Goal: Task Accomplishment & Management: Use online tool/utility

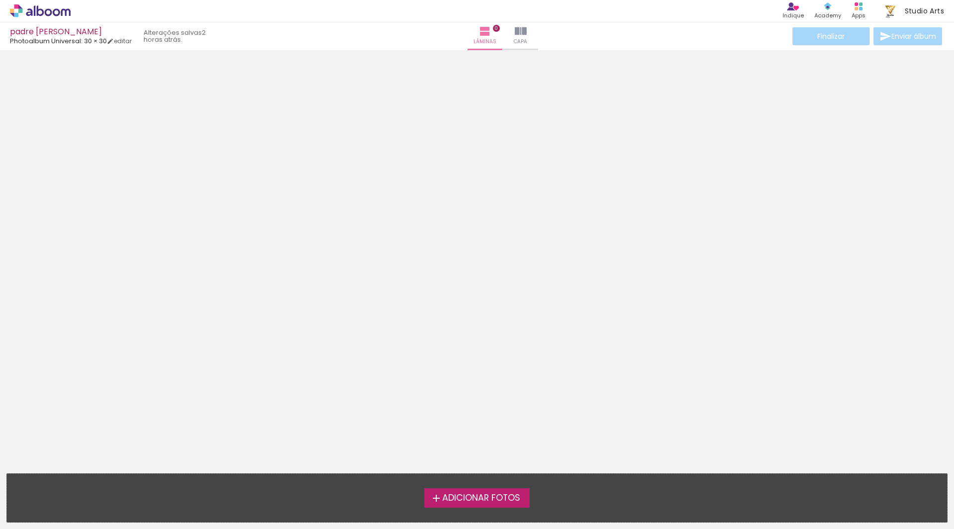
click at [514, 494] on span "Adicionar Fotos" at bounding box center [481, 498] width 78 height 9
click at [0, 0] on input "file" at bounding box center [0, 0] width 0 height 0
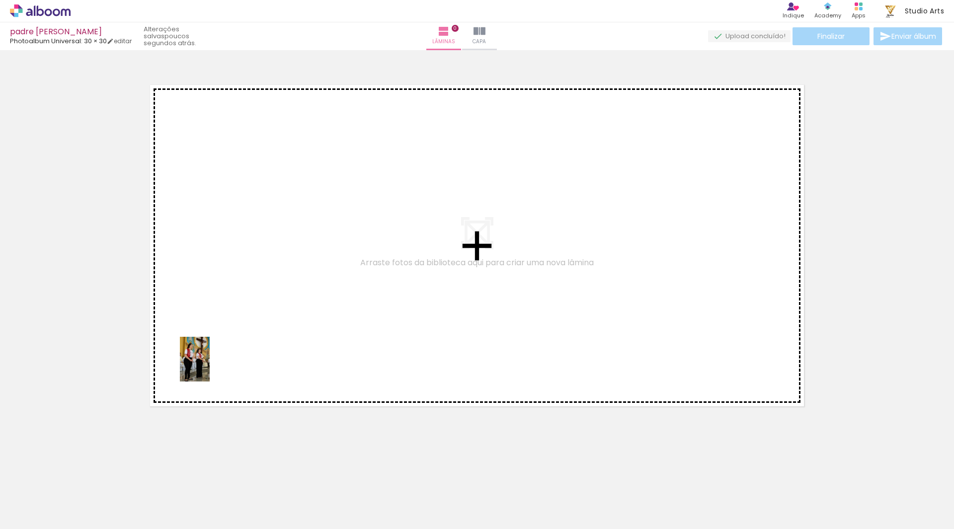
drag, startPoint x: 111, startPoint y: 502, endPoint x: 211, endPoint y: 365, distance: 169.9
click at [211, 365] on quentale-workspace at bounding box center [477, 264] width 954 height 529
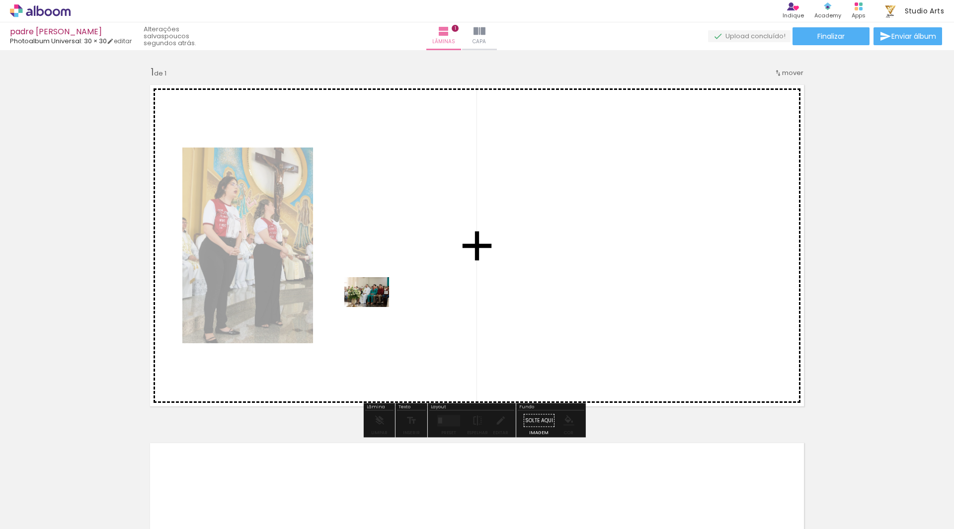
drag, startPoint x: 169, startPoint y: 494, endPoint x: 374, endPoint y: 307, distance: 277.8
click at [374, 307] on quentale-workspace at bounding box center [477, 264] width 954 height 529
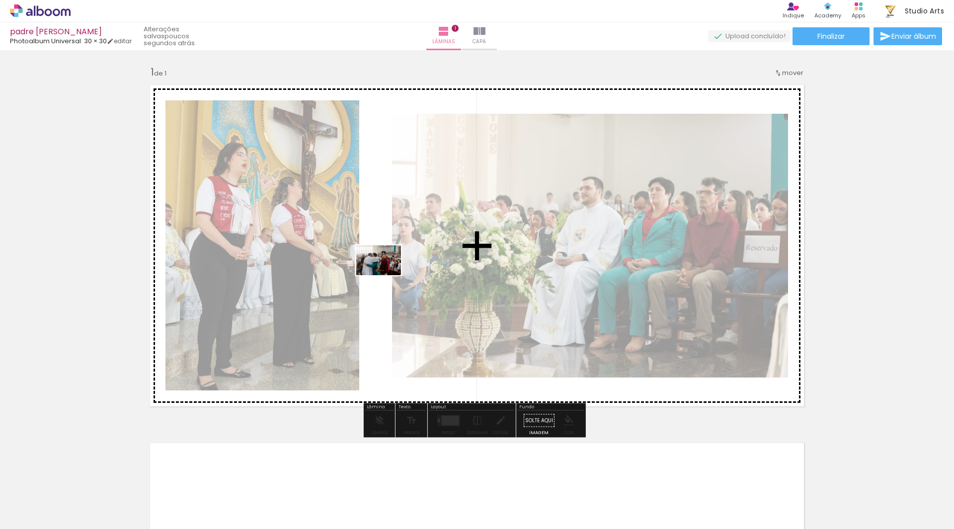
drag, startPoint x: 233, startPoint y: 492, endPoint x: 392, endPoint y: 260, distance: 281.0
click at [392, 260] on quentale-workspace at bounding box center [477, 264] width 954 height 529
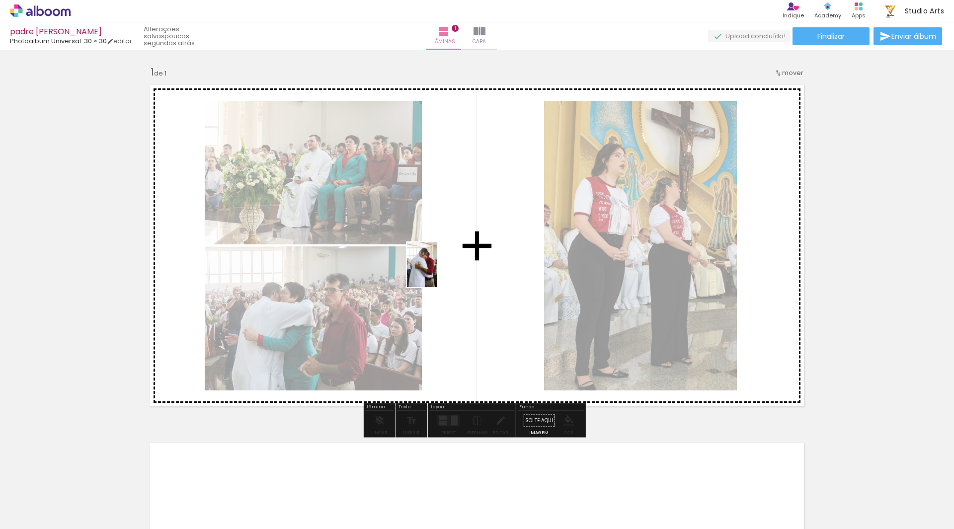
drag, startPoint x: 287, startPoint y: 475, endPoint x: 443, endPoint y: 267, distance: 260.1
click at [443, 267] on quentale-workspace at bounding box center [477, 264] width 954 height 529
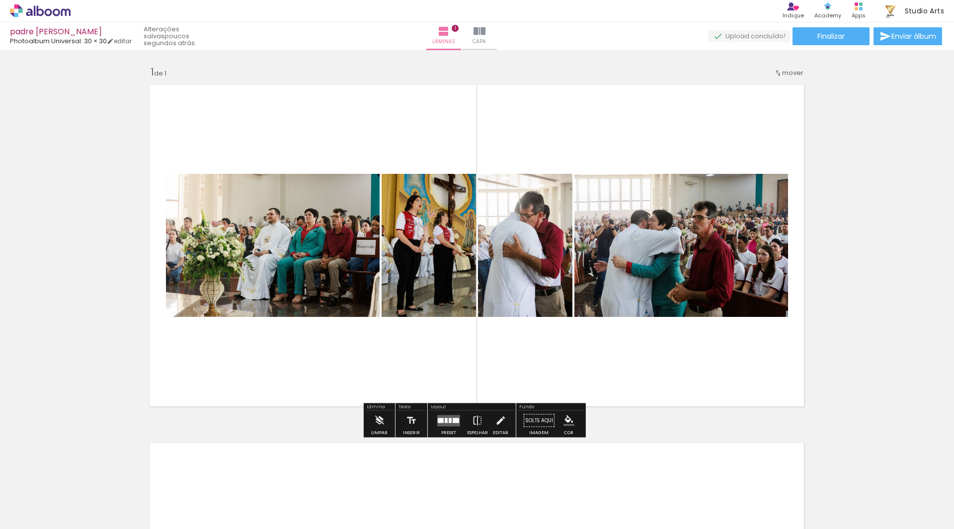
click at [534, 230] on quentale-photo at bounding box center [525, 245] width 94 height 143
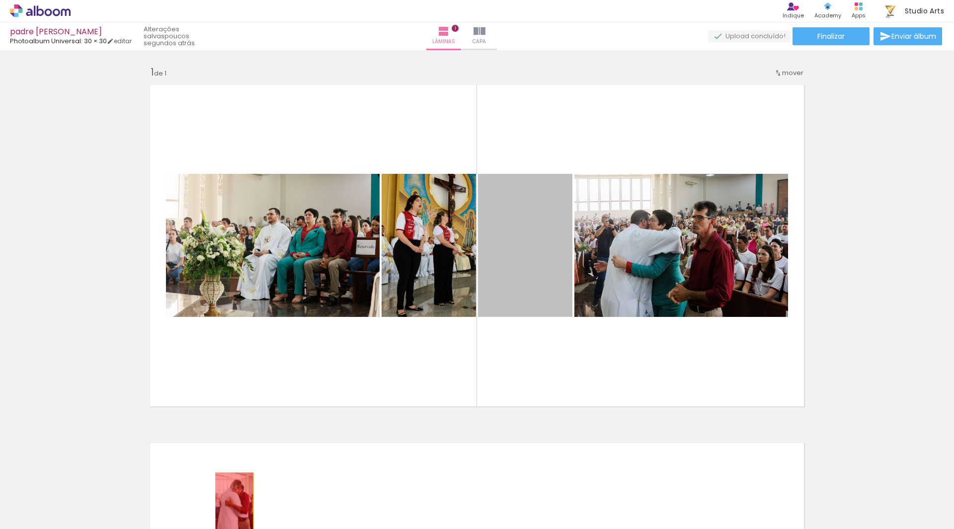
drag, startPoint x: 534, startPoint y: 230, endPoint x: 249, endPoint y: 486, distance: 382.8
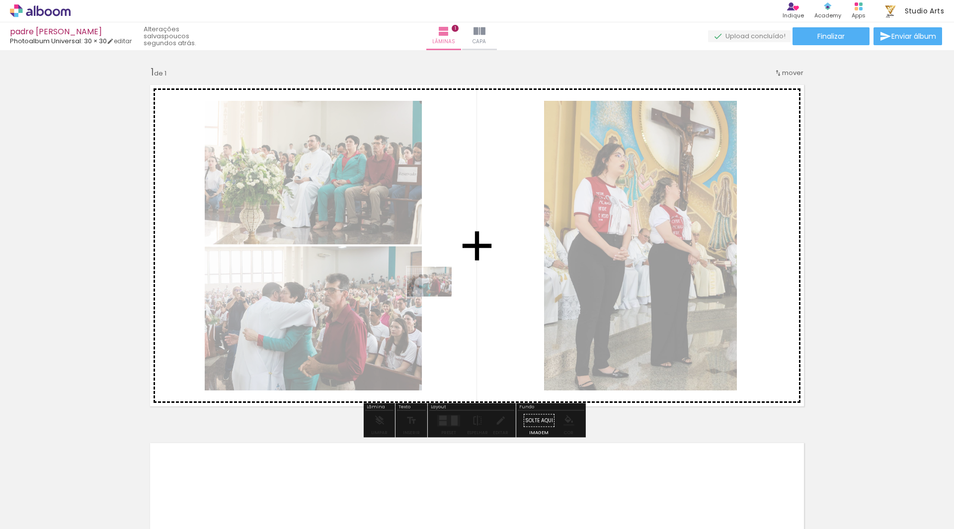
drag, startPoint x: 207, startPoint y: 489, endPoint x: 437, endPoint y: 297, distance: 300.1
click at [437, 297] on quentale-workspace at bounding box center [477, 264] width 954 height 529
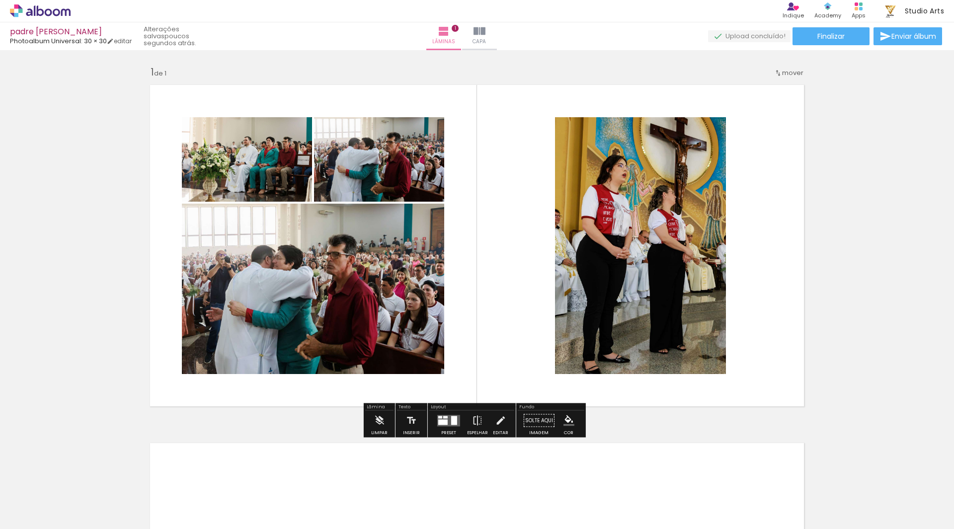
click at [448, 417] on quentale-layouter at bounding box center [448, 420] width 23 height 11
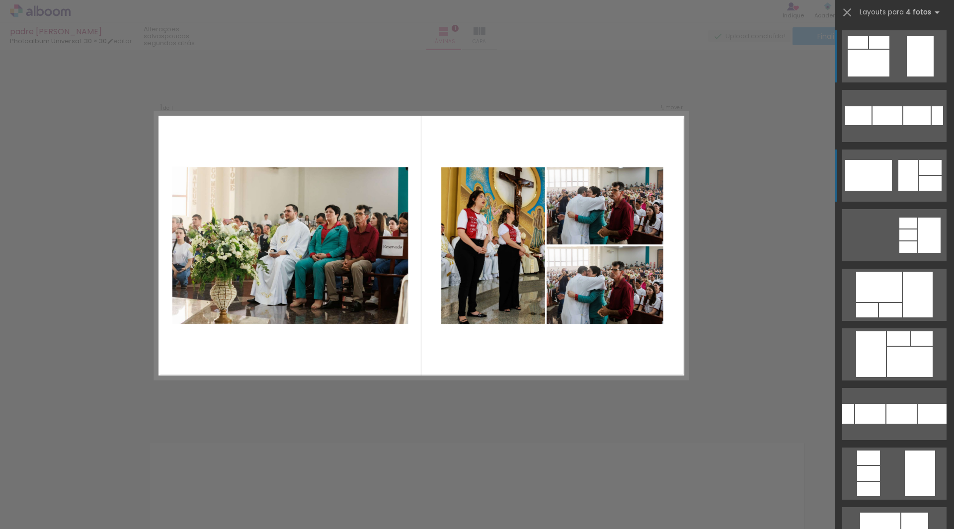
click at [878, 176] on div at bounding box center [868, 175] width 47 height 31
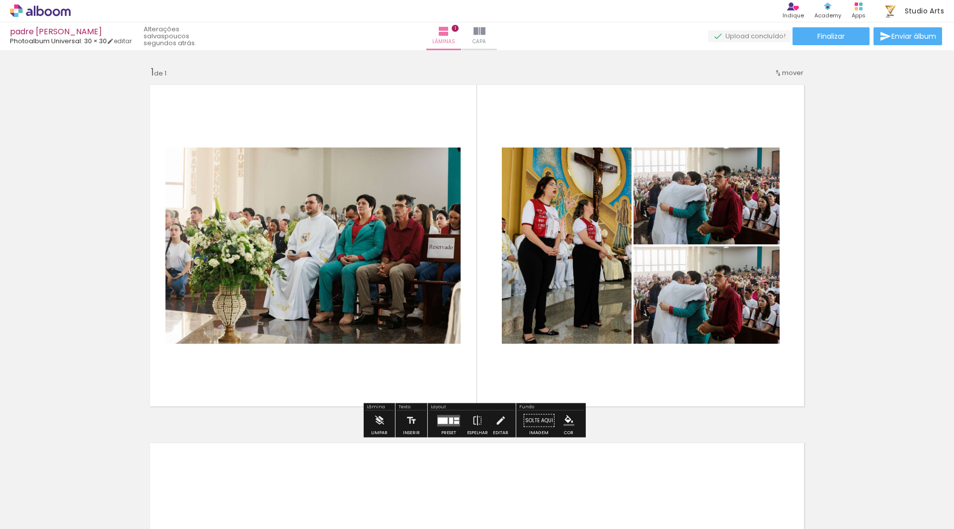
click at [392, 225] on quentale-photo at bounding box center [312, 246] width 295 height 196
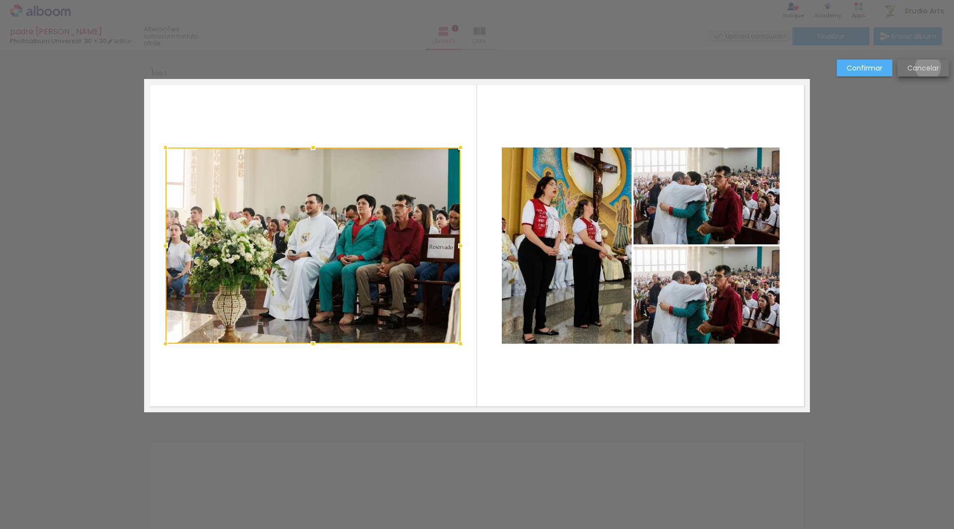
click at [0, 0] on slot "Cancelar" at bounding box center [0, 0] width 0 height 0
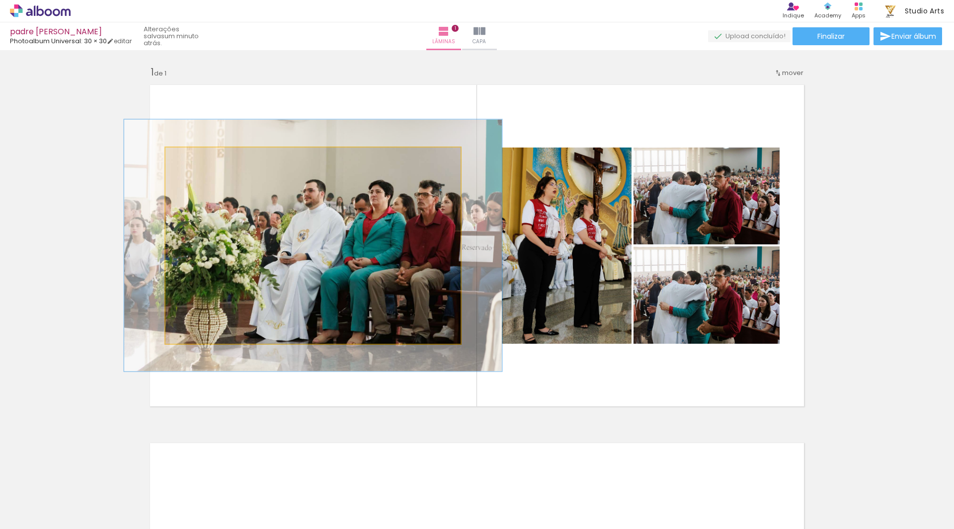
drag, startPoint x: 187, startPoint y: 160, endPoint x: 197, endPoint y: 165, distance: 10.7
click at [197, 165] on div at bounding box center [198, 158] width 16 height 16
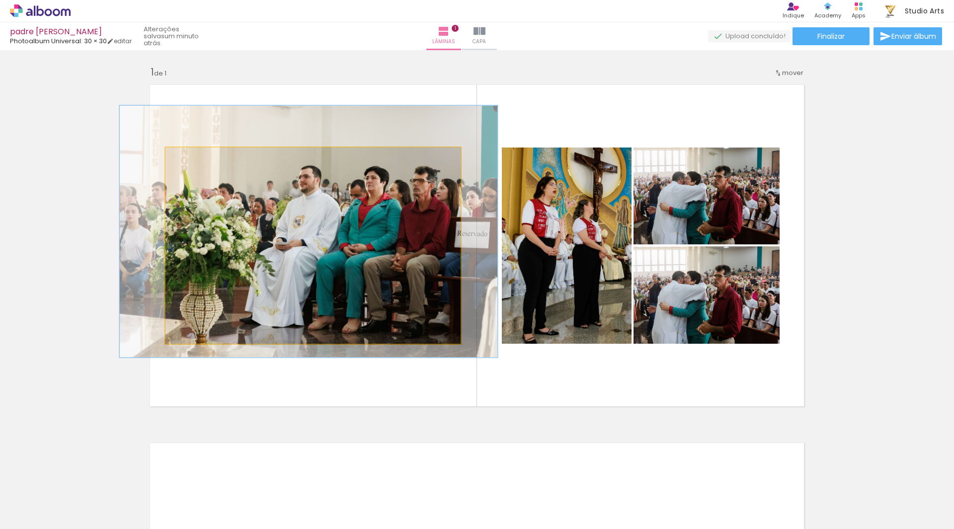
drag, startPoint x: 306, startPoint y: 240, endPoint x: 302, endPoint y: 226, distance: 14.6
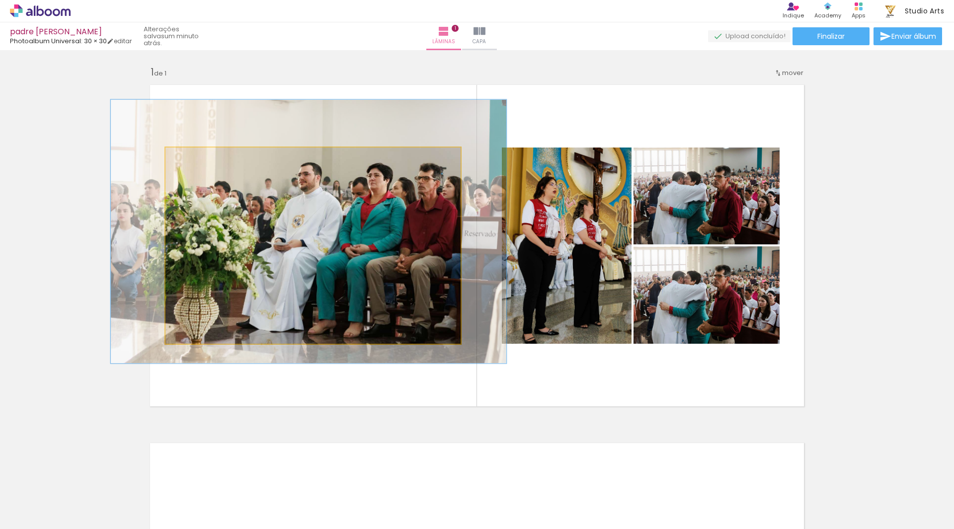
type paper-slider "134"
click at [198, 161] on div at bounding box center [202, 158] width 9 height 9
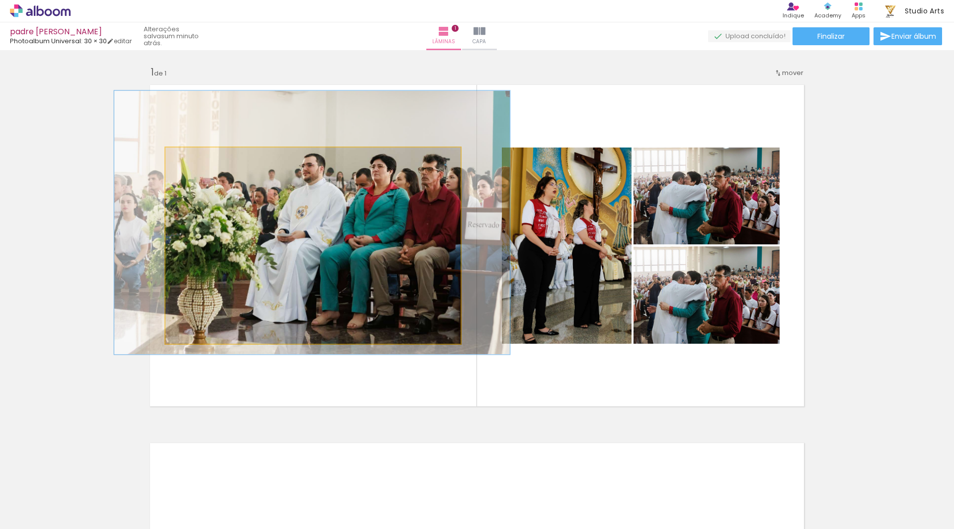
drag, startPoint x: 350, startPoint y: 246, endPoint x: 348, endPoint y: 237, distance: 9.1
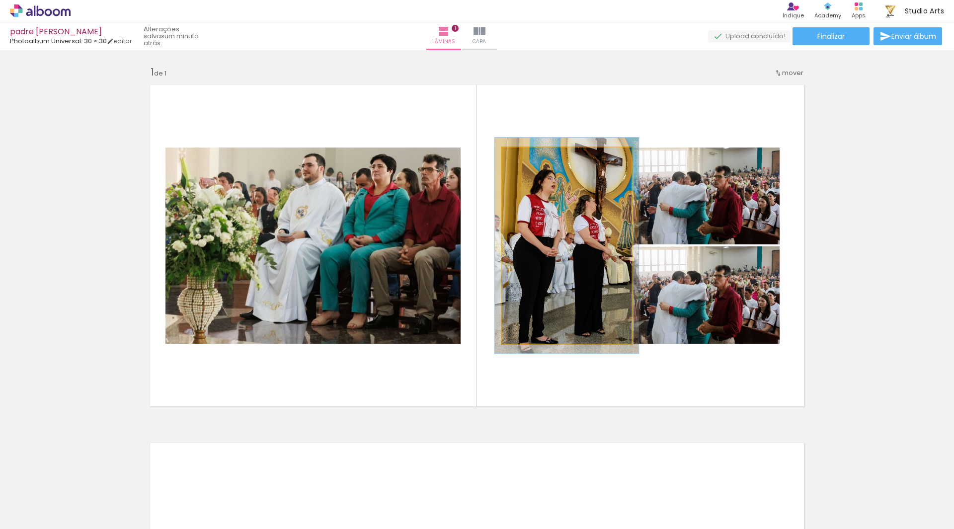
type paper-slider "110"
click at [529, 161] on div at bounding box center [529, 158] width 16 height 16
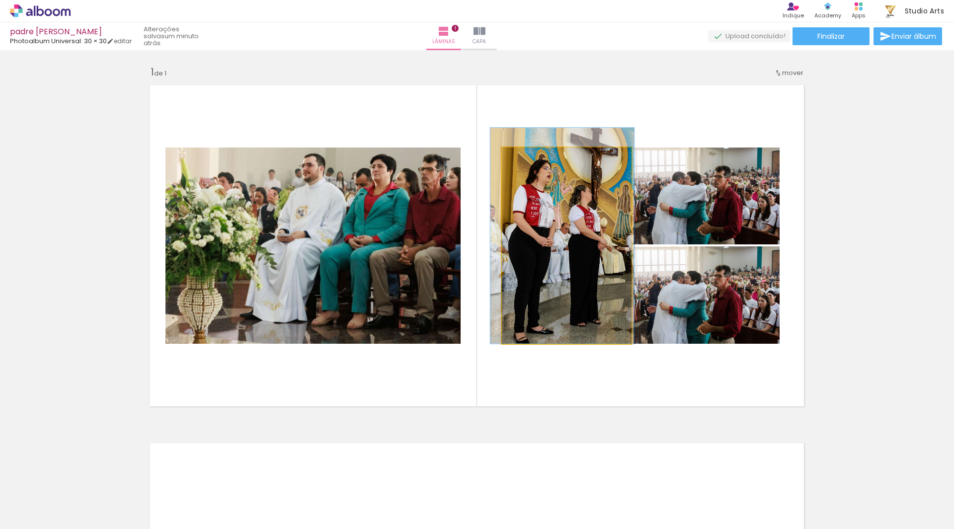
drag, startPoint x: 576, startPoint y: 217, endPoint x: 572, endPoint y: 205, distance: 13.2
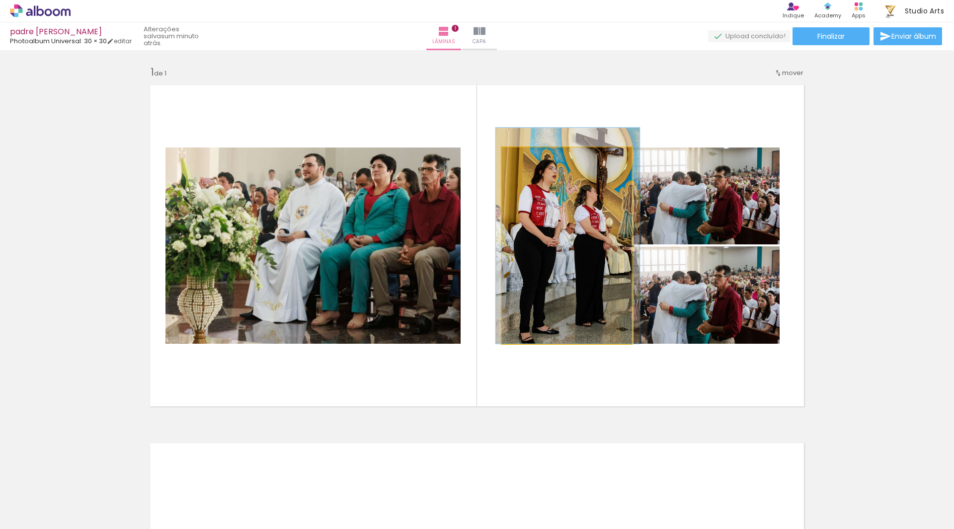
drag, startPoint x: 616, startPoint y: 214, endPoint x: 622, endPoint y: 213, distance: 5.6
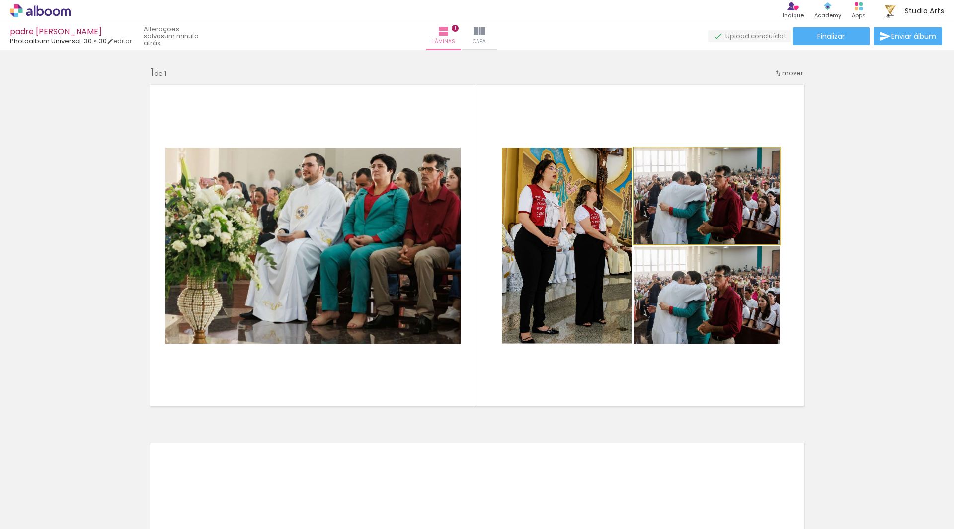
click at [702, 210] on quentale-photo at bounding box center [706, 196] width 146 height 97
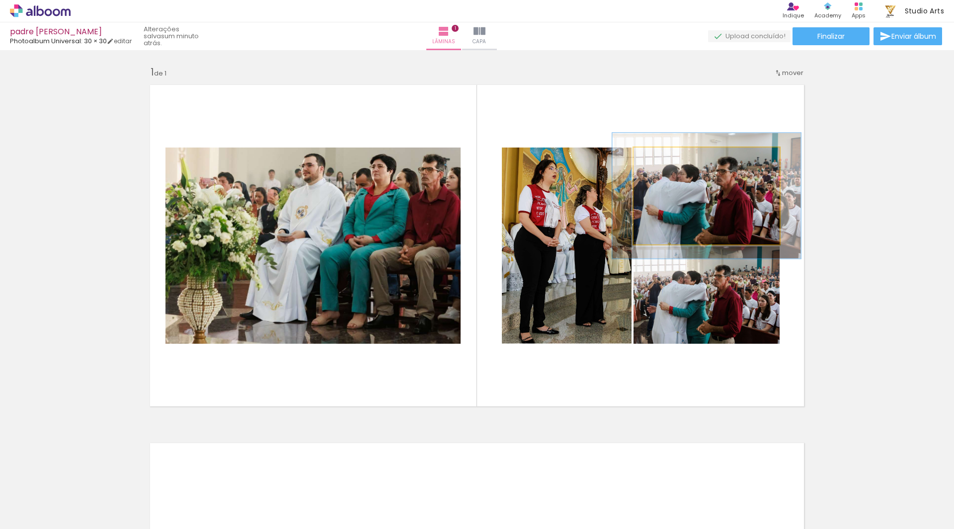
drag, startPoint x: 654, startPoint y: 156, endPoint x: 664, endPoint y: 161, distance: 11.1
type paper-slider "129"
click at [664, 161] on div at bounding box center [666, 158] width 9 height 9
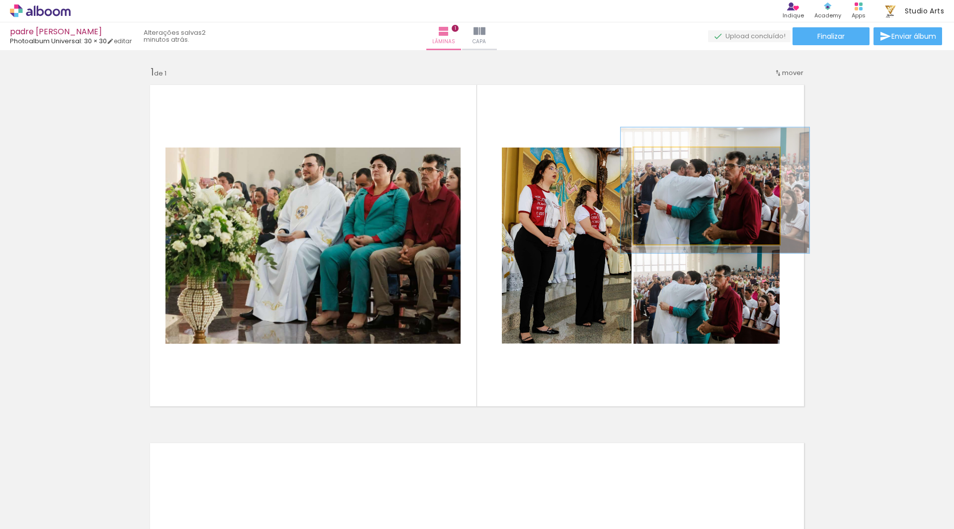
drag, startPoint x: 712, startPoint y: 206, endPoint x: 721, endPoint y: 200, distance: 10.1
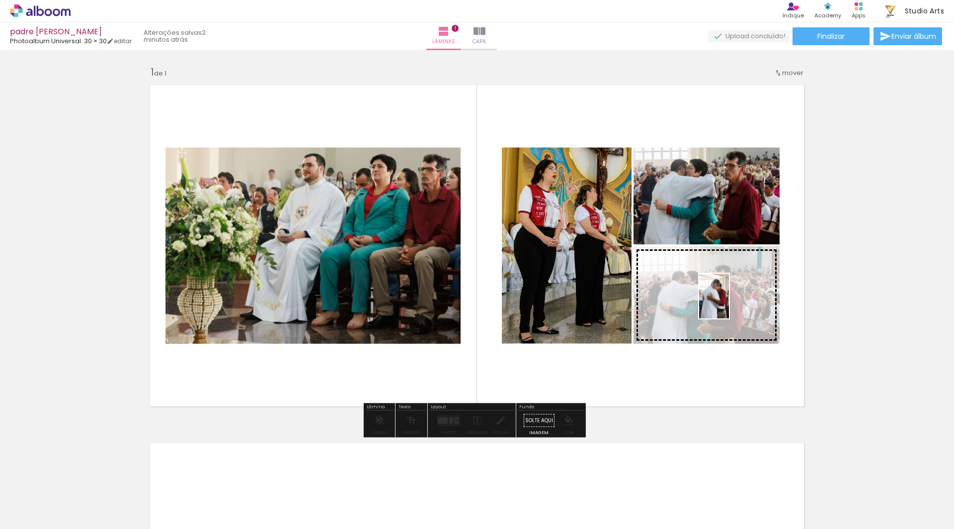
drag, startPoint x: 268, startPoint y: 491, endPoint x: 729, endPoint y: 304, distance: 497.7
click at [729, 304] on quentale-workspace at bounding box center [477, 264] width 954 height 529
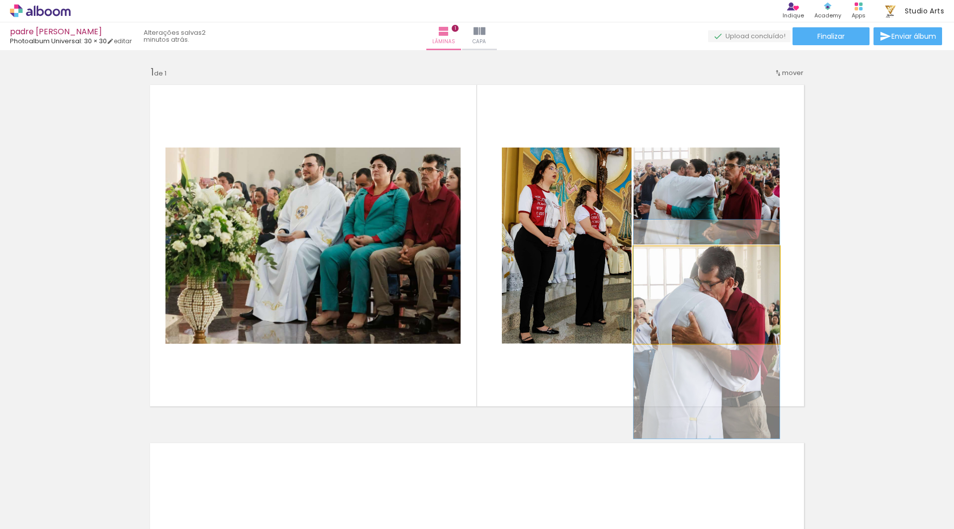
drag, startPoint x: 702, startPoint y: 296, endPoint x: 694, endPoint y: 330, distance: 35.2
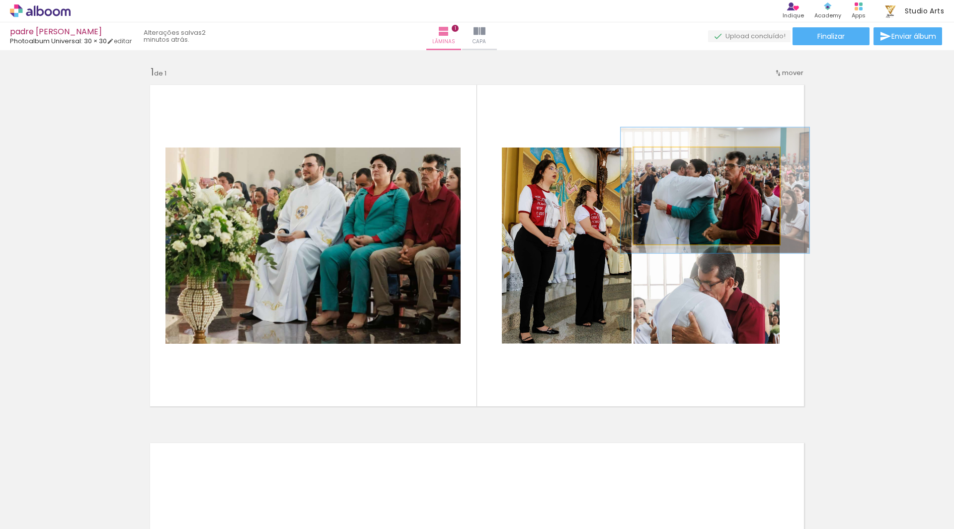
click at [708, 213] on quentale-photo at bounding box center [706, 196] width 146 height 97
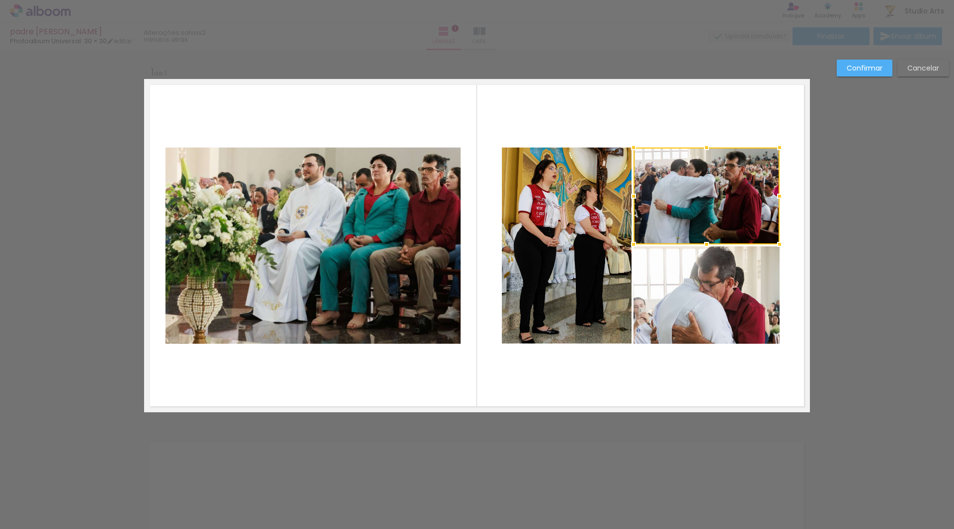
click at [646, 265] on quentale-photo at bounding box center [706, 294] width 146 height 97
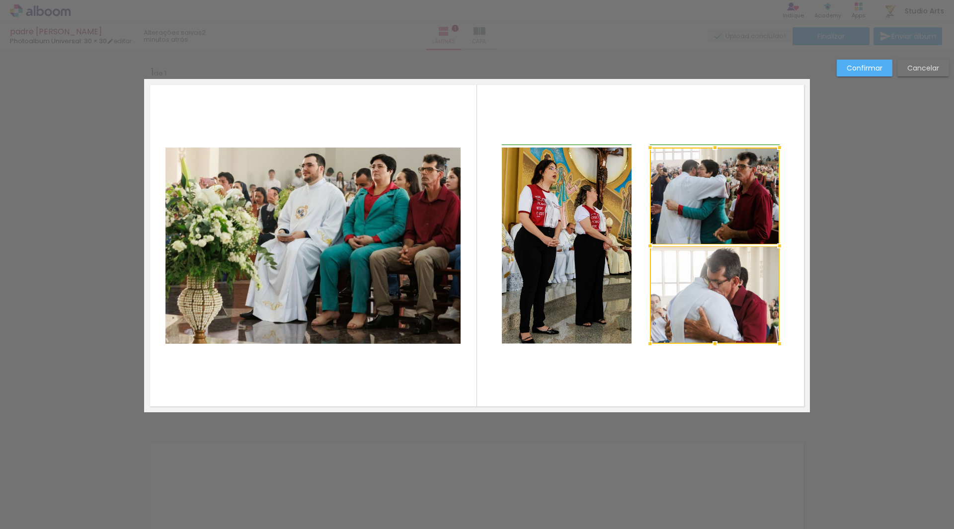
drag, startPoint x: 634, startPoint y: 246, endPoint x: 654, endPoint y: 248, distance: 19.5
click at [654, 248] on div at bounding box center [650, 246] width 20 height 20
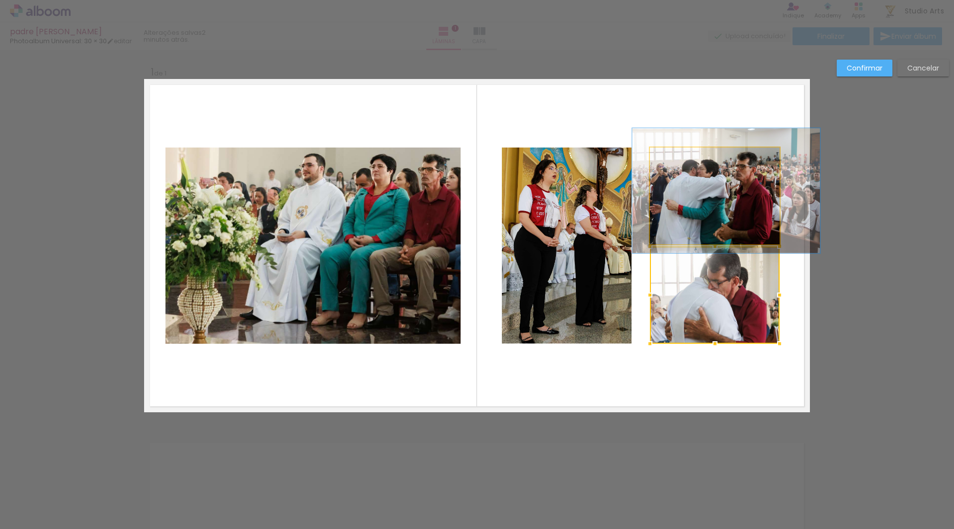
click at [711, 212] on quentale-photo at bounding box center [715, 196] width 130 height 97
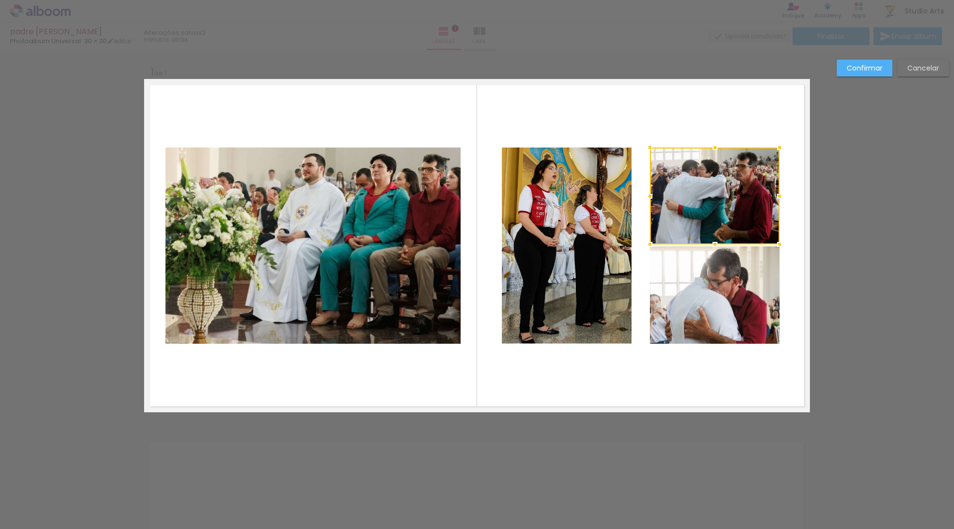
click at [720, 284] on quentale-photo at bounding box center [715, 294] width 130 height 97
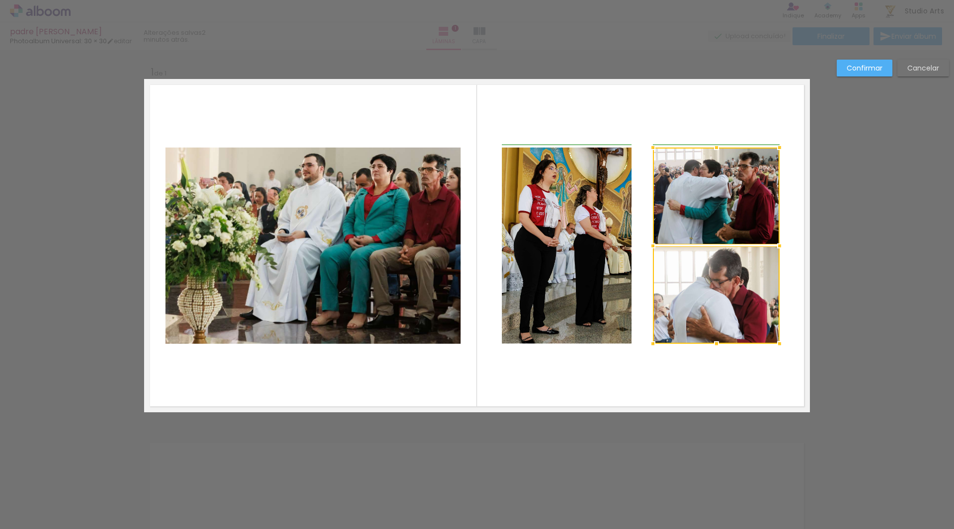
drag, startPoint x: 646, startPoint y: 252, endPoint x: 652, endPoint y: 254, distance: 5.8
click at [652, 254] on div at bounding box center [653, 246] width 20 height 20
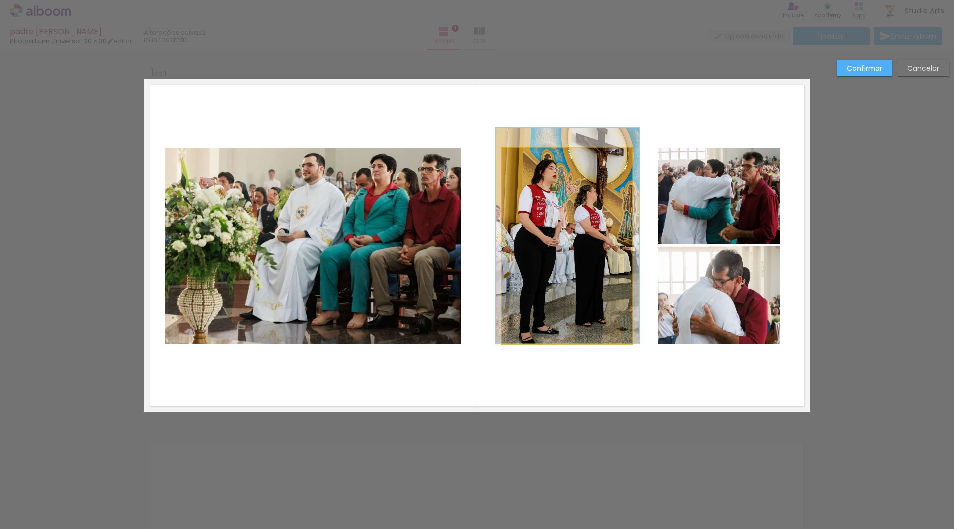
click at [608, 250] on quentale-photo at bounding box center [567, 246] width 130 height 196
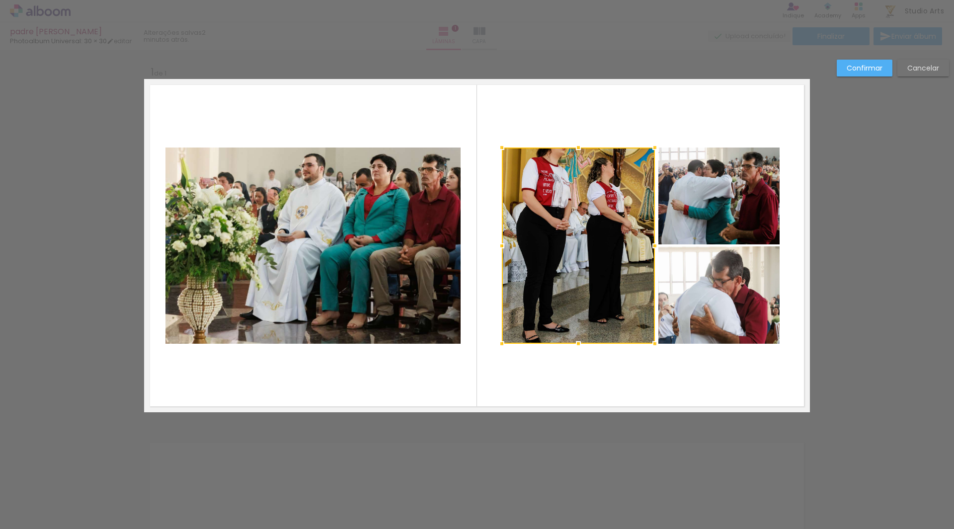
drag, startPoint x: 627, startPoint y: 245, endPoint x: 648, endPoint y: 247, distance: 21.4
click at [648, 247] on div at bounding box center [655, 246] width 20 height 20
click at [0, 0] on slot "Confirmar" at bounding box center [0, 0] width 0 height 0
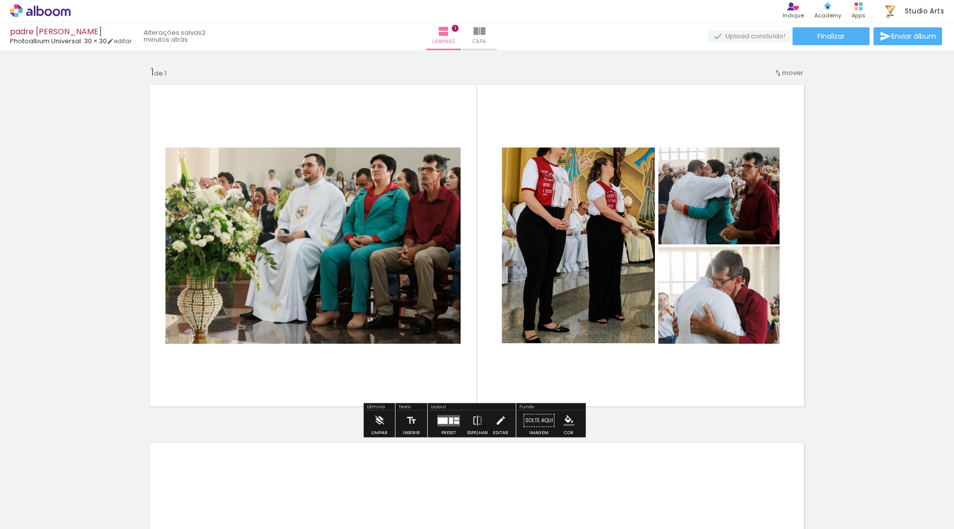
click at [576, 221] on quentale-photo at bounding box center [578, 246] width 153 height 196
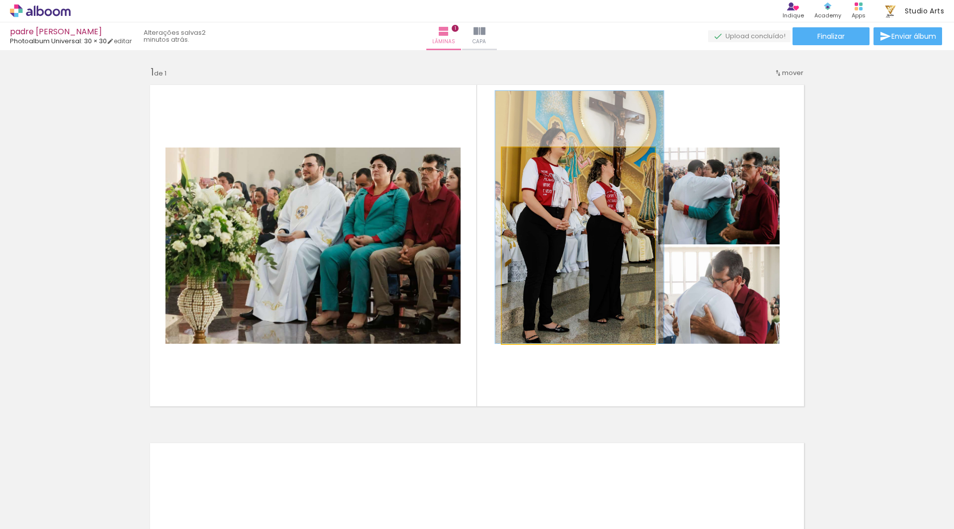
click at [576, 221] on quentale-photo at bounding box center [578, 246] width 153 height 196
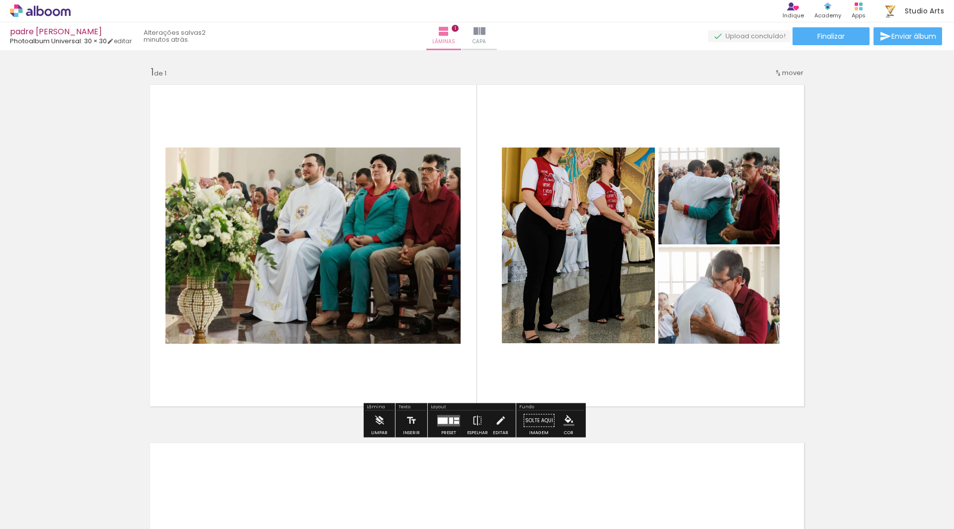
click at [407, 247] on quentale-photo at bounding box center [312, 246] width 295 height 196
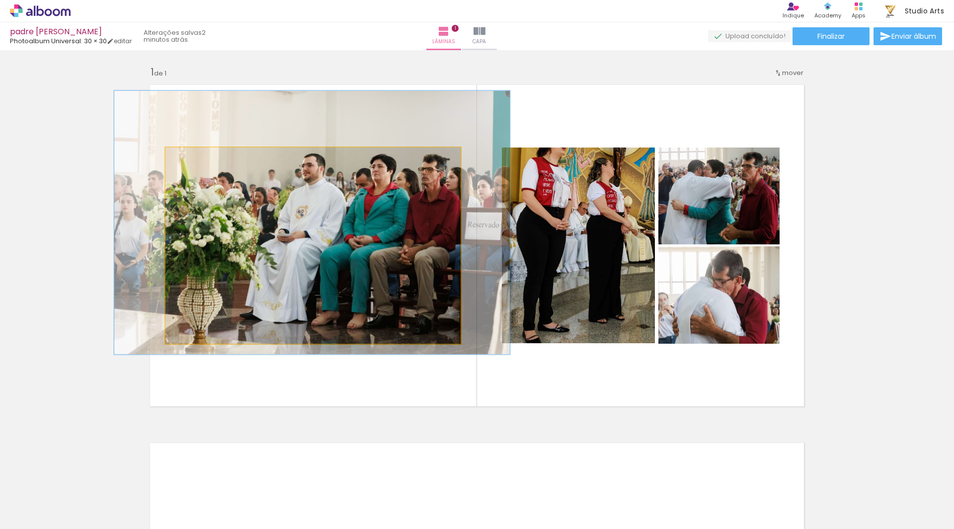
click at [407, 247] on quentale-photo at bounding box center [312, 246] width 295 height 196
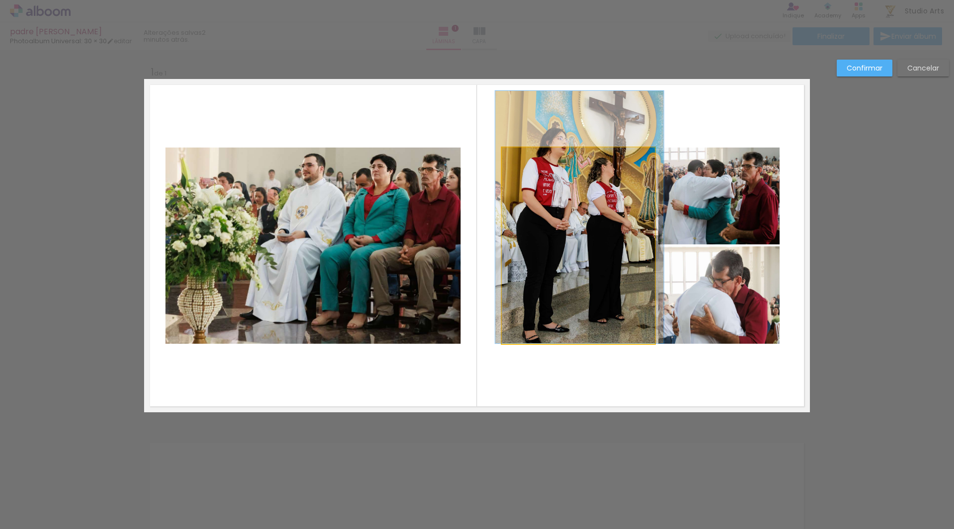
click at [540, 240] on quentale-photo at bounding box center [578, 246] width 153 height 196
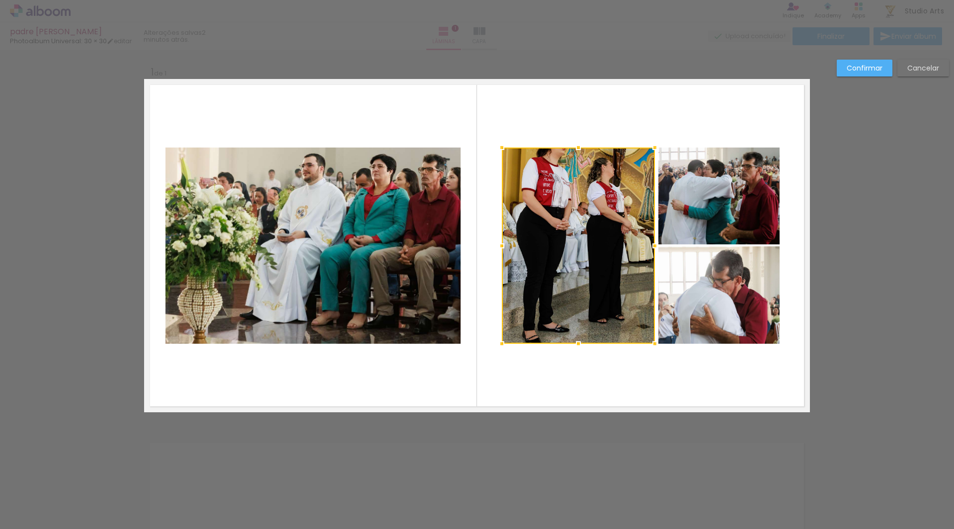
click at [686, 218] on quentale-photo at bounding box center [718, 196] width 121 height 97
click at [694, 288] on div at bounding box center [641, 246] width 278 height 196
click at [406, 261] on quentale-photo at bounding box center [312, 246] width 295 height 196
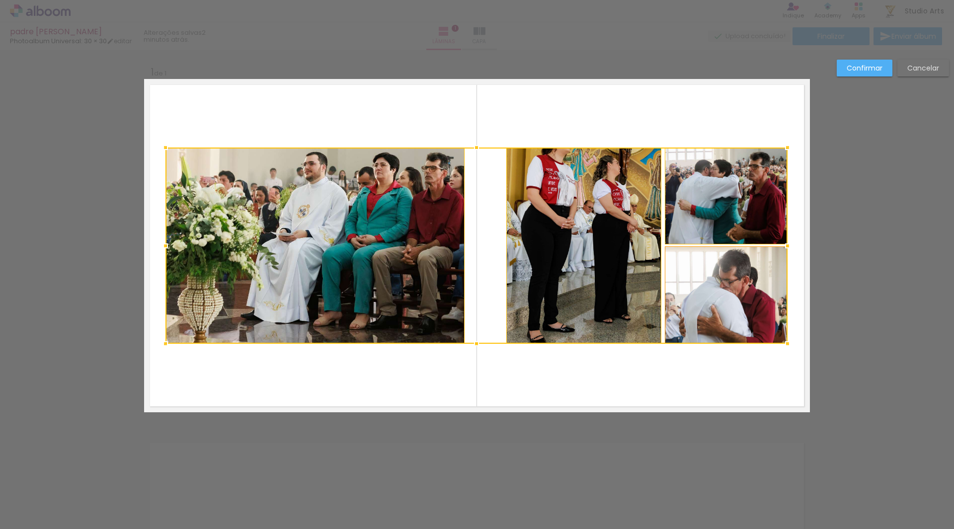
drag, startPoint x: 777, startPoint y: 249, endPoint x: 782, endPoint y: 252, distance: 6.1
click at [784, 252] on div at bounding box center [788, 246] width 20 height 20
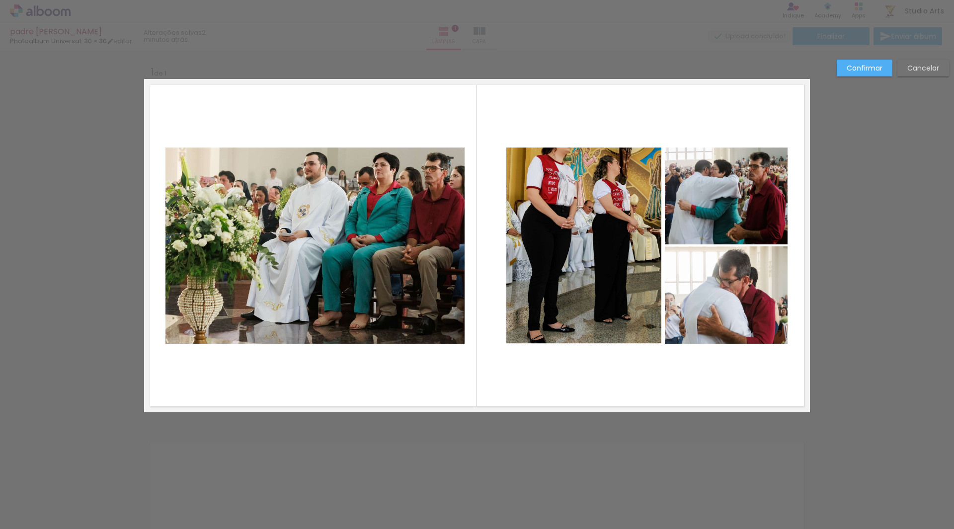
click at [426, 202] on quentale-photo at bounding box center [314, 246] width 299 height 196
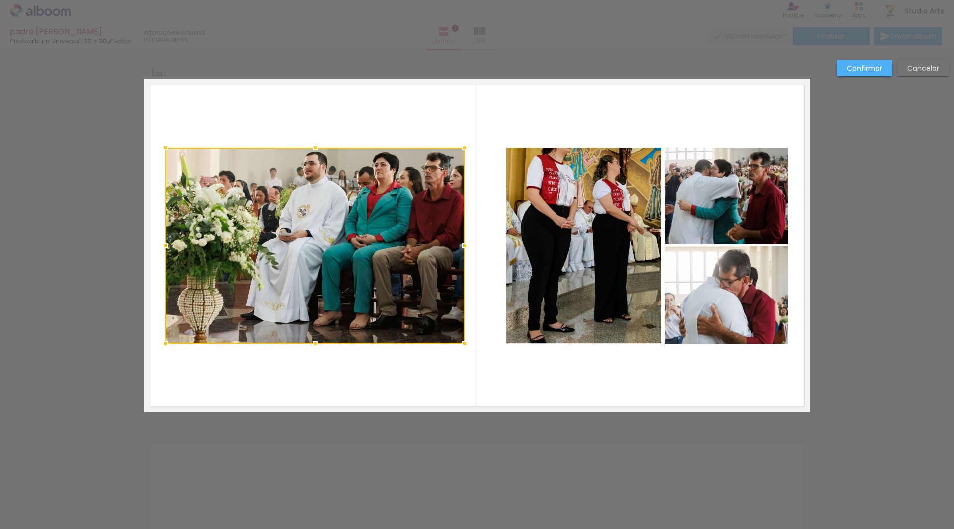
click at [583, 227] on quentale-photo at bounding box center [583, 246] width 155 height 196
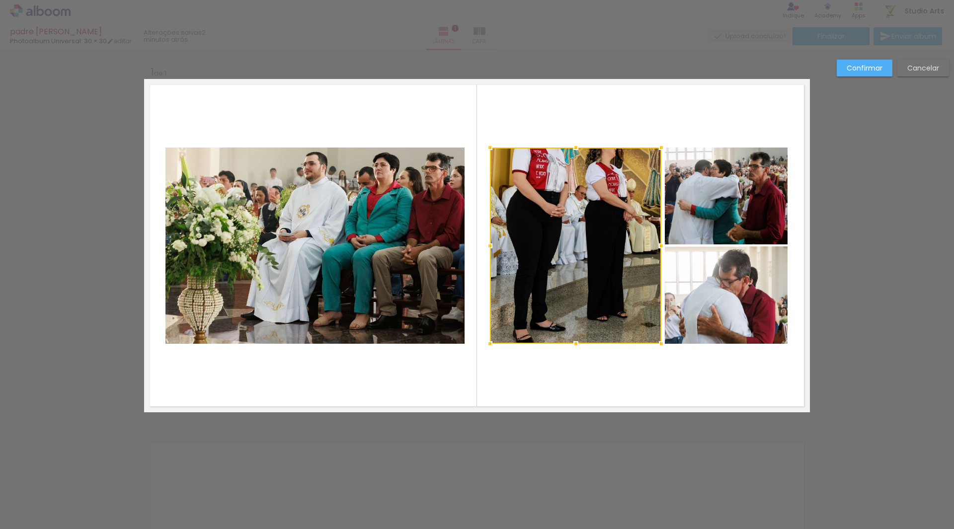
drag, startPoint x: 502, startPoint y: 245, endPoint x: 485, endPoint y: 245, distance: 16.4
click at [485, 245] on div at bounding box center [490, 246] width 20 height 20
click at [422, 236] on quentale-photo at bounding box center [314, 246] width 299 height 196
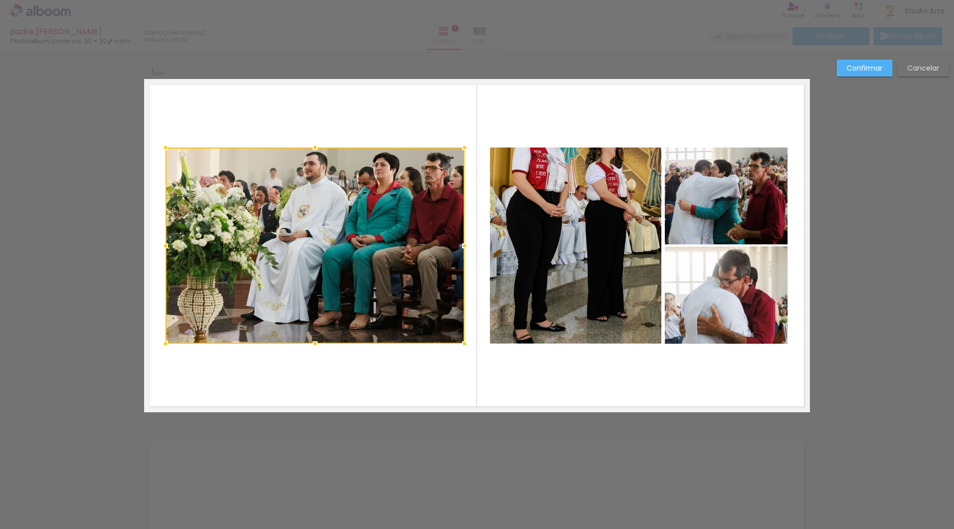
click at [562, 233] on quentale-photo at bounding box center [575, 246] width 171 height 196
click at [709, 219] on quentale-photo at bounding box center [726, 196] width 123 height 97
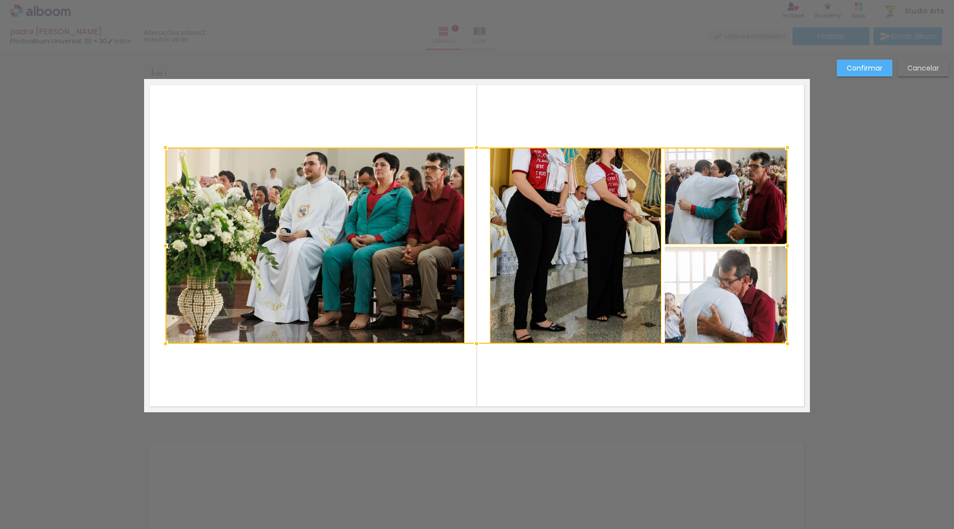
click at [714, 279] on div at bounding box center [476, 246] width 622 height 196
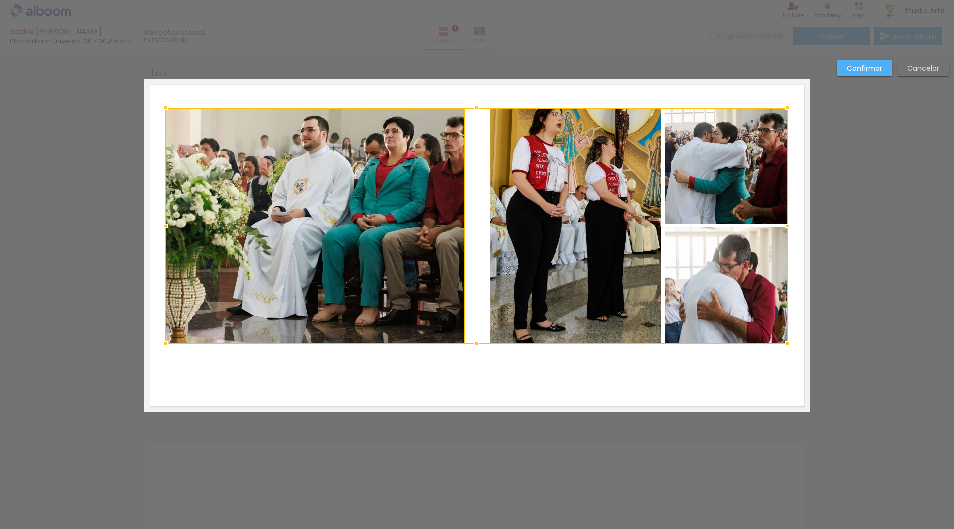
drag, startPoint x: 475, startPoint y: 152, endPoint x: 479, endPoint y: 112, distance: 40.0
click at [479, 112] on div at bounding box center [477, 108] width 20 height 20
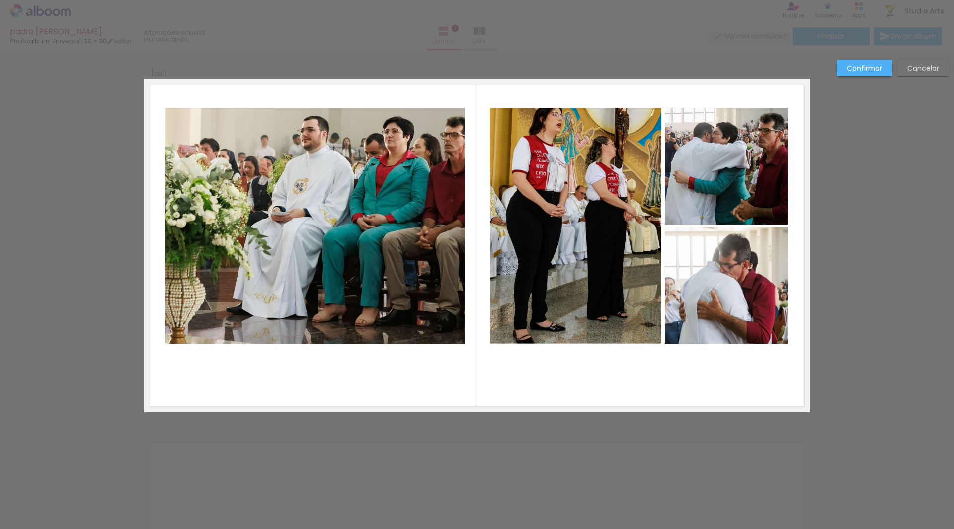
click at [419, 211] on quentale-photo at bounding box center [314, 226] width 299 height 236
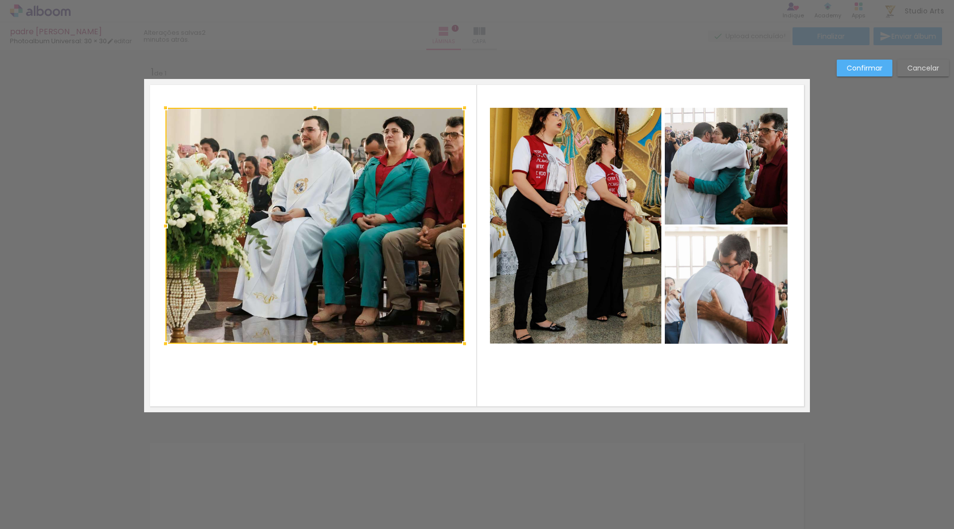
click at [521, 215] on quentale-photo at bounding box center [575, 226] width 171 height 236
click at [689, 194] on quentale-photo at bounding box center [726, 166] width 123 height 117
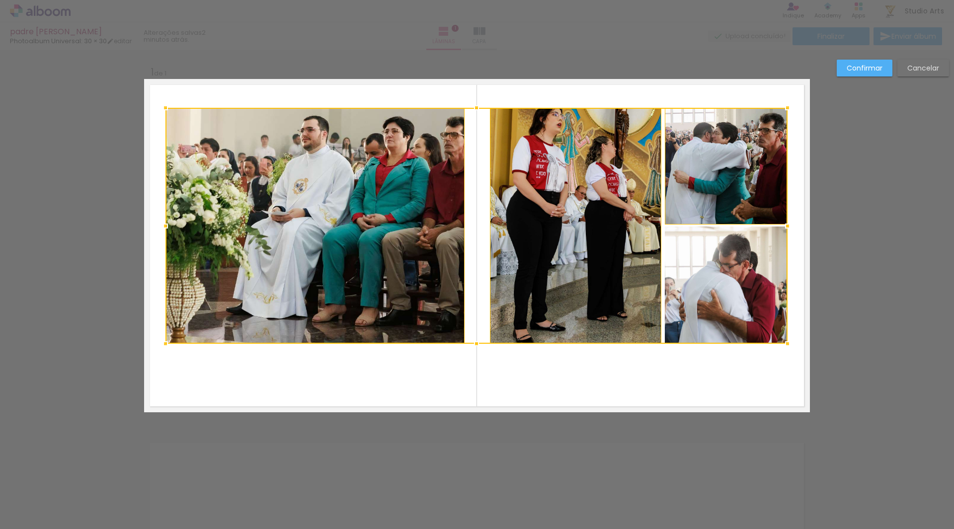
click at [699, 265] on div at bounding box center [476, 226] width 622 height 236
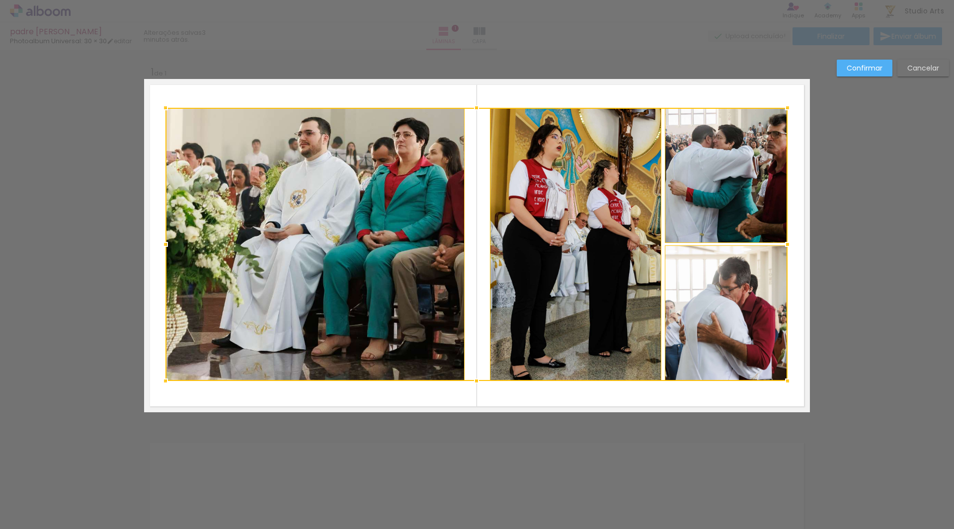
drag, startPoint x: 472, startPoint y: 342, endPoint x: 475, endPoint y: 379, distance: 37.4
click at [475, 379] on div at bounding box center [477, 381] width 20 height 20
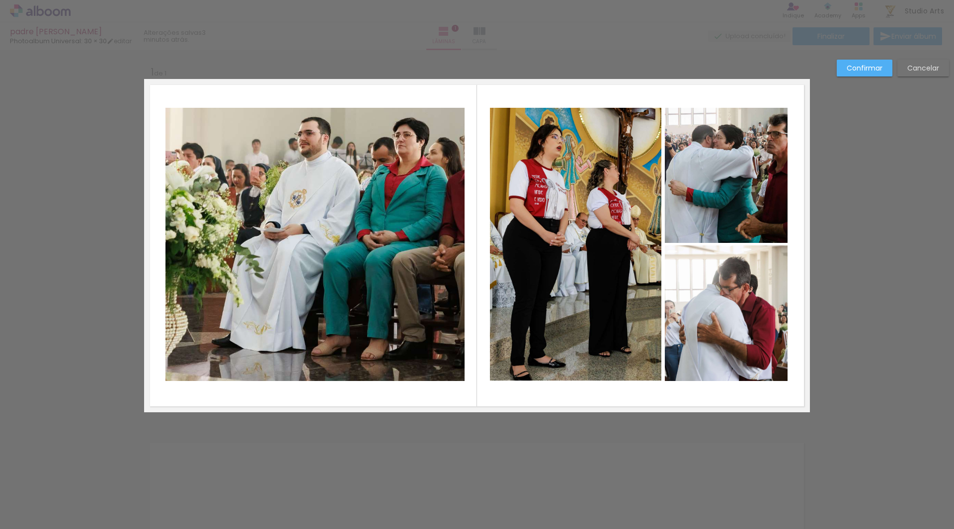
click at [399, 226] on quentale-photo at bounding box center [314, 244] width 299 height 273
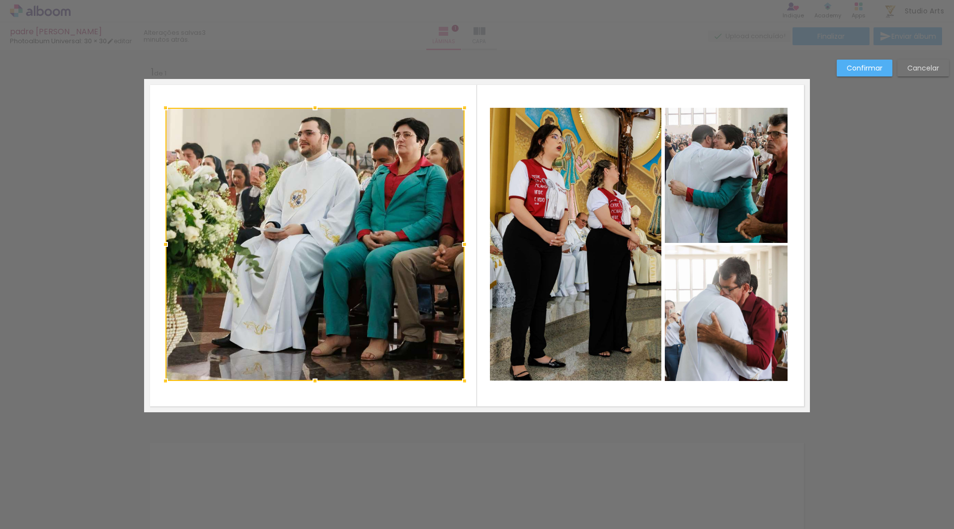
click at [399, 226] on div at bounding box center [314, 244] width 299 height 273
click at [0, 0] on slot "Confirmar" at bounding box center [0, 0] width 0 height 0
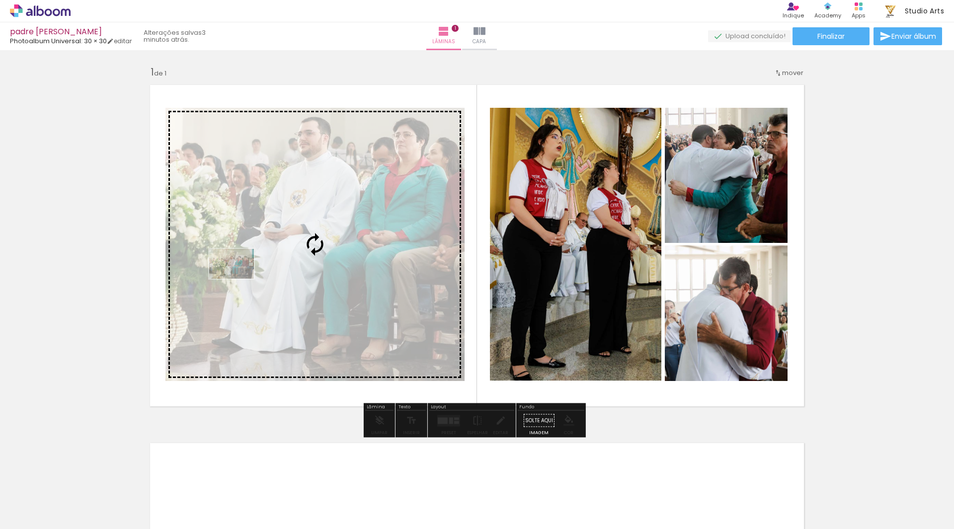
drag, startPoint x: 146, startPoint y: 501, endPoint x: 239, endPoint y: 279, distance: 240.7
click at [239, 279] on quentale-workspace at bounding box center [477, 264] width 954 height 529
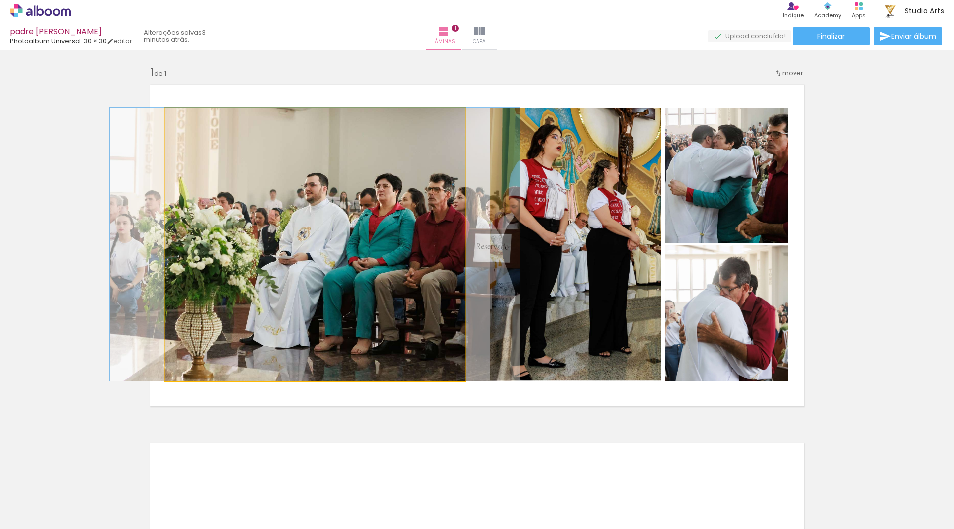
click at [222, 251] on quentale-photo at bounding box center [314, 244] width 299 height 273
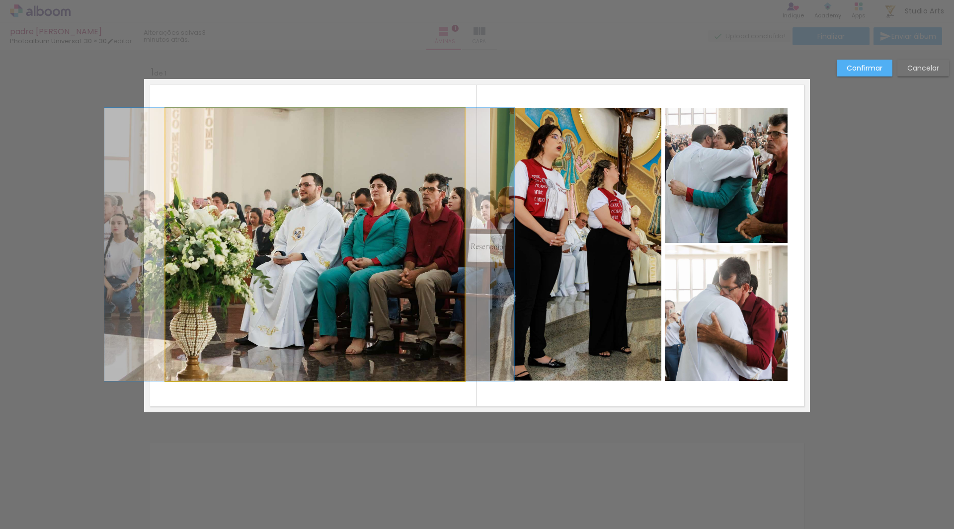
drag, startPoint x: 254, startPoint y: 253, endPoint x: 248, endPoint y: 253, distance: 5.5
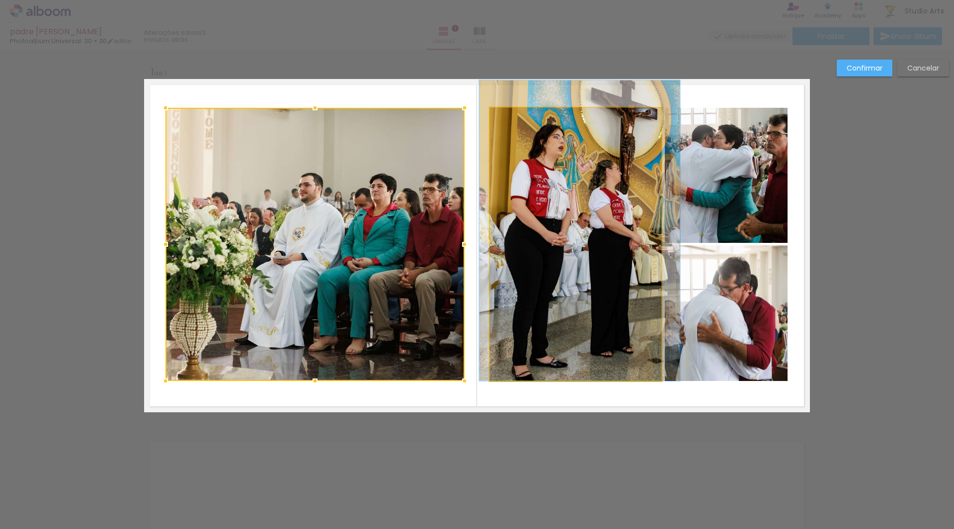
drag, startPoint x: 576, startPoint y: 196, endPoint x: 578, endPoint y: 190, distance: 5.8
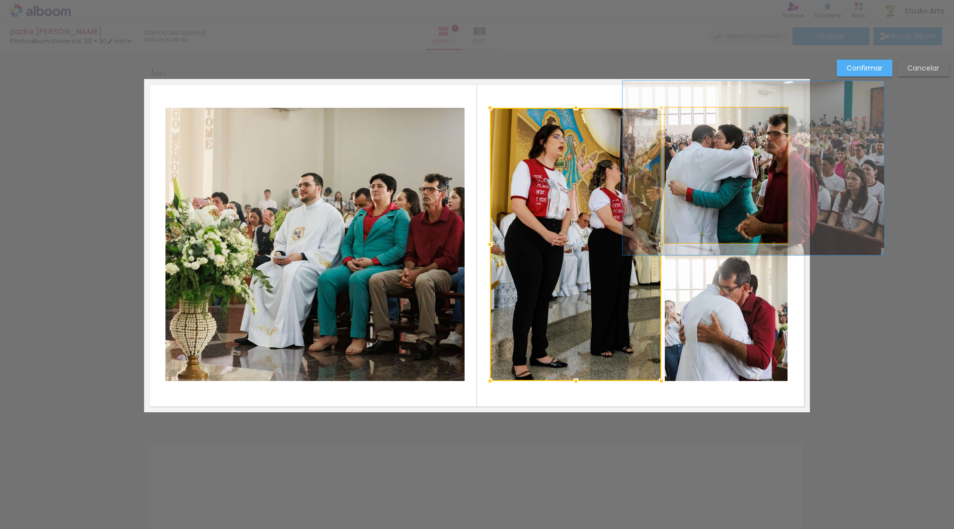
click at [679, 190] on quentale-photo at bounding box center [726, 175] width 123 height 135
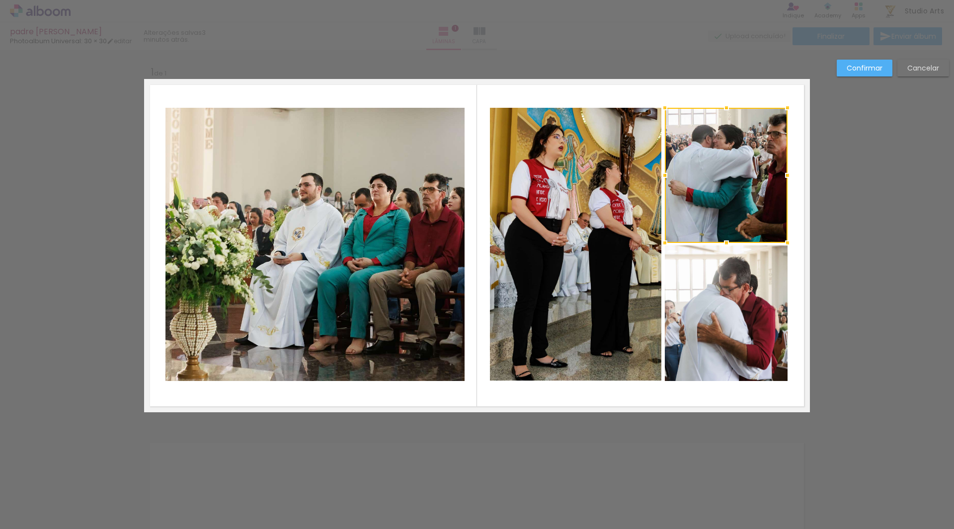
click at [891, 69] on paper-button "Confirmar" at bounding box center [865, 68] width 56 height 17
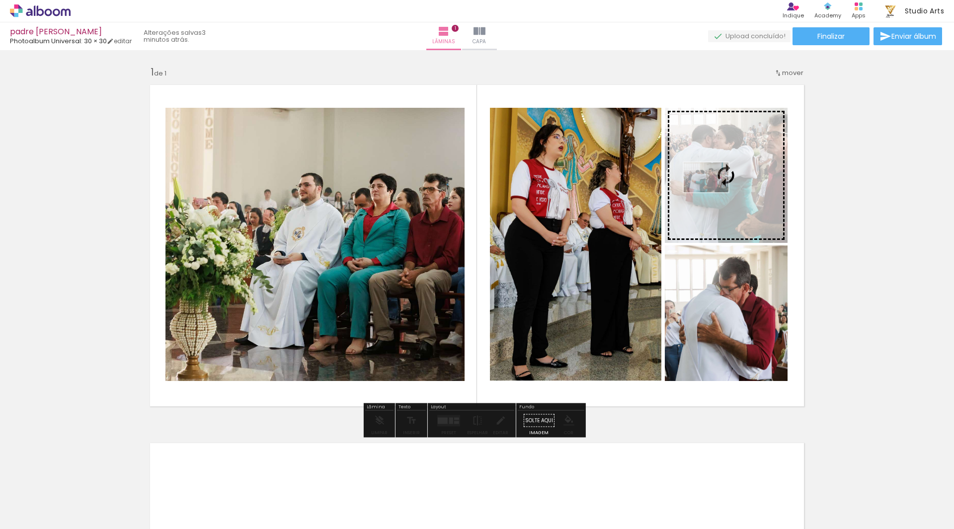
drag, startPoint x: 213, startPoint y: 499, endPoint x: 713, endPoint y: 192, distance: 587.4
click at [713, 192] on quentale-workspace at bounding box center [477, 264] width 954 height 529
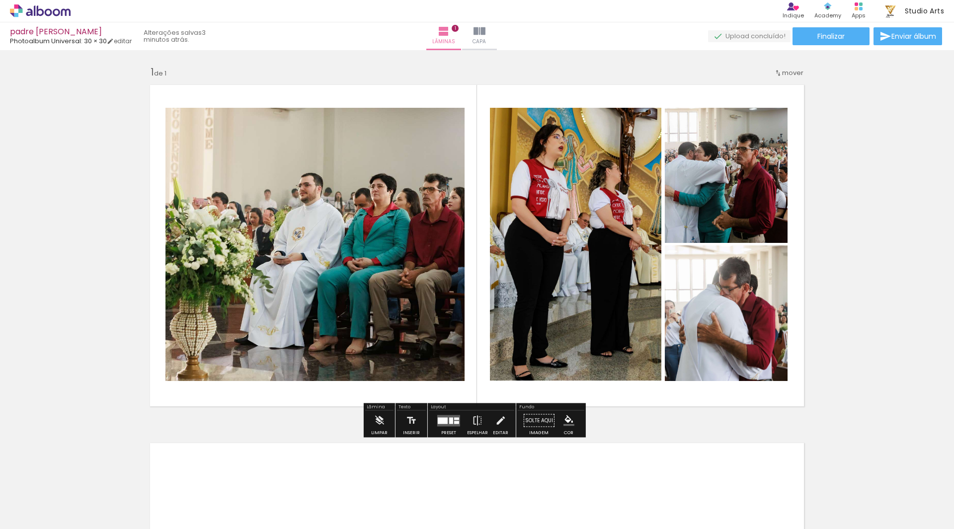
click at [713, 192] on quentale-photo at bounding box center [726, 175] width 123 height 135
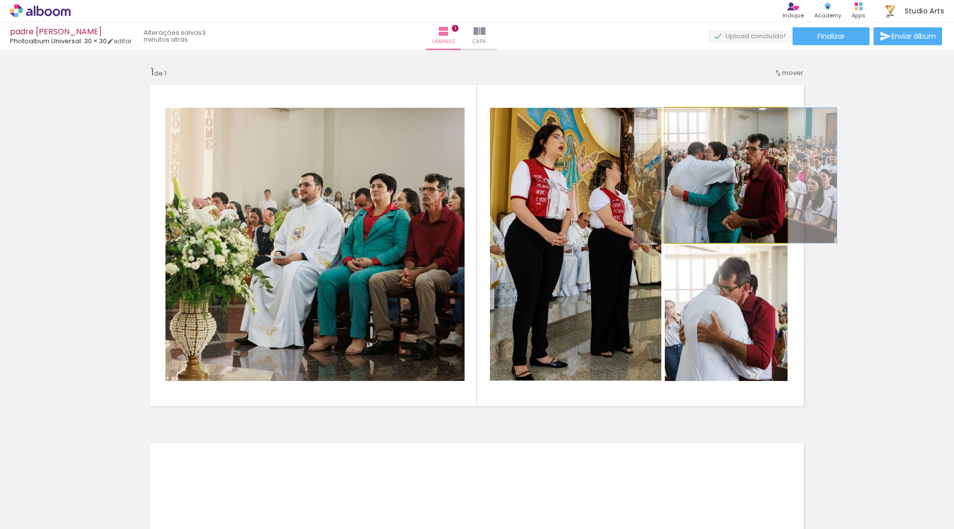
drag, startPoint x: 713, startPoint y: 192, endPoint x: 723, endPoint y: 194, distance: 9.6
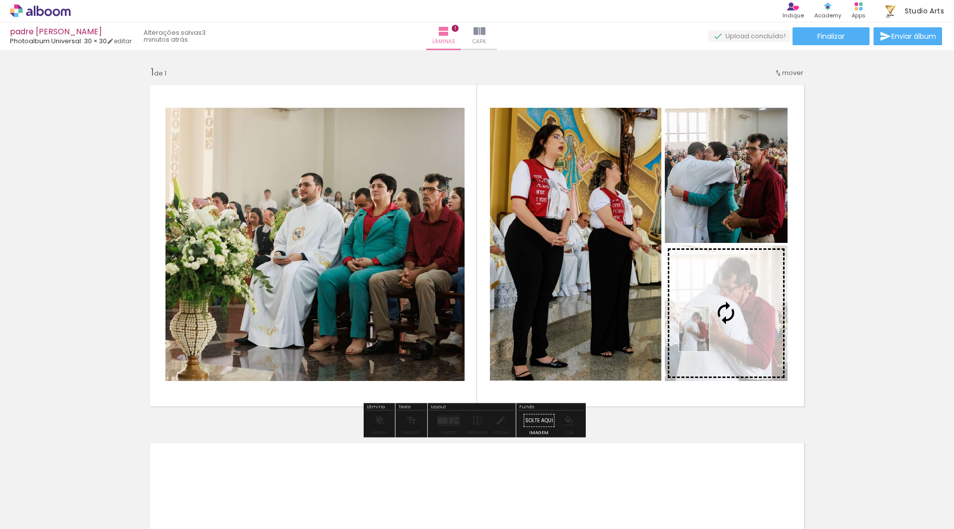
drag, startPoint x: 279, startPoint y: 508, endPoint x: 709, endPoint y: 336, distance: 463.1
click at [709, 336] on quentale-workspace at bounding box center [477, 264] width 954 height 529
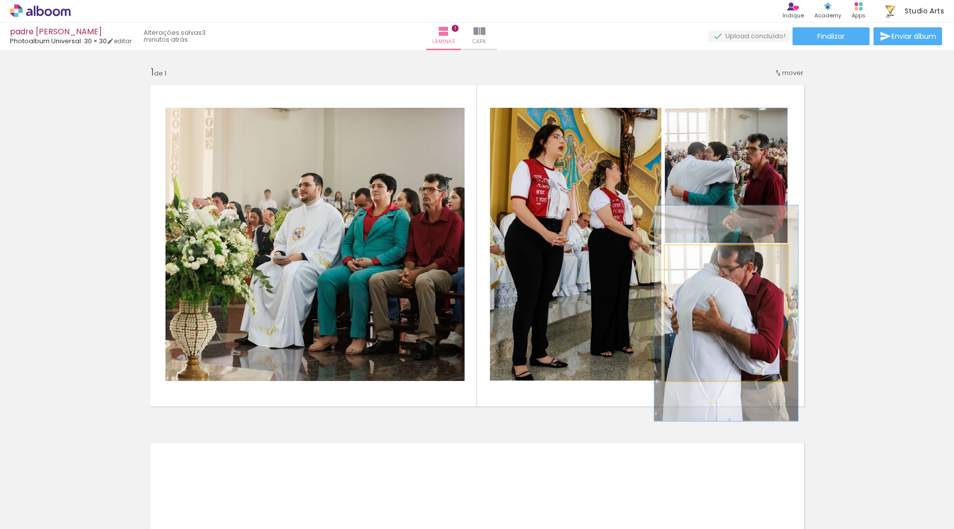
drag, startPoint x: 687, startPoint y: 261, endPoint x: 693, endPoint y: 262, distance: 6.0
type paper-slider "117"
click at [693, 262] on div at bounding box center [694, 256] width 16 height 16
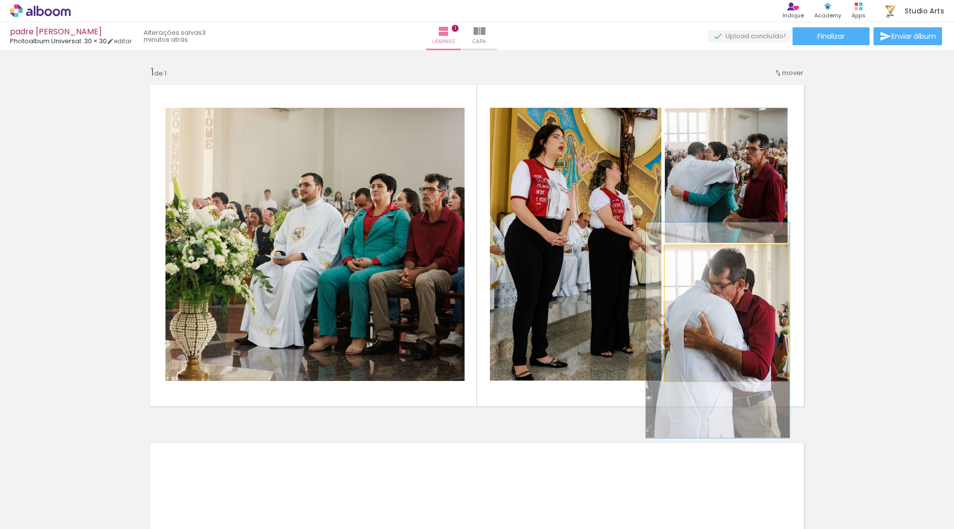
drag, startPoint x: 722, startPoint y: 316, endPoint x: 713, endPoint y: 333, distance: 18.9
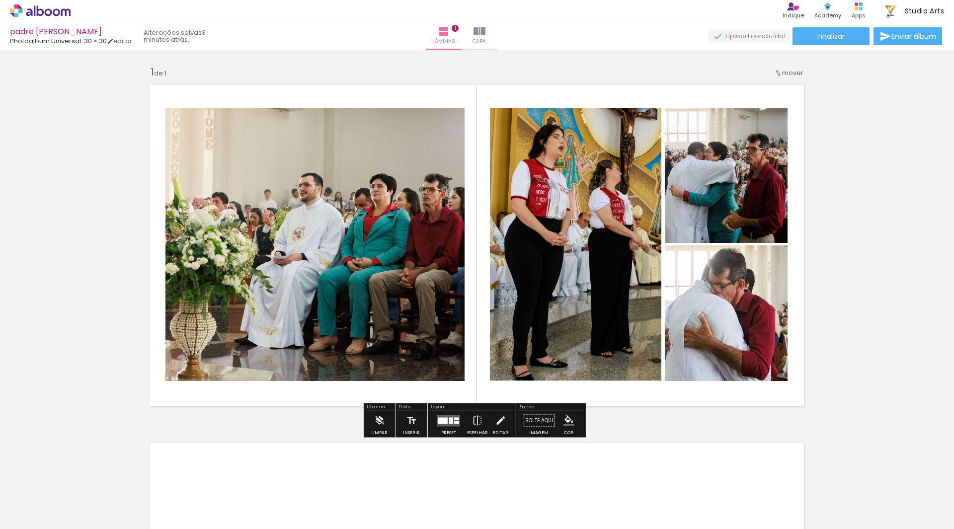
click at [872, 320] on div "Inserir lâmina 1 de 1" at bounding box center [477, 412] width 954 height 717
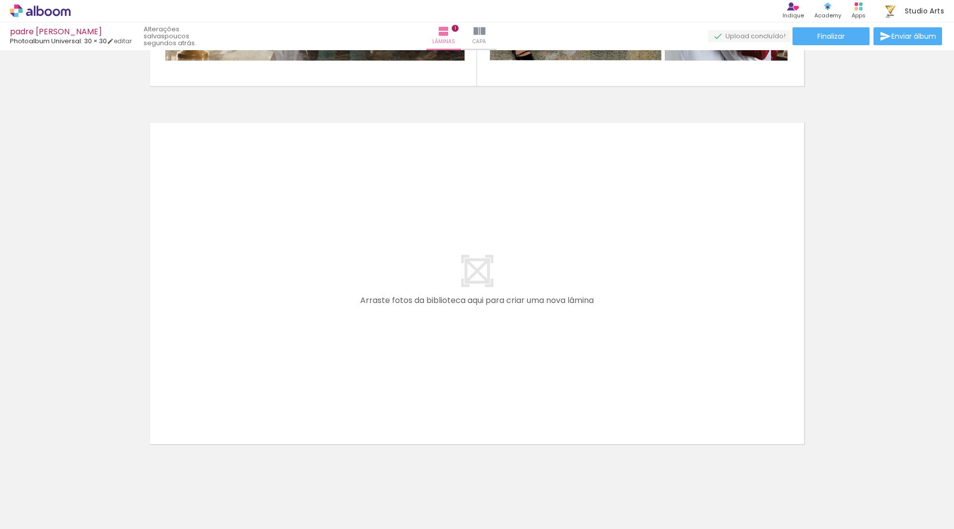
scroll to position [338, 0]
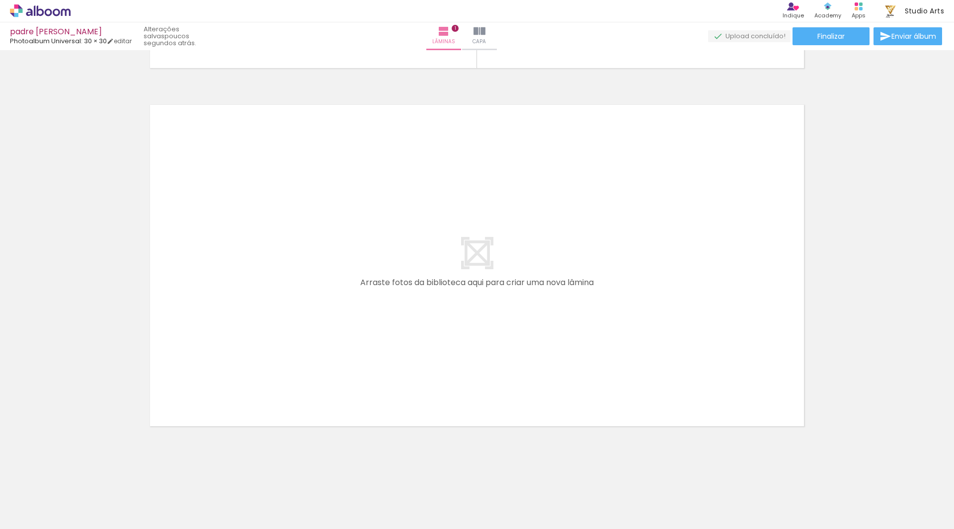
click at [37, 510] on span "Adicionar Fotos" at bounding box center [35, 515] width 30 height 11
click at [0, 0] on input "file" at bounding box center [0, 0] width 0 height 0
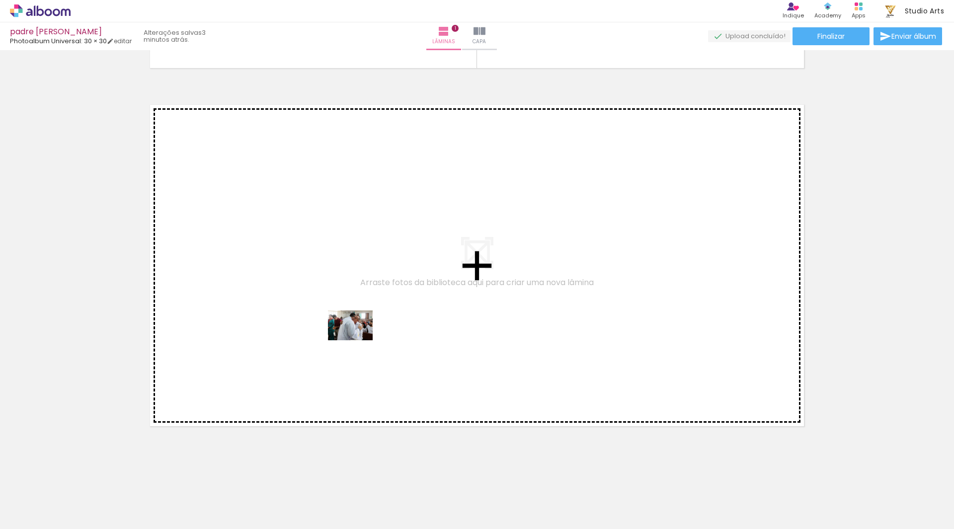
drag, startPoint x: 340, startPoint y: 494, endPoint x: 365, endPoint y: 320, distance: 175.2
click at [365, 320] on quentale-workspace at bounding box center [477, 264] width 954 height 529
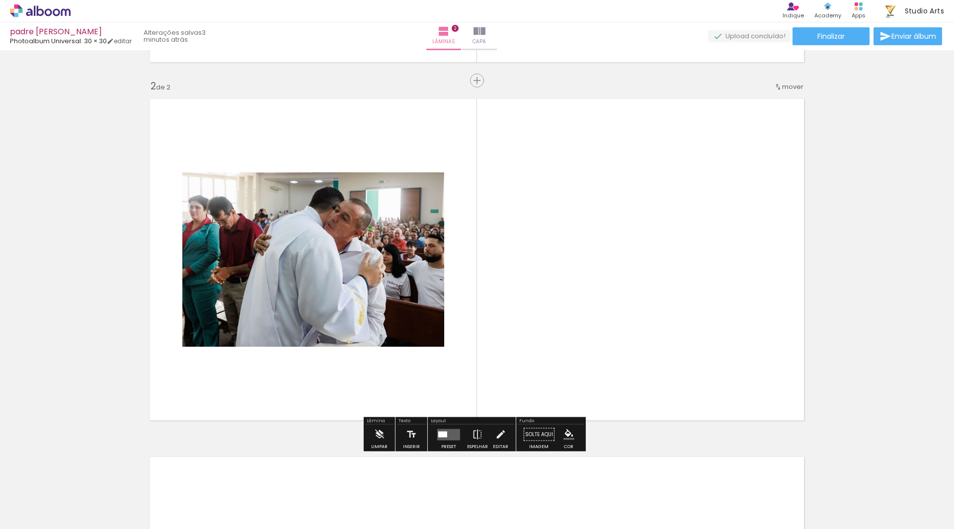
scroll to position [345, 0]
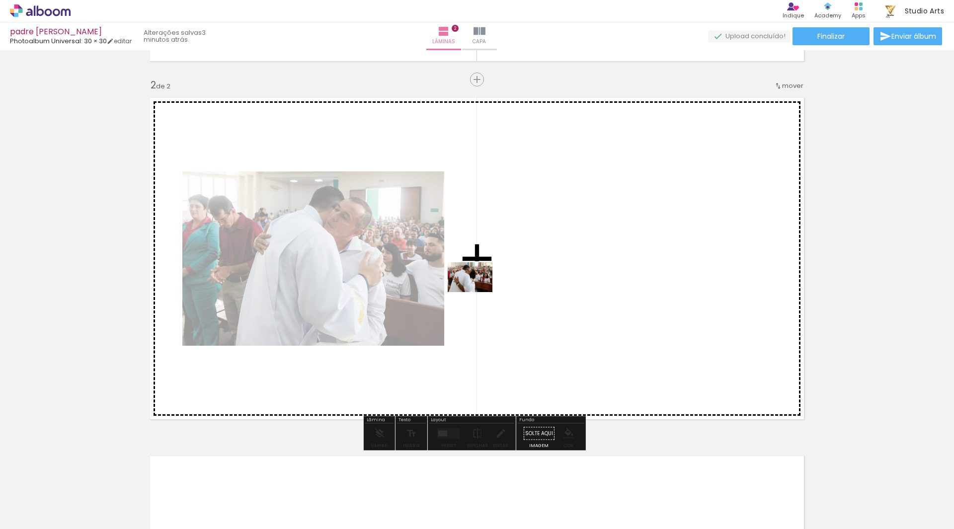
drag, startPoint x: 375, startPoint y: 501, endPoint x: 510, endPoint y: 264, distance: 272.8
click at [510, 264] on quentale-workspace at bounding box center [477, 264] width 954 height 529
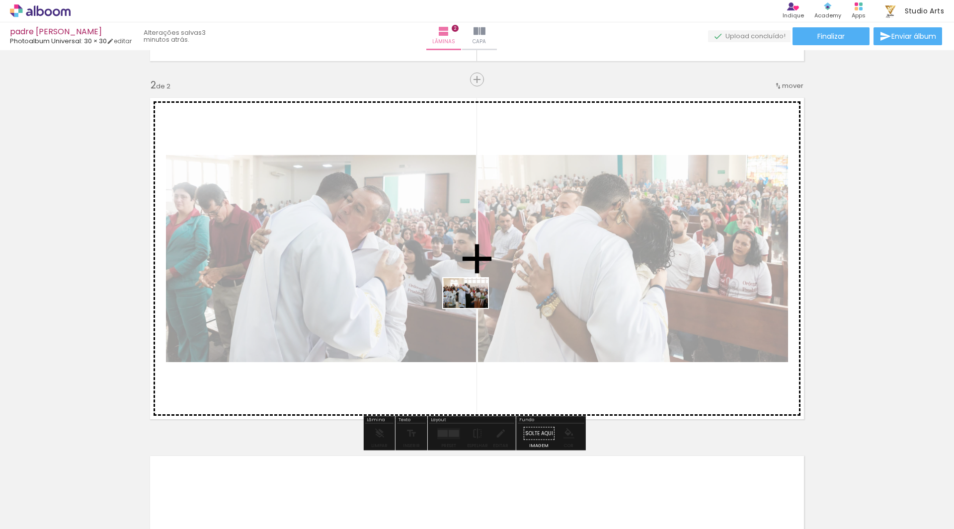
drag, startPoint x: 427, startPoint y: 506, endPoint x: 497, endPoint y: 333, distance: 186.7
click at [486, 233] on quentale-workspace at bounding box center [477, 264] width 954 height 529
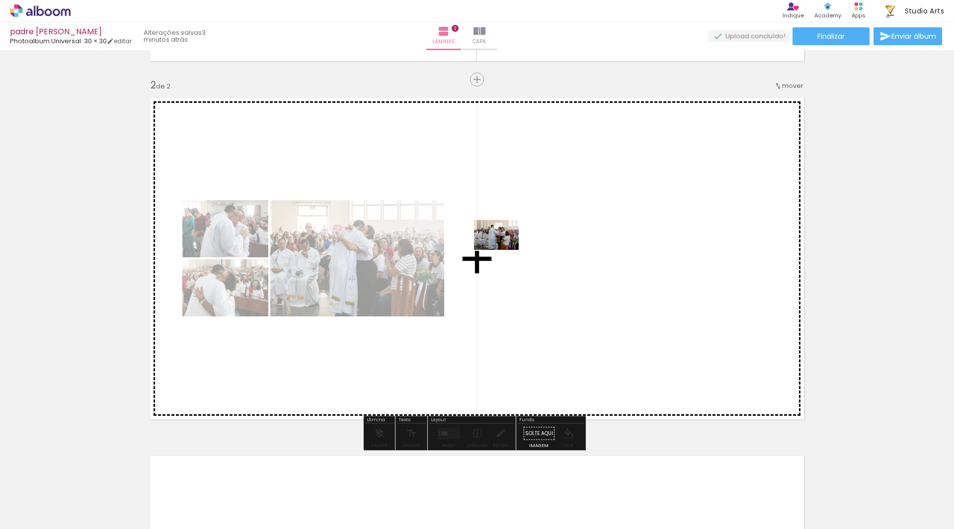
drag, startPoint x: 496, startPoint y: 497, endPoint x: 504, endPoint y: 250, distance: 247.5
click at [504, 250] on quentale-workspace at bounding box center [477, 264] width 954 height 529
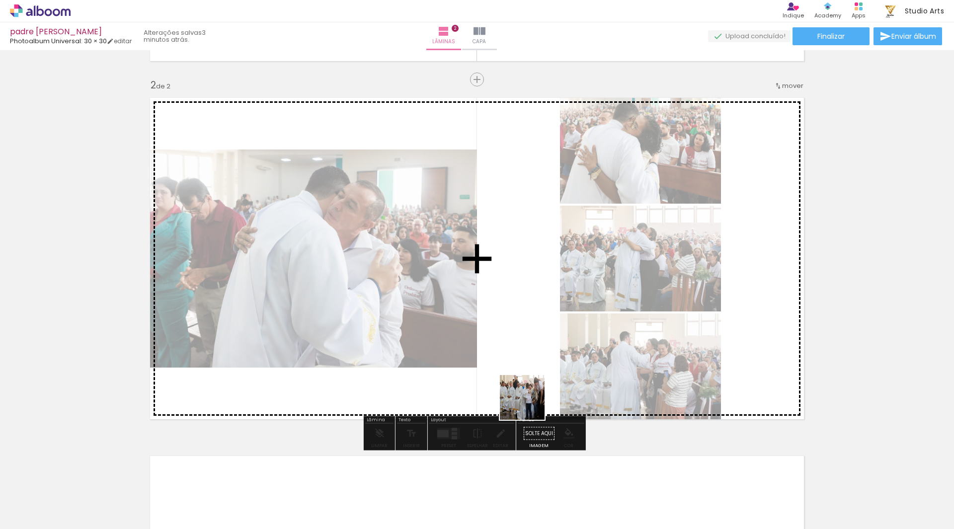
drag, startPoint x: 537, startPoint y: 439, endPoint x: 544, endPoint y: 335, distance: 104.0
click at [502, 256] on quentale-workspace at bounding box center [477, 264] width 954 height 529
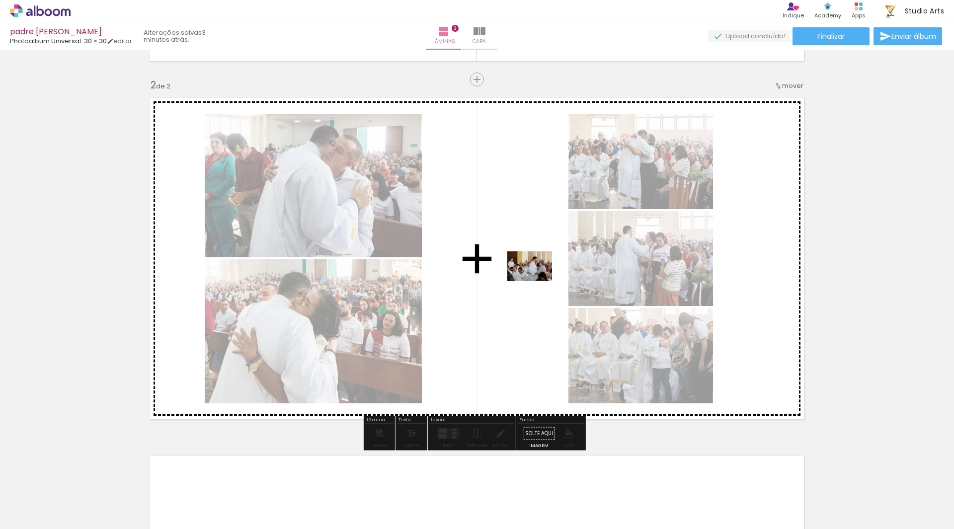
drag, startPoint x: 607, startPoint y: 512, endPoint x: 521, endPoint y: 251, distance: 274.0
click at [521, 251] on quentale-workspace at bounding box center [477, 264] width 954 height 529
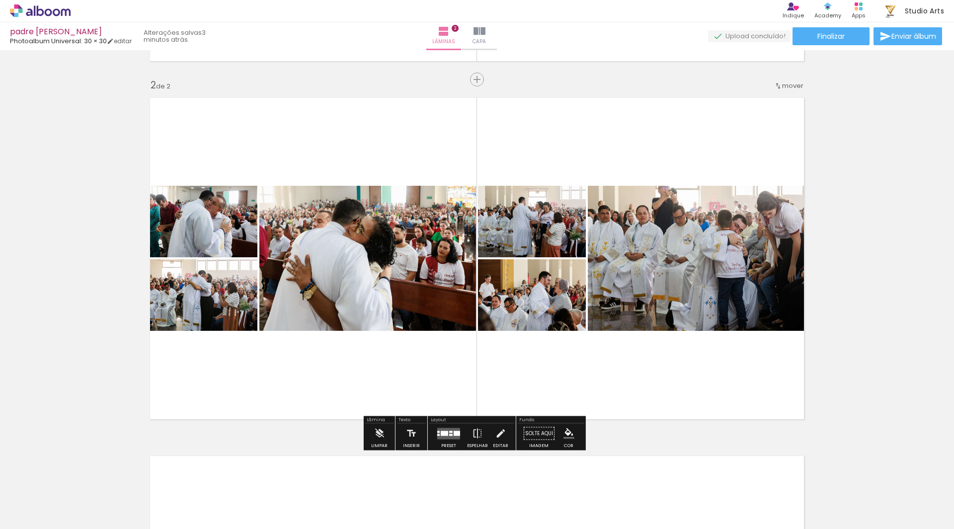
click at [442, 434] on div at bounding box center [444, 433] width 7 height 5
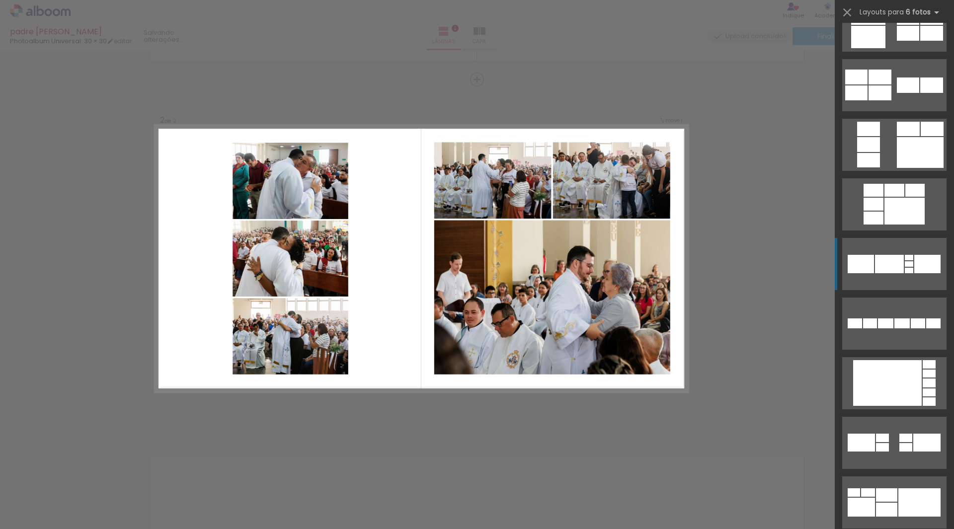
scroll to position [1341, 0]
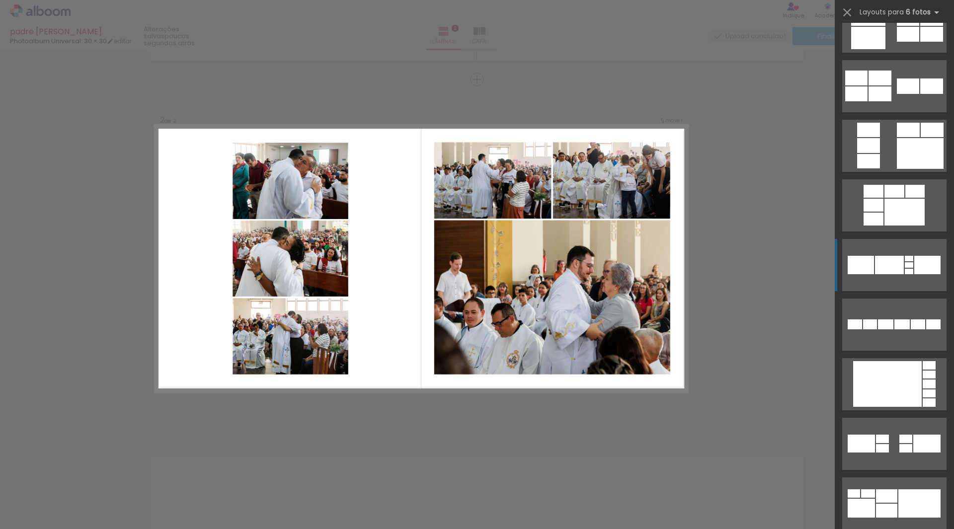
click at [898, 149] on div at bounding box center [920, 153] width 47 height 31
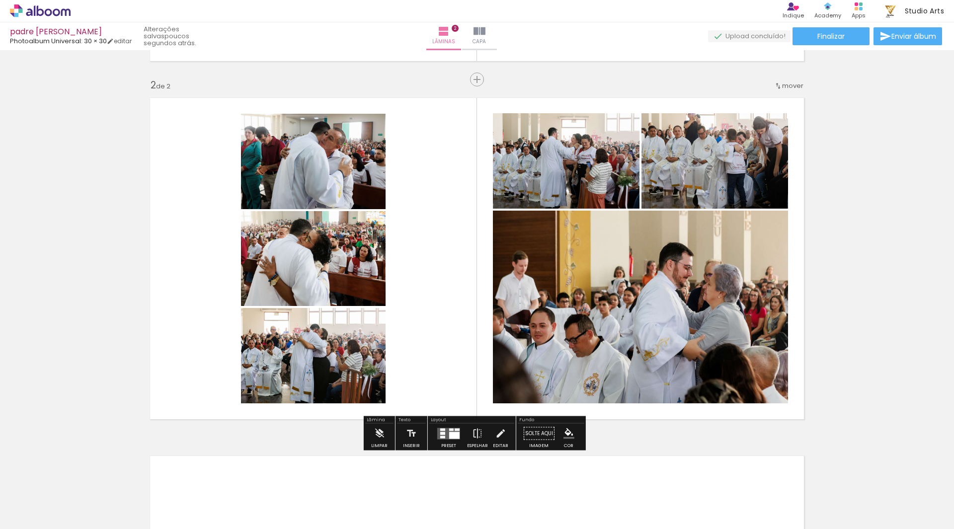
click at [441, 435] on quentale-layouter at bounding box center [448, 433] width 23 height 11
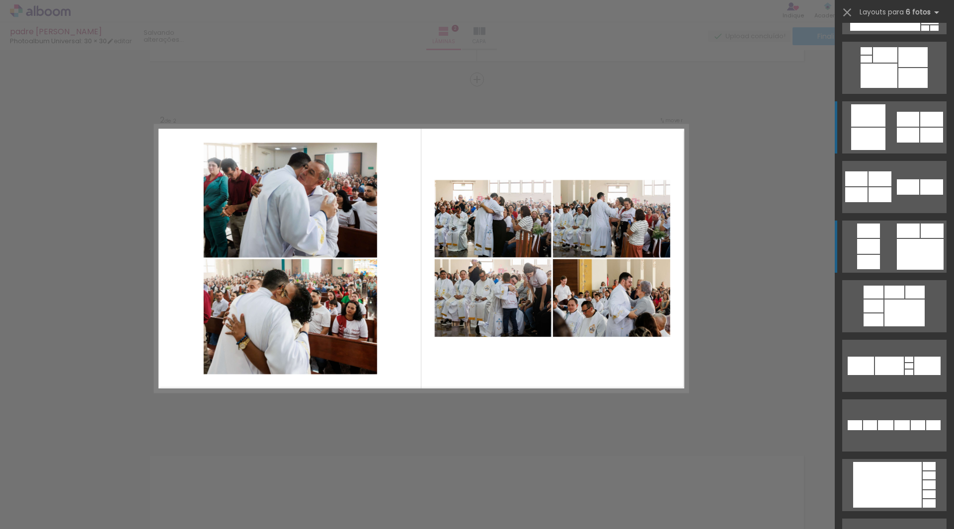
scroll to position [1232, 0]
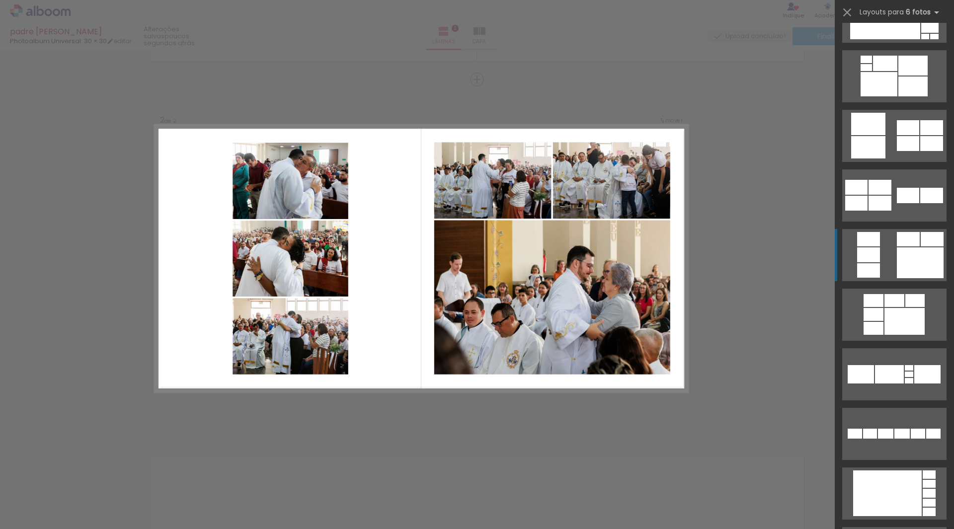
click at [900, 261] on div at bounding box center [920, 262] width 47 height 31
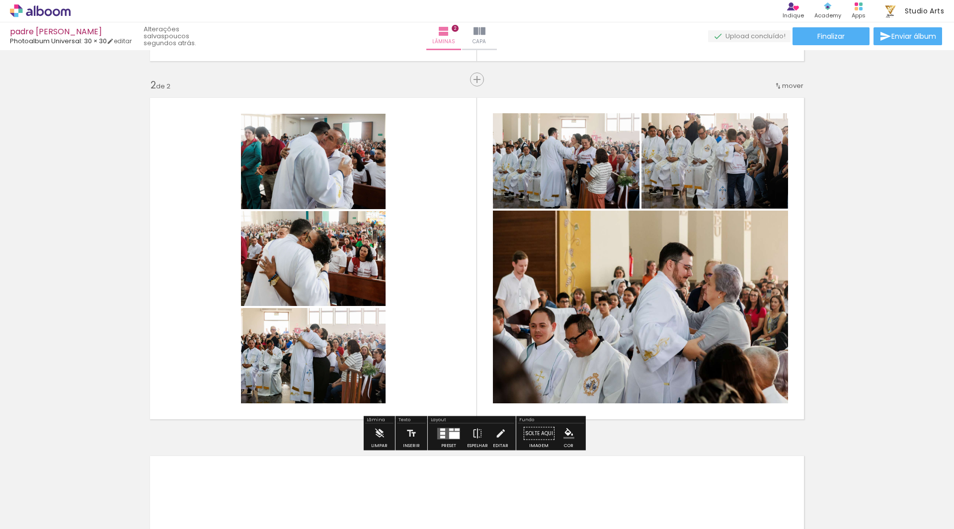
click at [449, 432] on div at bounding box center [454, 435] width 10 height 7
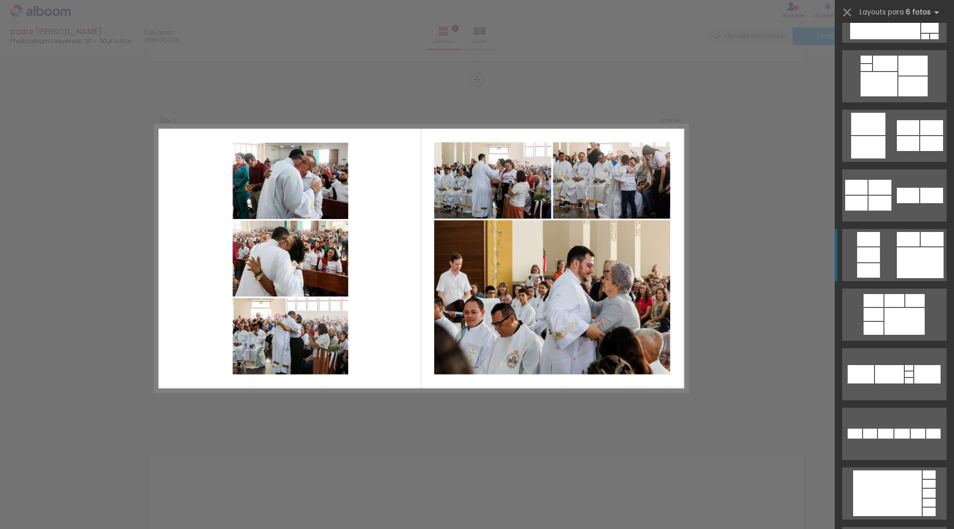
scroll to position [1431, 0]
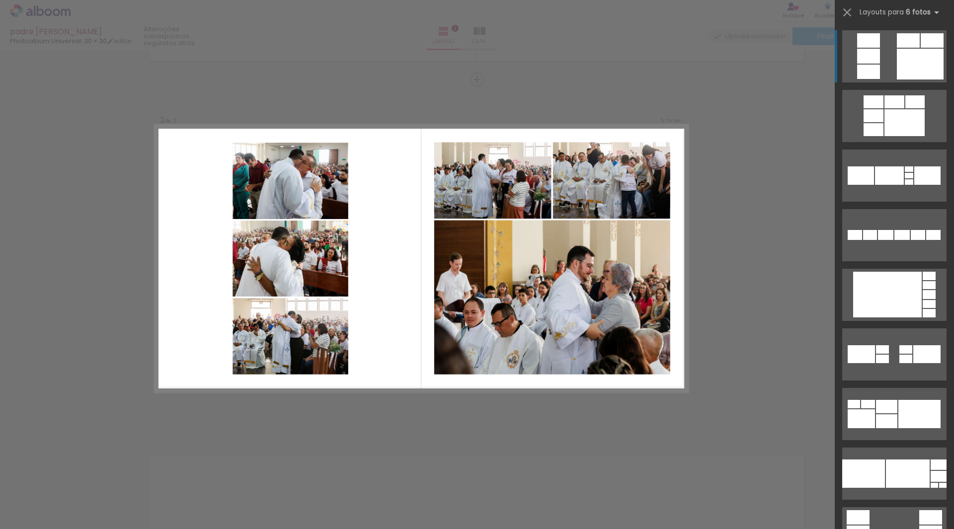
click at [382, 172] on quentale-layouter at bounding box center [421, 258] width 533 height 267
click at [851, 12] on iron-icon at bounding box center [847, 12] width 14 height 14
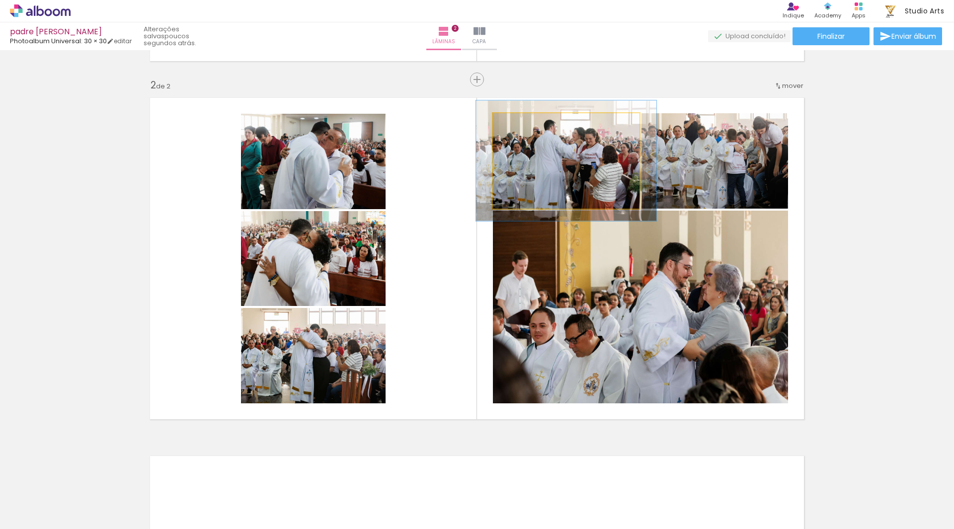
drag, startPoint x: 515, startPoint y: 124, endPoint x: 523, endPoint y: 126, distance: 8.1
type paper-slider "123"
click at [523, 126] on div at bounding box center [524, 123] width 9 height 9
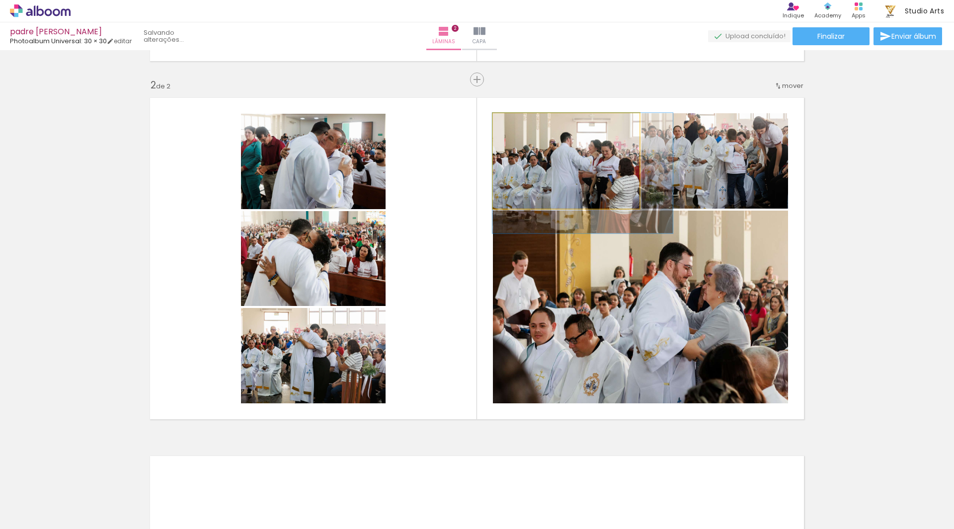
drag, startPoint x: 584, startPoint y: 161, endPoint x: 605, endPoint y: 176, distance: 25.9
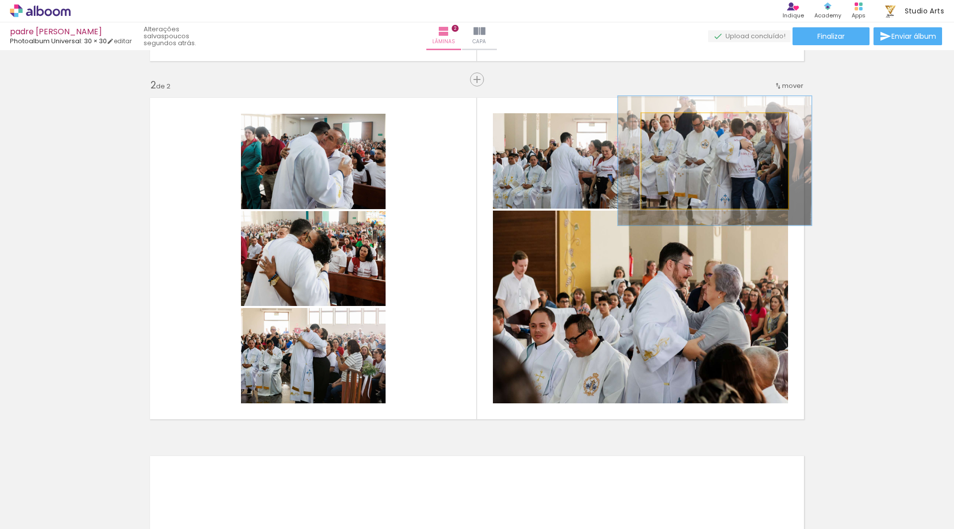
drag, startPoint x: 664, startPoint y: 124, endPoint x: 675, endPoint y: 127, distance: 11.3
click at [675, 127] on div at bounding box center [675, 123] width 9 height 9
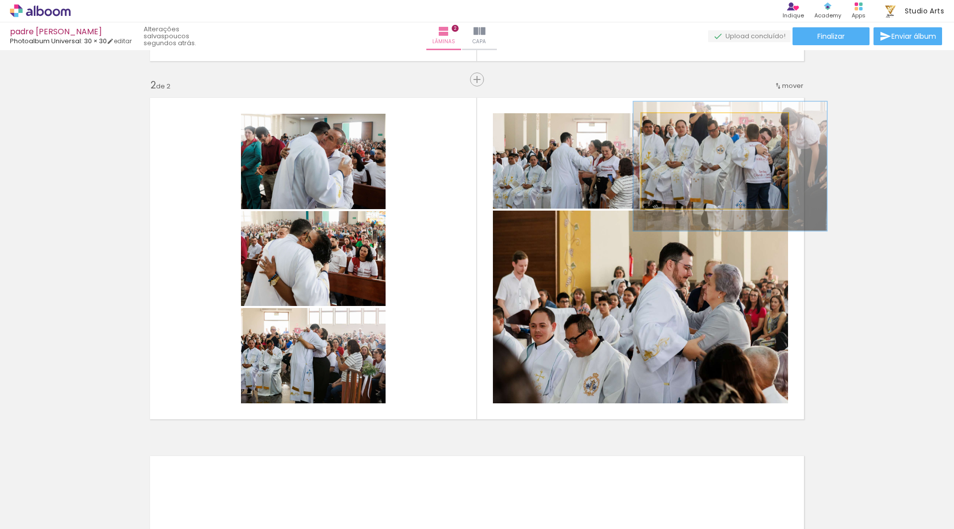
drag, startPoint x: 705, startPoint y: 166, endPoint x: 720, endPoint y: 171, distance: 16.3
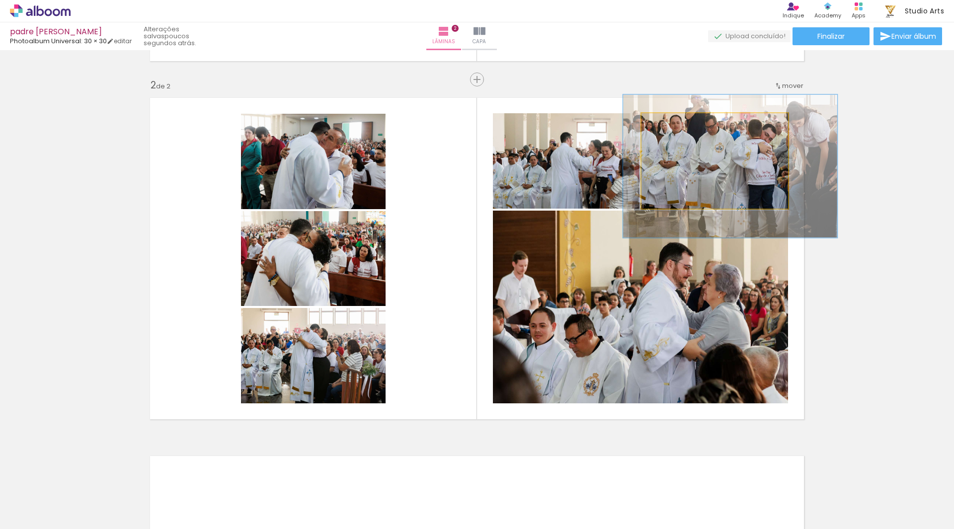
drag, startPoint x: 677, startPoint y: 127, endPoint x: 682, endPoint y: 129, distance: 5.8
type paper-slider "146"
click at [682, 129] on div at bounding box center [683, 124] width 16 height 16
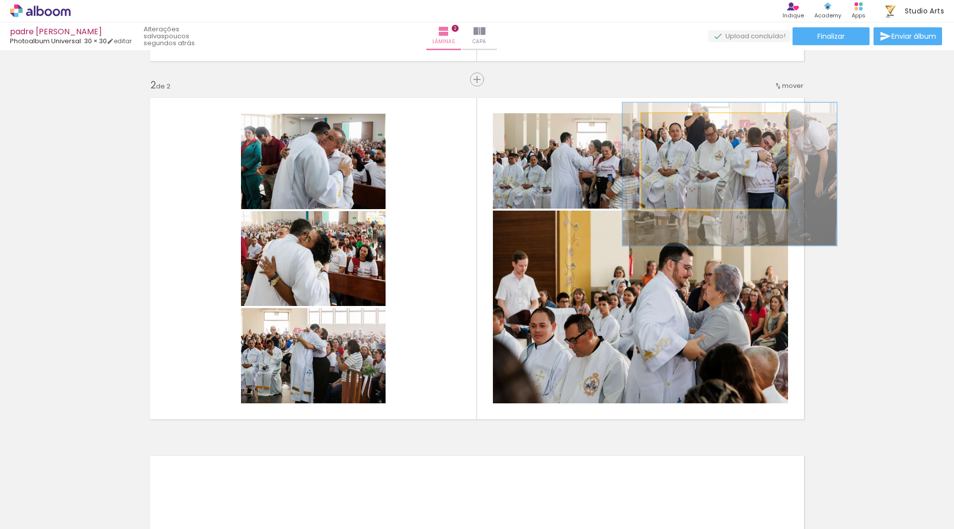
drag, startPoint x: 729, startPoint y: 155, endPoint x: 729, endPoint y: 162, distance: 8.0
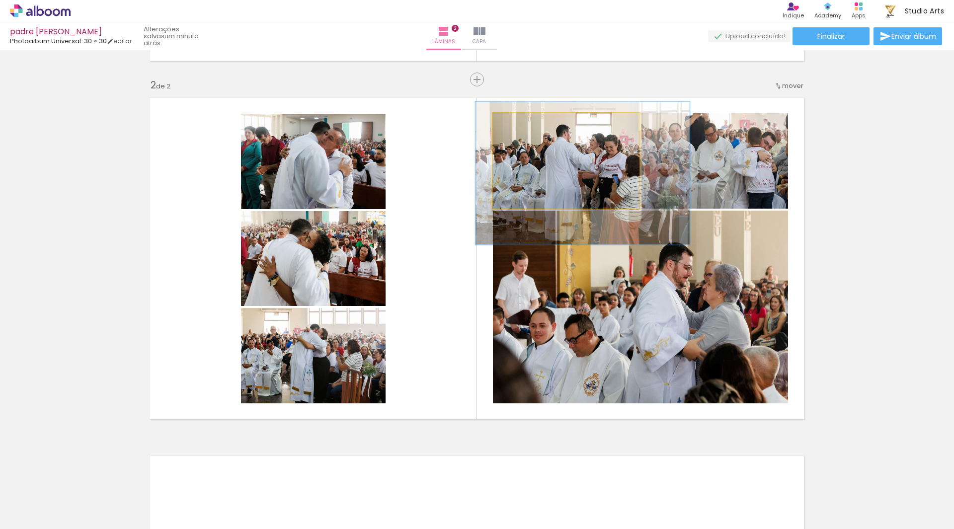
drag, startPoint x: 524, startPoint y: 123, endPoint x: 533, endPoint y: 130, distance: 11.6
type paper-slider "146"
click at [533, 130] on div at bounding box center [534, 124] width 16 height 16
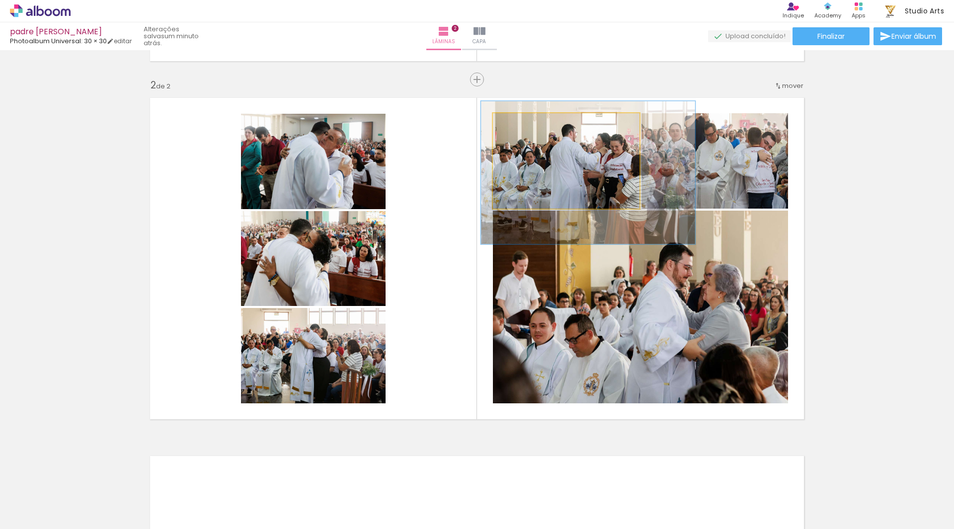
drag, startPoint x: 563, startPoint y: 168, endPoint x: 569, endPoint y: 167, distance: 5.5
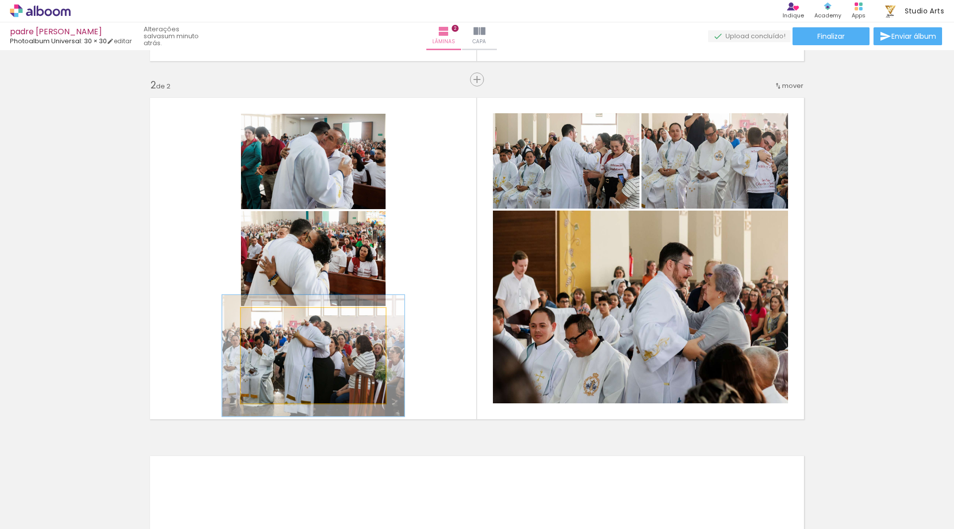
drag, startPoint x: 268, startPoint y: 318, endPoint x: 277, endPoint y: 322, distance: 10.0
type paper-slider "126"
click at [277, 322] on div at bounding box center [273, 319] width 16 height 16
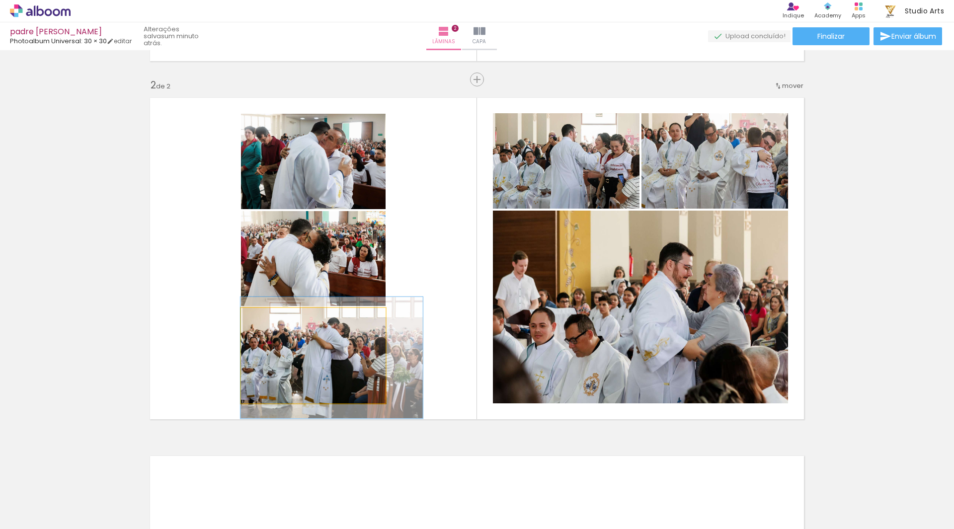
drag, startPoint x: 328, startPoint y: 367, endPoint x: 350, endPoint y: 369, distance: 21.5
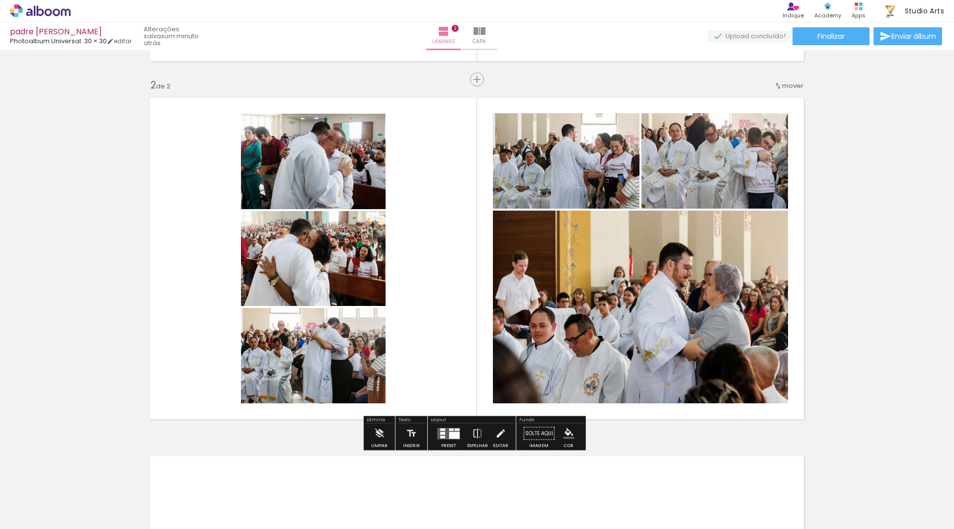
click at [442, 250] on quentale-layouter at bounding box center [477, 258] width 666 height 333
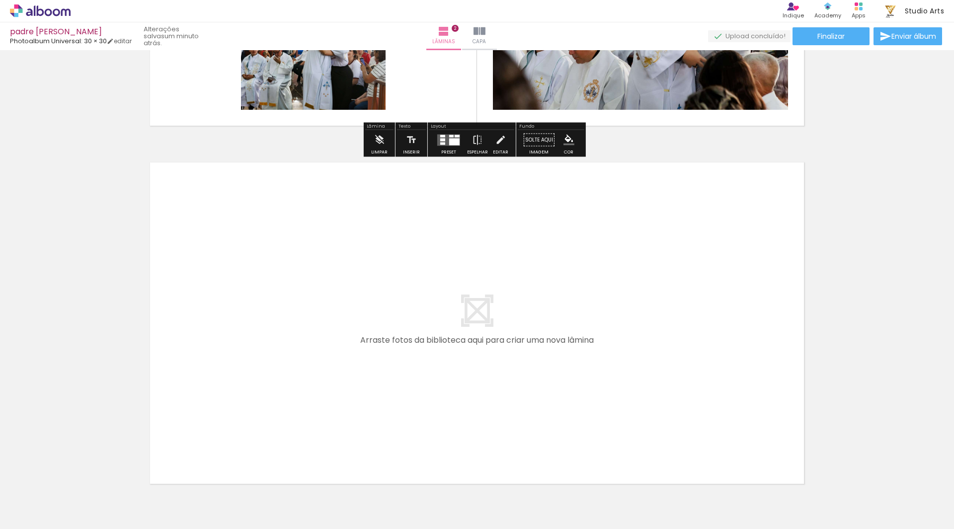
scroll to position [693, 0]
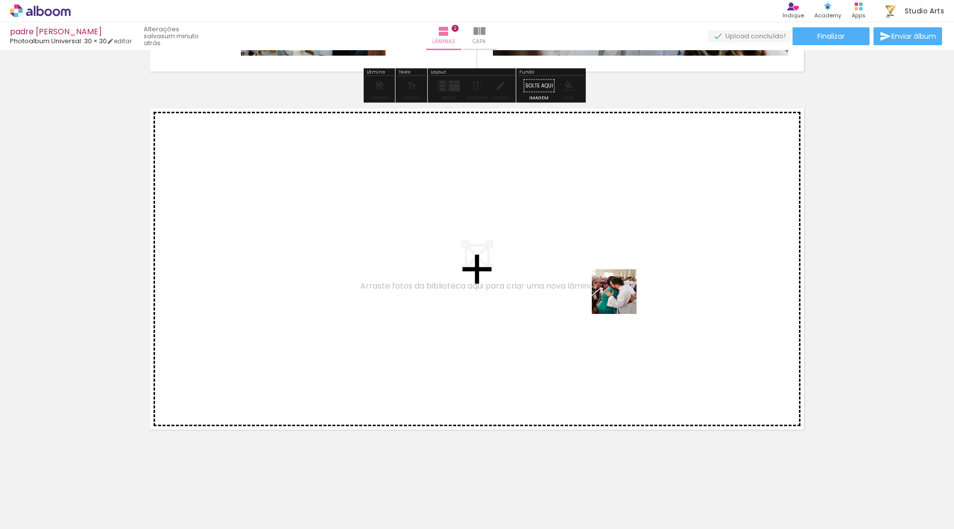
drag, startPoint x: 665, startPoint y: 500, endPoint x: 622, endPoint y: 299, distance: 205.9
click at [622, 299] on quentale-workspace at bounding box center [477, 264] width 954 height 529
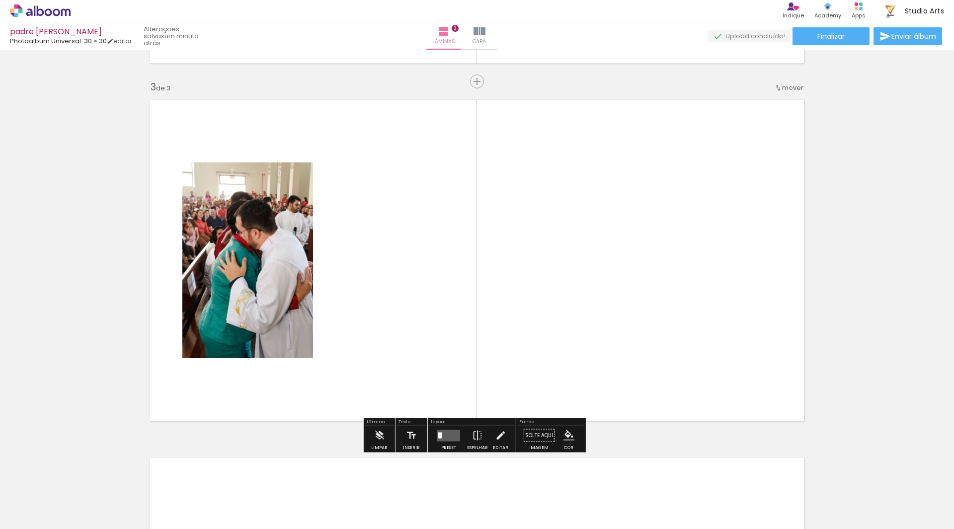
scroll to position [704, 0]
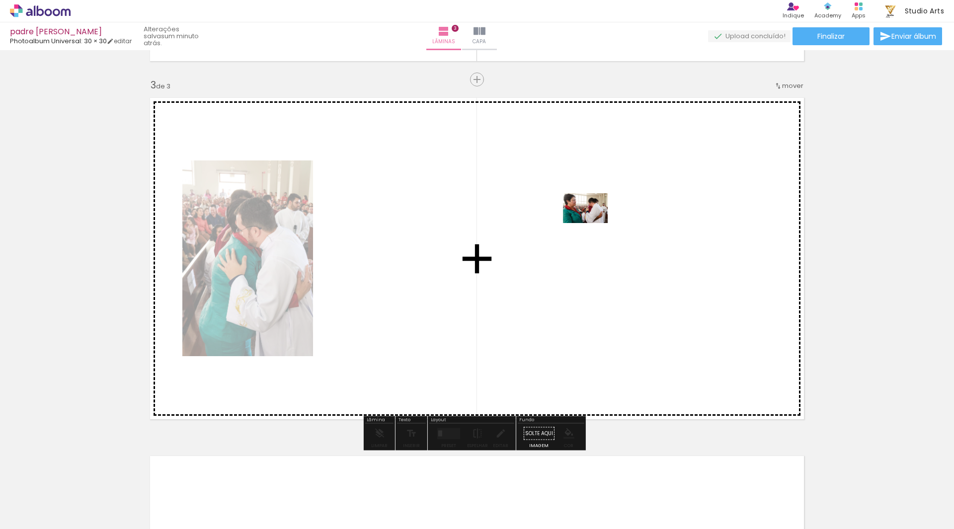
drag, startPoint x: 712, startPoint y: 490, endPoint x: 593, endPoint y: 223, distance: 292.2
click at [593, 223] on quentale-workspace at bounding box center [477, 264] width 954 height 529
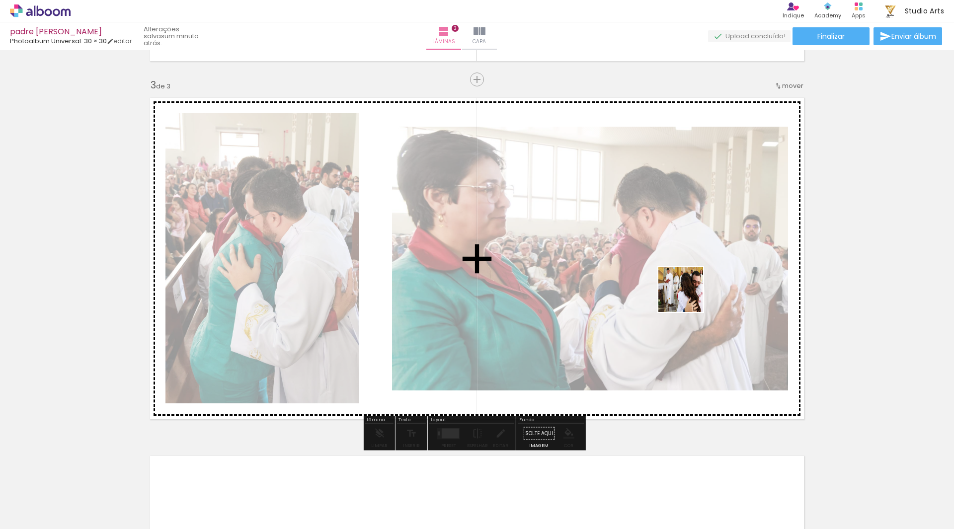
drag, startPoint x: 764, startPoint y: 486, endPoint x: 682, endPoint y: 273, distance: 228.4
click at [682, 273] on quentale-workspace at bounding box center [477, 264] width 954 height 529
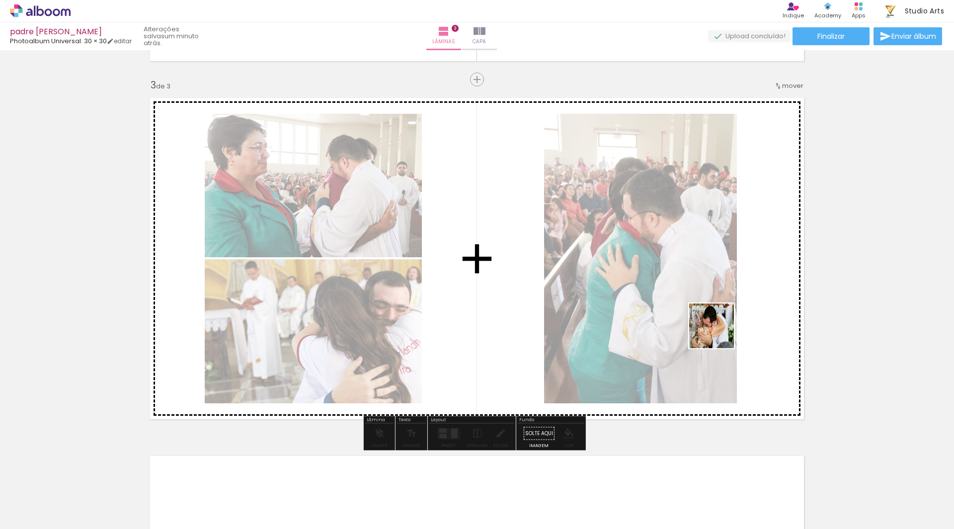
drag, startPoint x: 828, startPoint y: 501, endPoint x: 706, endPoint y: 312, distance: 226.0
click at [706, 312] on quentale-workspace at bounding box center [477, 264] width 954 height 529
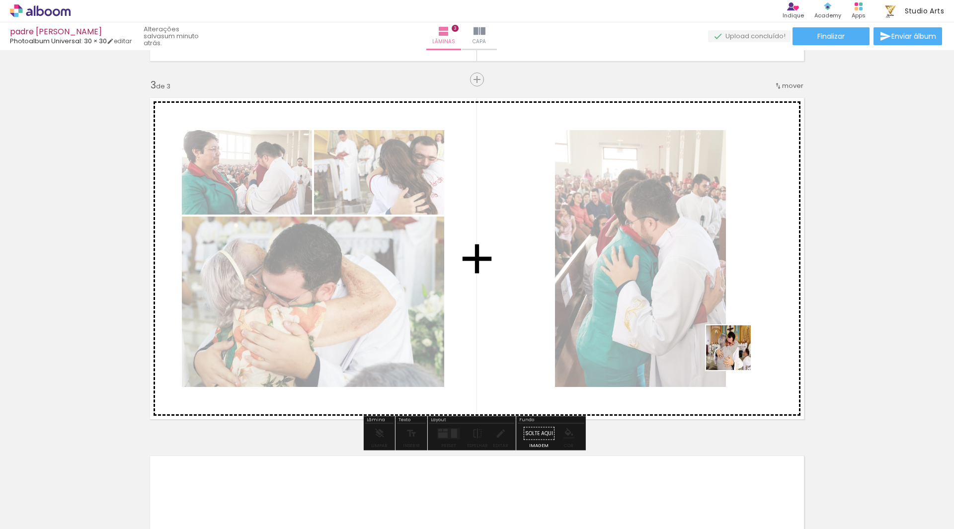
drag, startPoint x: 872, startPoint y: 490, endPoint x: 719, endPoint y: 328, distance: 223.5
click at [719, 328] on quentale-workspace at bounding box center [477, 264] width 954 height 529
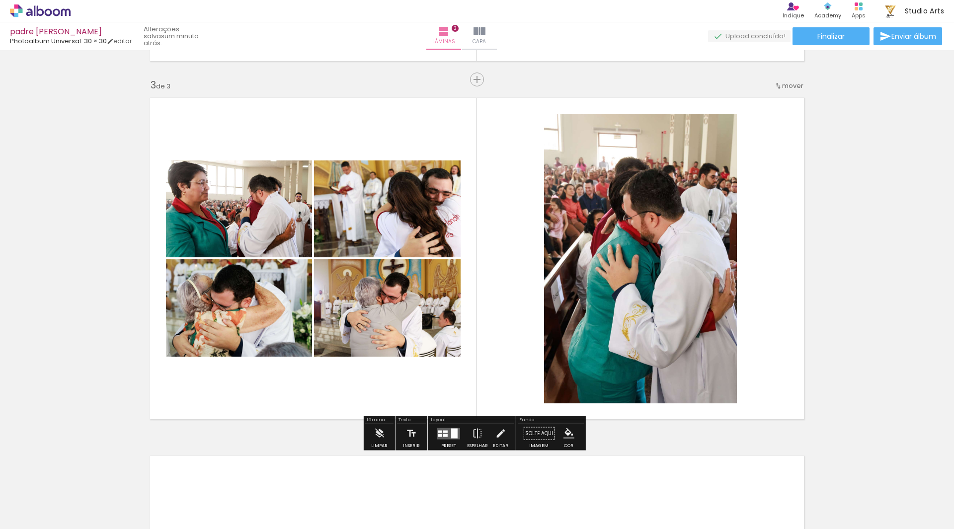
click at [453, 436] on div at bounding box center [454, 433] width 6 height 10
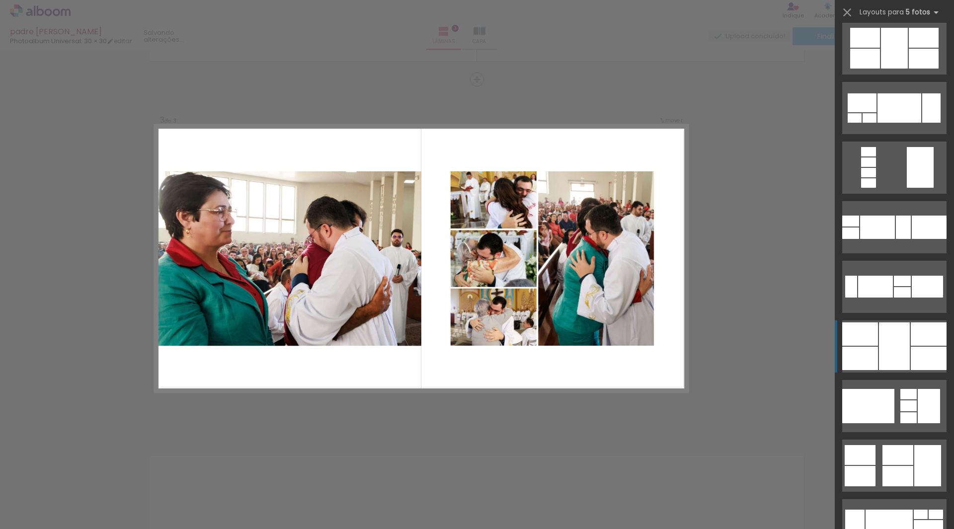
scroll to position [596, 0]
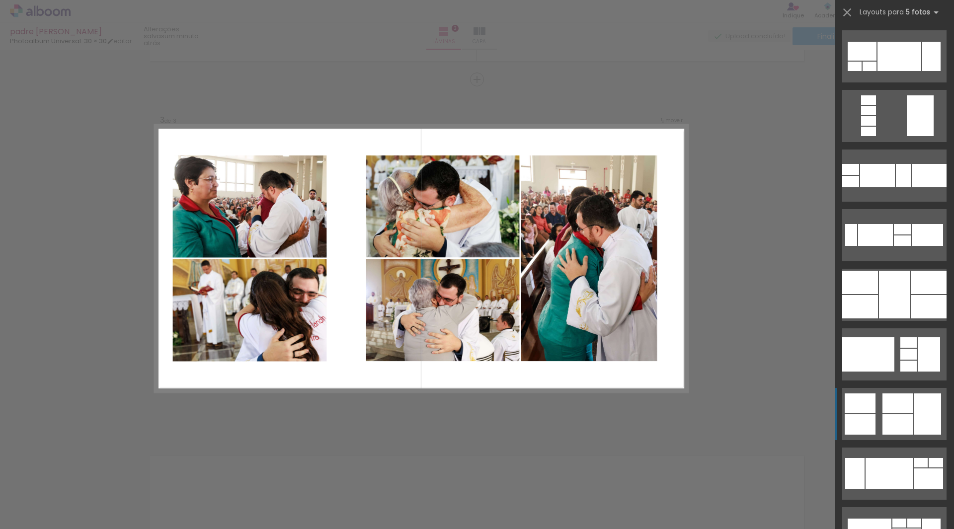
click at [903, 420] on div at bounding box center [897, 424] width 31 height 20
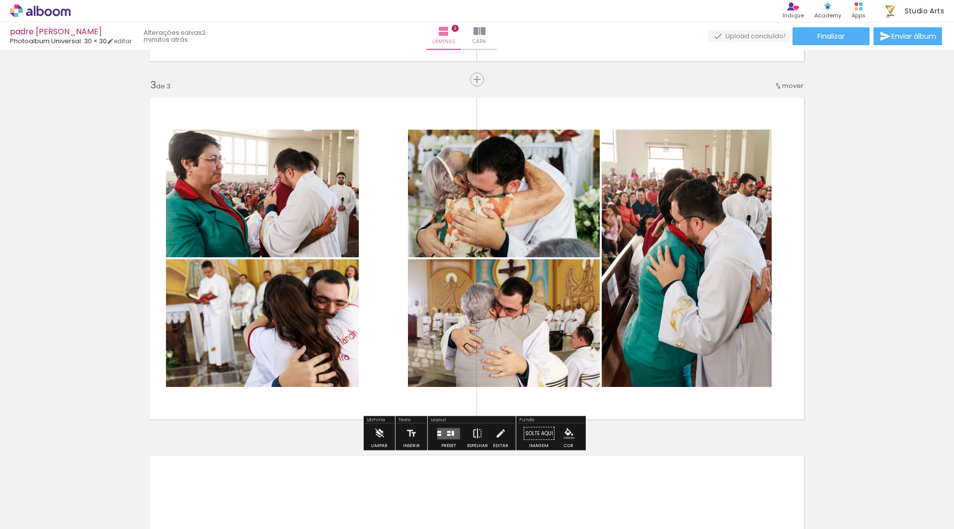
click at [476, 435] on iron-icon at bounding box center [477, 434] width 11 height 20
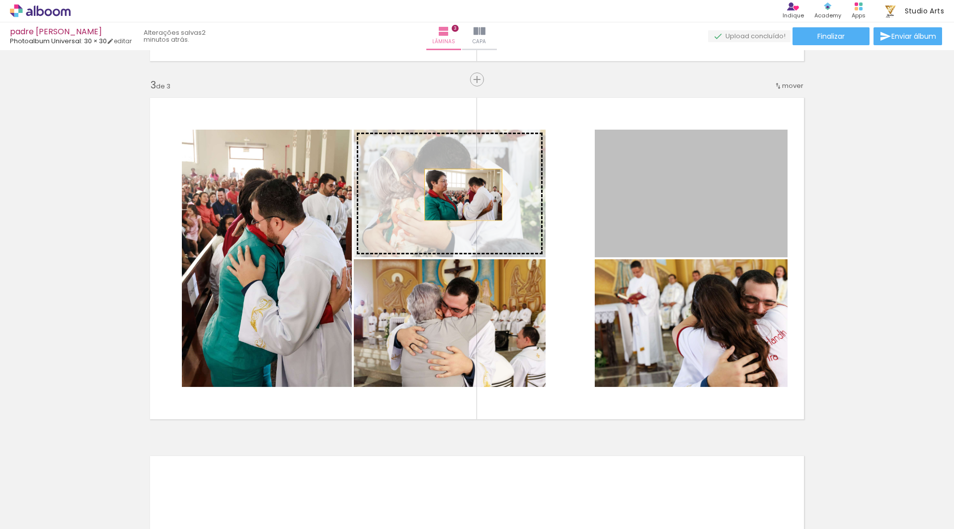
drag, startPoint x: 742, startPoint y: 196, endPoint x: 457, endPoint y: 195, distance: 284.7
click at [0, 0] on slot at bounding box center [0, 0] width 0 height 0
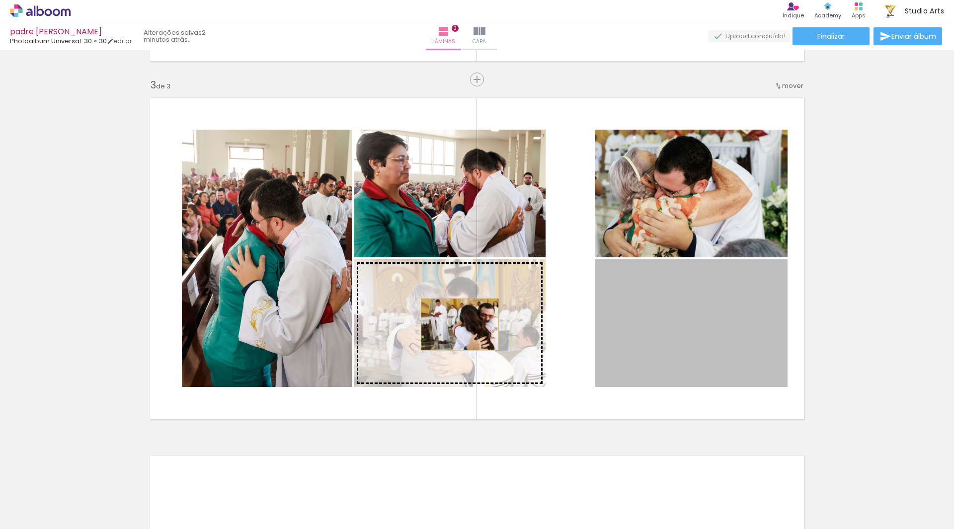
drag, startPoint x: 725, startPoint y: 342, endPoint x: 456, endPoint y: 324, distance: 269.4
click at [0, 0] on slot at bounding box center [0, 0] width 0 height 0
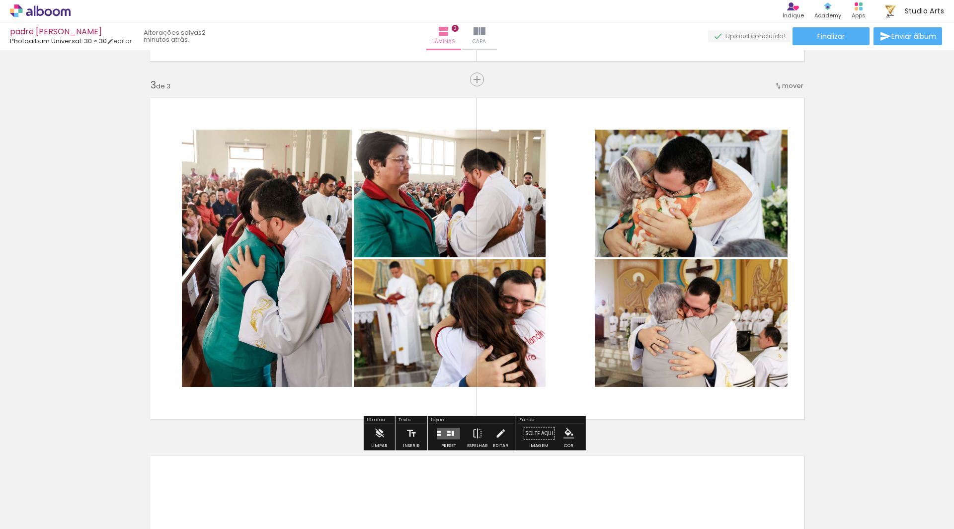
click at [842, 322] on div "Inserir lâmina 1 de 3 Inserir lâmina 2 de 3 Inserir lâmina 3 de 3" at bounding box center [477, 66] width 954 height 1433
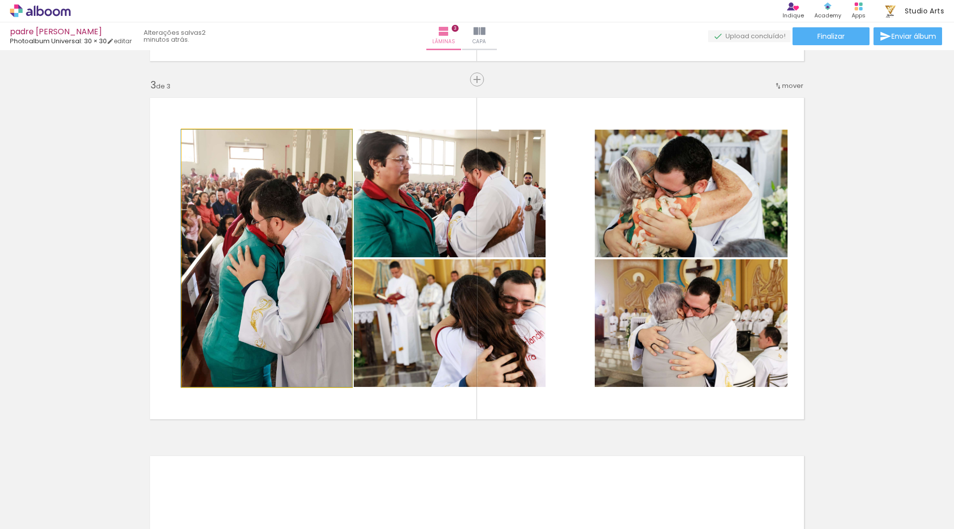
click at [322, 232] on quentale-photo at bounding box center [267, 258] width 170 height 257
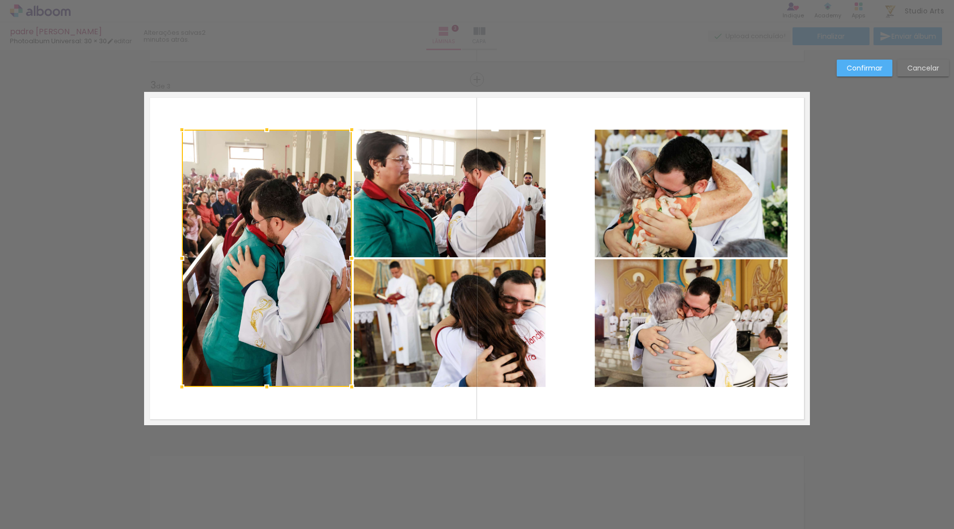
click at [452, 198] on quentale-photo at bounding box center [450, 194] width 192 height 128
click at [432, 310] on div at bounding box center [364, 258] width 364 height 257
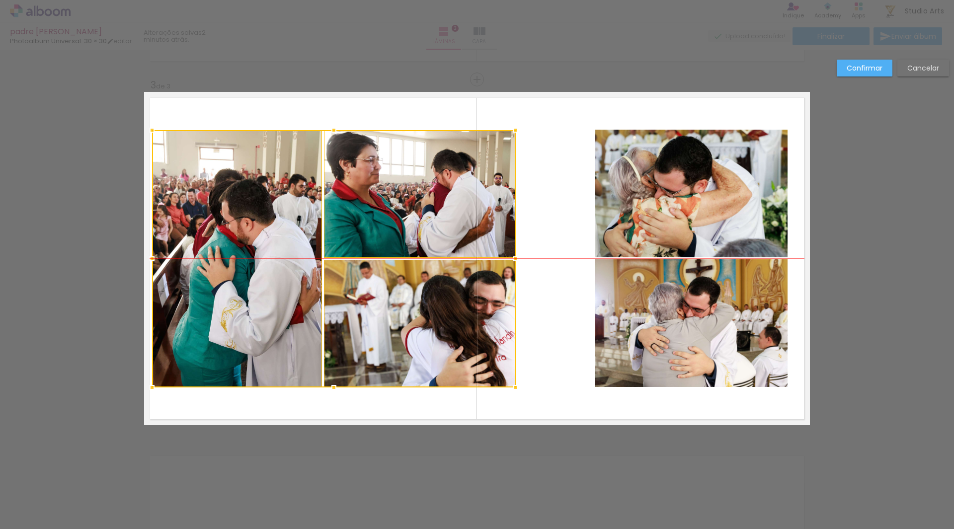
drag, startPoint x: 462, startPoint y: 234, endPoint x: 435, endPoint y: 235, distance: 27.3
click at [435, 235] on div at bounding box center [334, 258] width 364 height 257
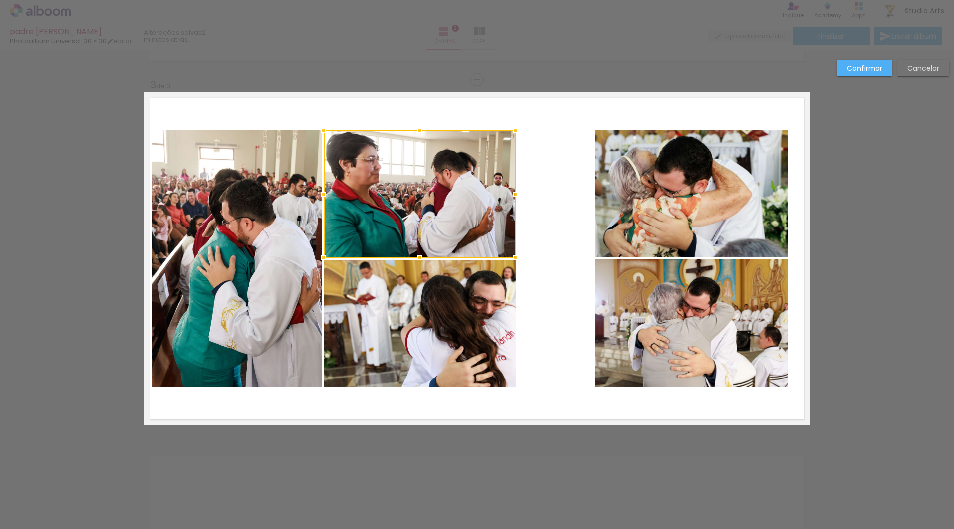
click at [548, 206] on quentale-layouter at bounding box center [477, 258] width 666 height 333
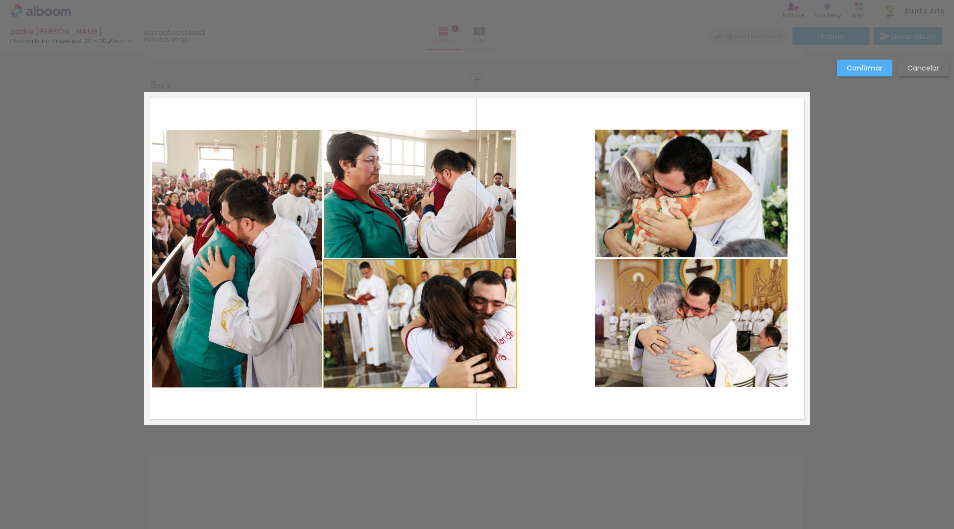
click at [474, 313] on quentale-photo at bounding box center [420, 324] width 192 height 128
click at [0, 0] on slot "Confirmar" at bounding box center [0, 0] width 0 height 0
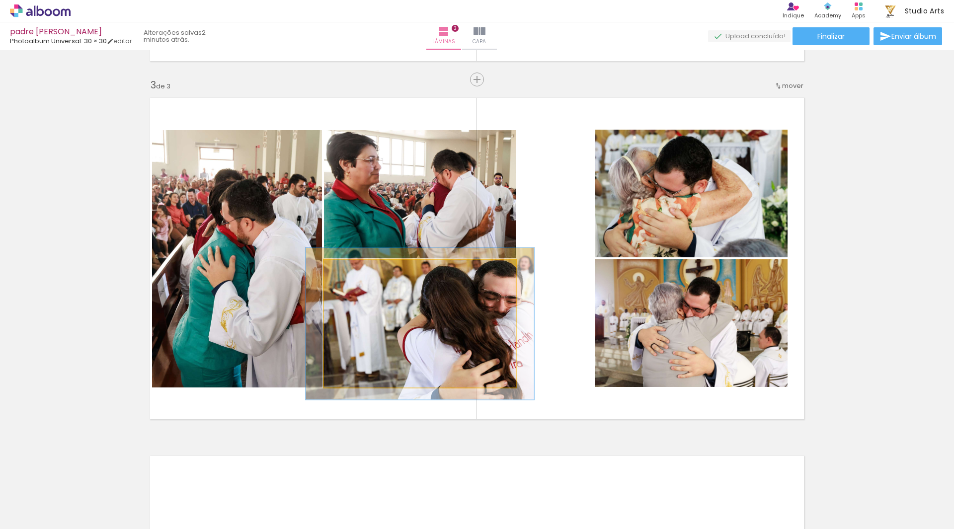
drag, startPoint x: 343, startPoint y: 273, endPoint x: 350, endPoint y: 273, distance: 6.5
type paper-slider "119"
click at [350, 273] on div at bounding box center [354, 270] width 16 height 16
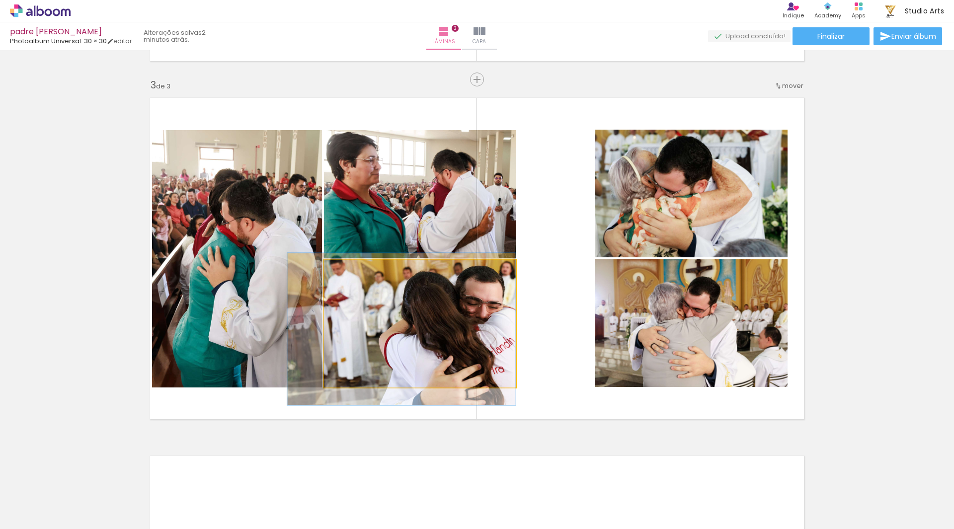
drag, startPoint x: 443, startPoint y: 337, endPoint x: 423, endPoint y: 343, distance: 21.1
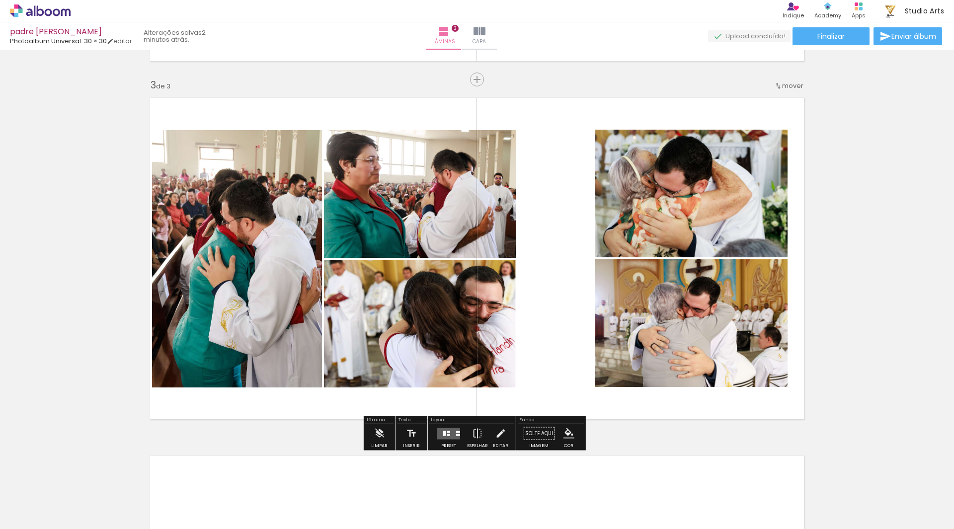
click at [578, 319] on quentale-layouter at bounding box center [477, 258] width 666 height 333
click at [253, 272] on quentale-photo at bounding box center [237, 258] width 170 height 257
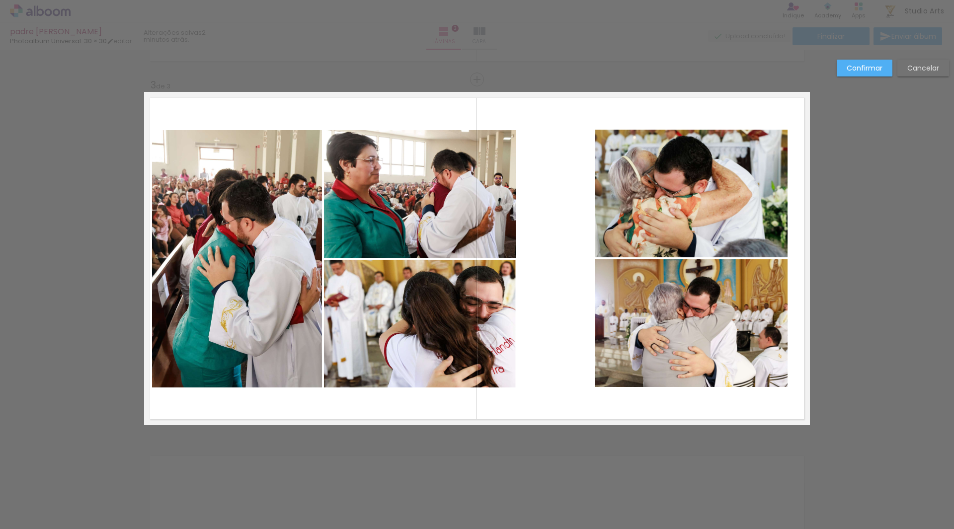
click at [300, 260] on quentale-photo at bounding box center [237, 258] width 170 height 257
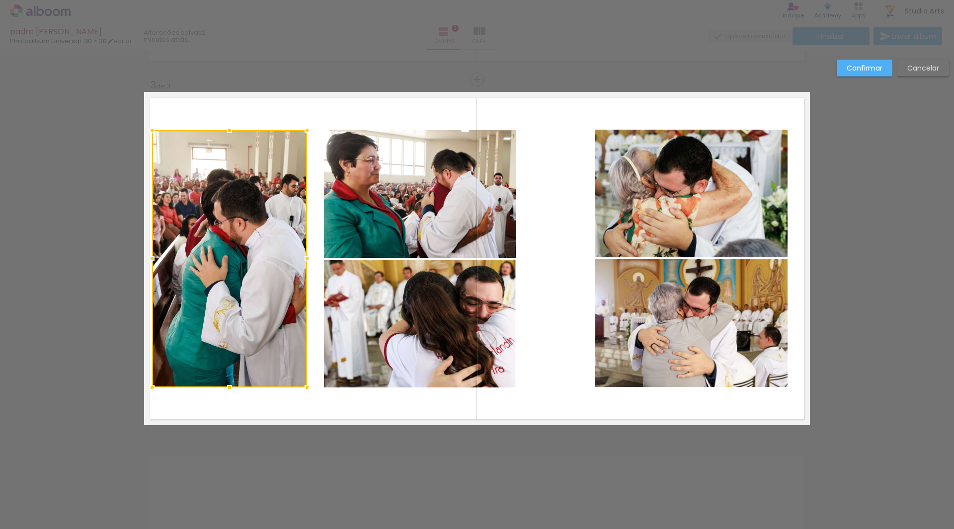
drag, startPoint x: 324, startPoint y: 259, endPoint x: 309, endPoint y: 262, distance: 15.1
click at [309, 262] on div at bounding box center [307, 259] width 20 height 20
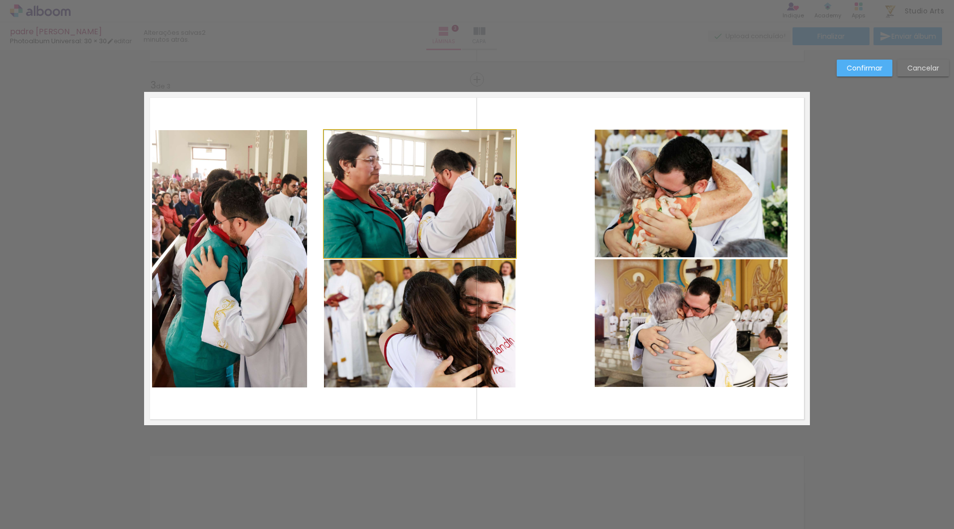
click at [392, 238] on quentale-photo at bounding box center [420, 194] width 192 height 128
click at [244, 258] on quentale-photo at bounding box center [229, 258] width 155 height 257
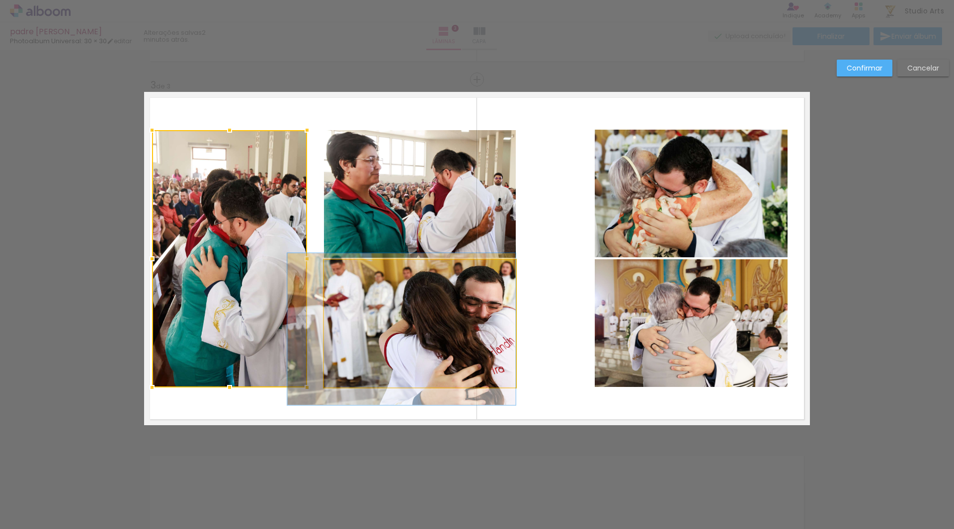
click at [366, 315] on quentale-photo at bounding box center [420, 324] width 192 height 128
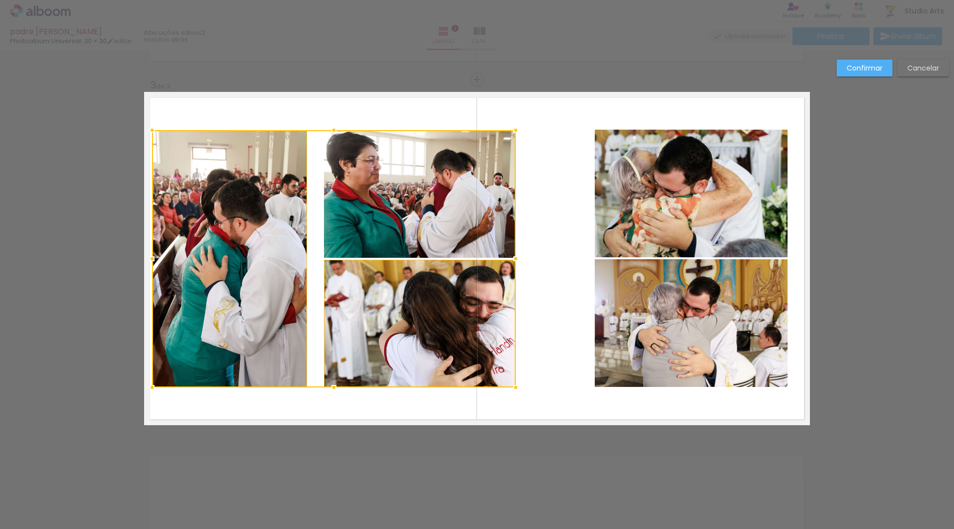
click at [561, 200] on quentale-layouter at bounding box center [477, 258] width 666 height 333
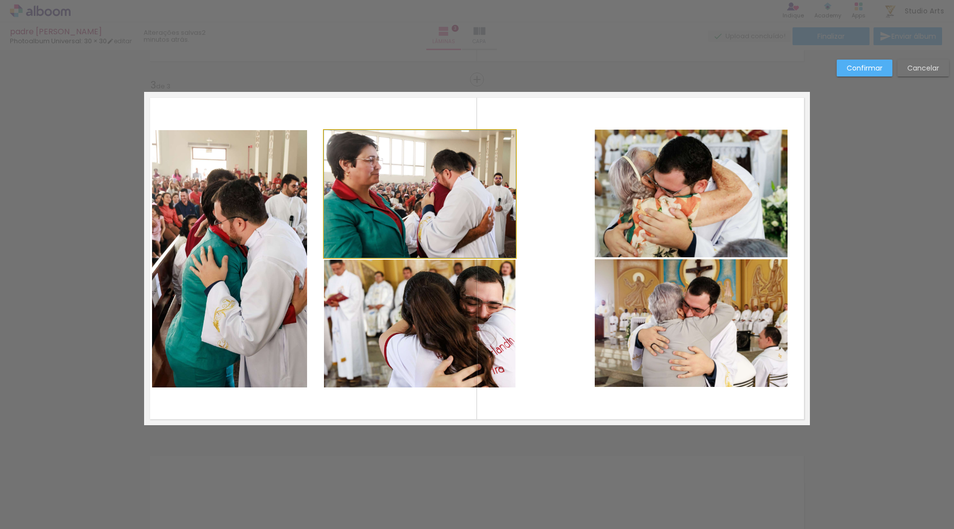
click at [406, 208] on quentale-photo at bounding box center [420, 194] width 192 height 128
click at [384, 292] on quentale-photo at bounding box center [420, 324] width 192 height 128
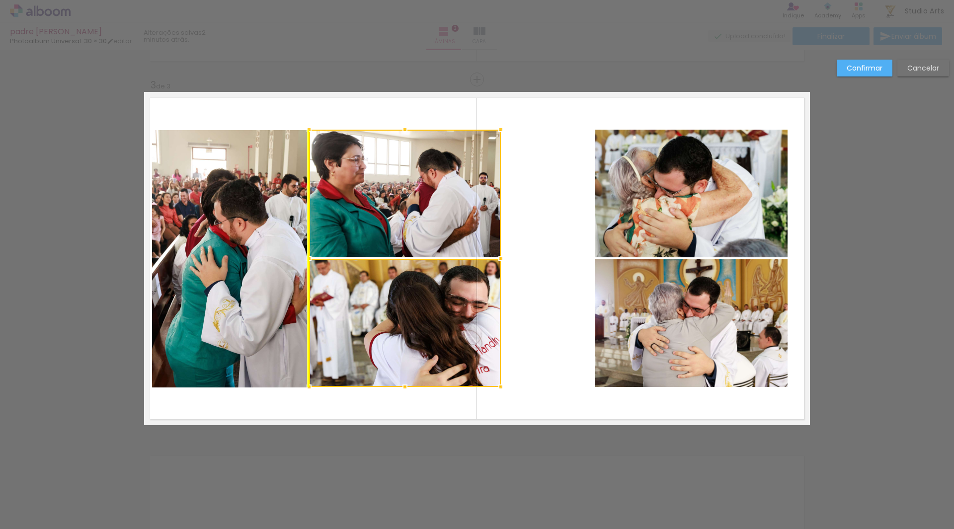
drag, startPoint x: 421, startPoint y: 239, endPoint x: 407, endPoint y: 240, distance: 13.9
click at [407, 240] on div at bounding box center [405, 258] width 192 height 257
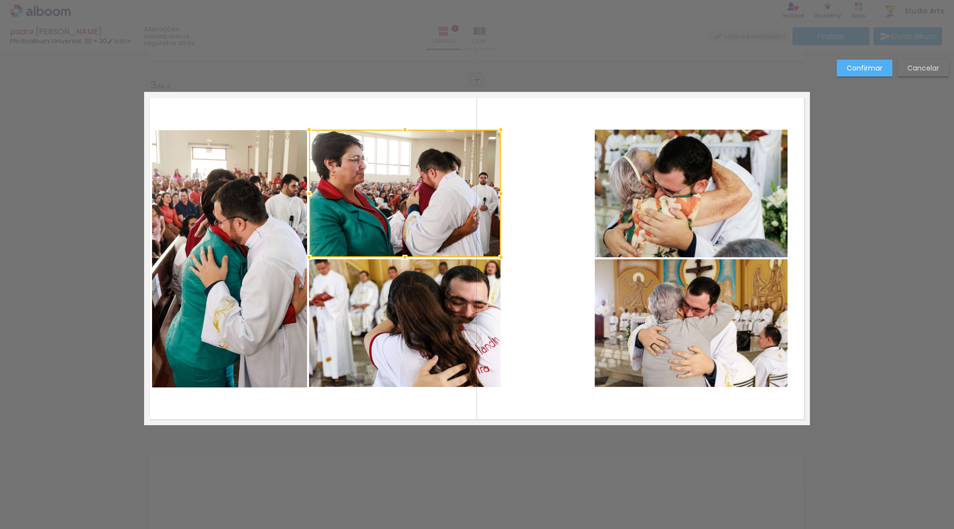
click at [543, 268] on quentale-layouter at bounding box center [477, 258] width 666 height 333
click at [454, 223] on quentale-photo at bounding box center [405, 194] width 192 height 128
click at [454, 223] on div at bounding box center [405, 194] width 192 height 128
click at [460, 304] on quentale-photo at bounding box center [405, 323] width 192 height 128
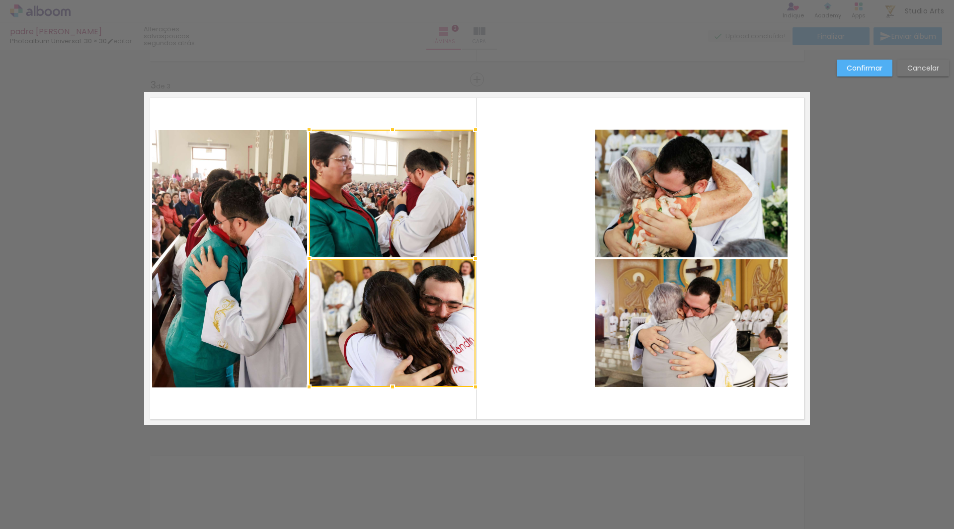
drag, startPoint x: 497, startPoint y: 260, endPoint x: 470, endPoint y: 258, distance: 26.4
click at [470, 258] on div at bounding box center [476, 258] width 20 height 20
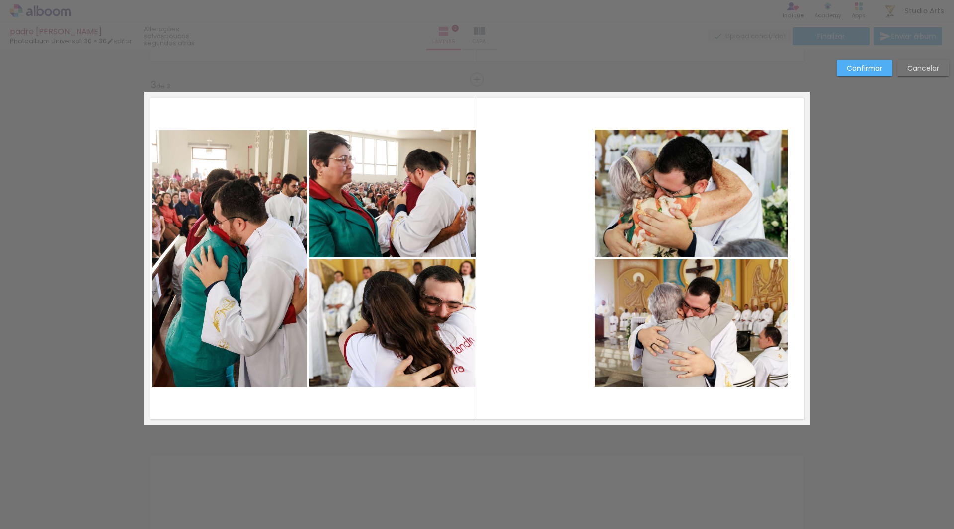
click at [507, 257] on quentale-layouter at bounding box center [477, 258] width 666 height 333
click at [192, 274] on quentale-photo at bounding box center [229, 258] width 155 height 257
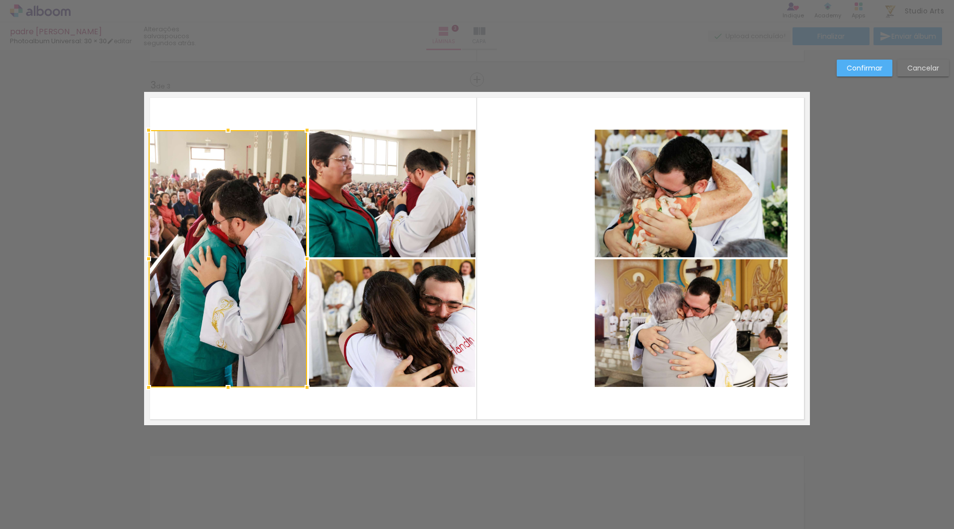
click at [148, 257] on div at bounding box center [149, 259] width 20 height 20
click at [512, 256] on quentale-layouter at bounding box center [477, 258] width 666 height 333
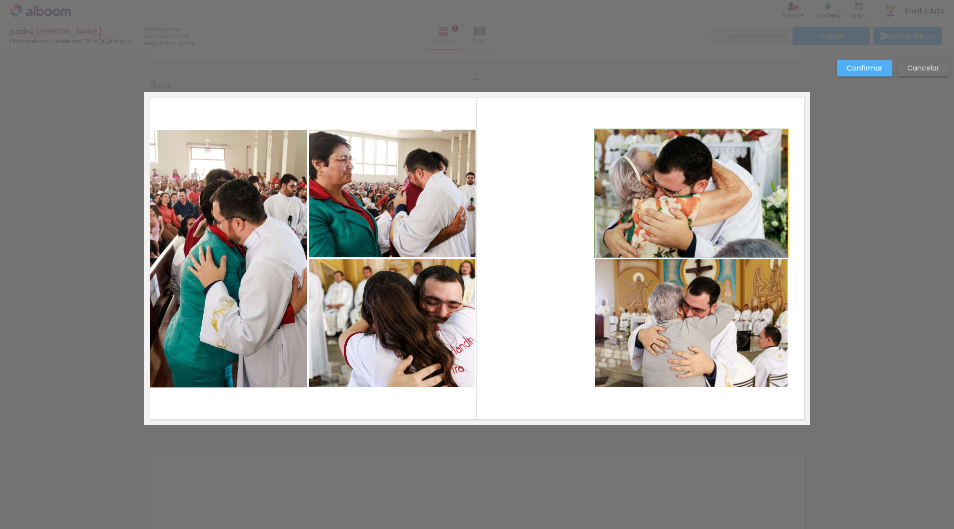
click at [644, 206] on quentale-photo at bounding box center [691, 194] width 193 height 128
click at [689, 326] on quentale-photo at bounding box center [691, 323] width 193 height 128
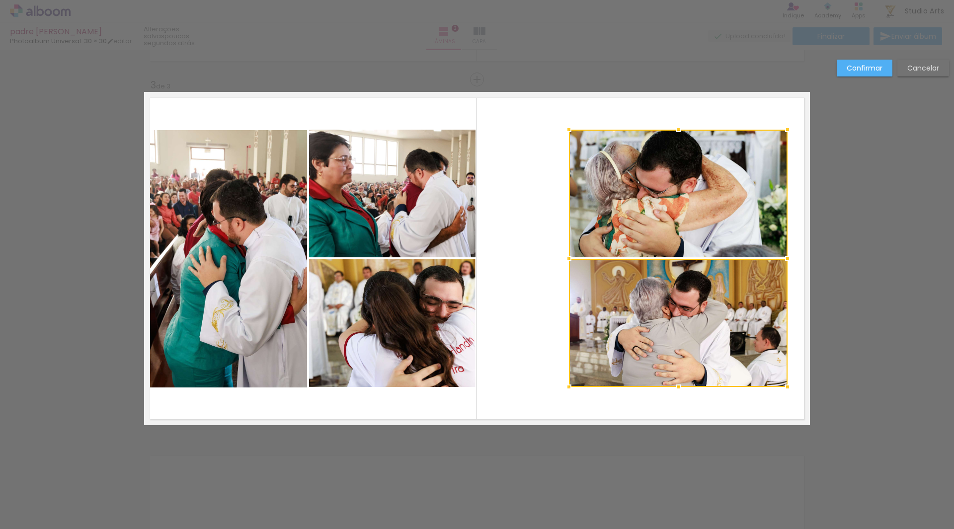
drag, startPoint x: 585, startPoint y: 254, endPoint x: 559, endPoint y: 255, distance: 25.9
click at [559, 255] on div at bounding box center [569, 258] width 20 height 20
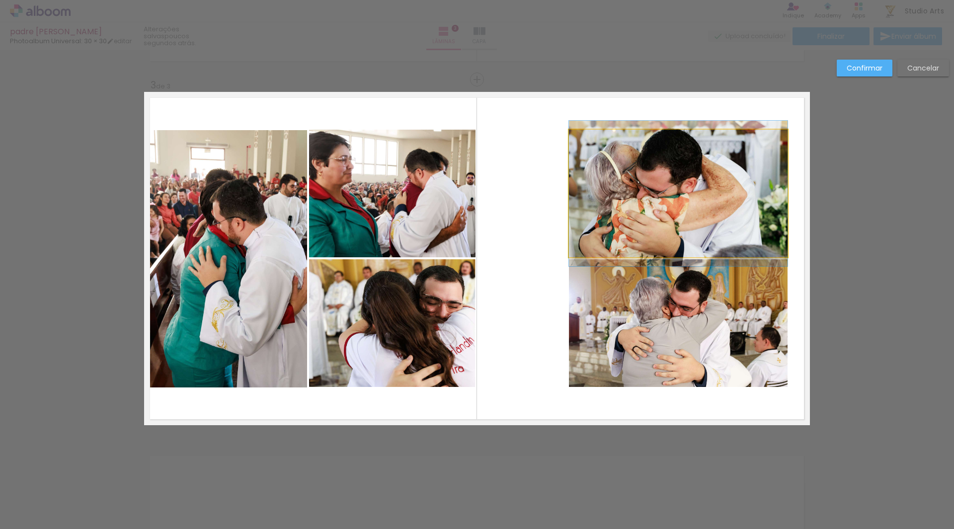
click at [668, 227] on quentale-photo at bounding box center [678, 194] width 219 height 128
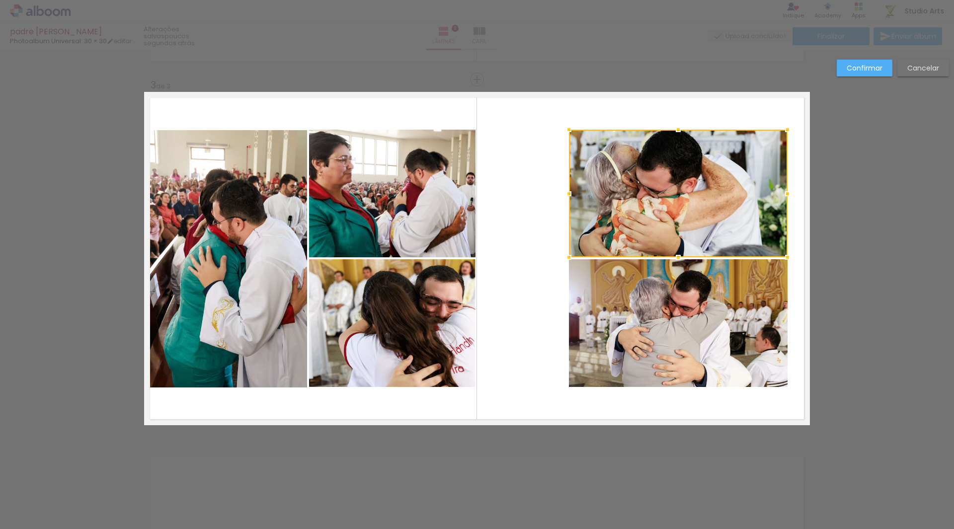
click at [663, 296] on quentale-photo at bounding box center [678, 323] width 219 height 128
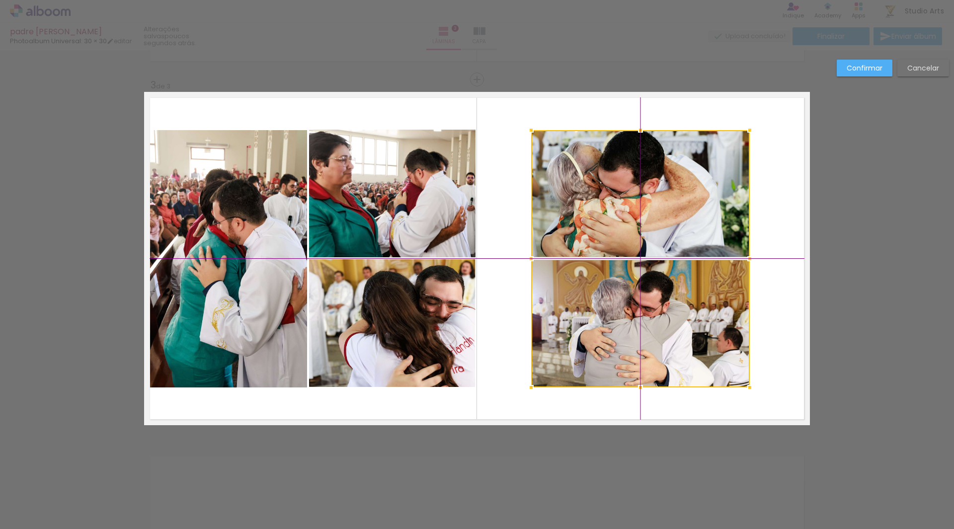
drag, startPoint x: 681, startPoint y: 229, endPoint x: 650, endPoint y: 226, distance: 30.9
click at [650, 226] on div at bounding box center [640, 258] width 219 height 257
click at [639, 127] on div at bounding box center [640, 130] width 20 height 20
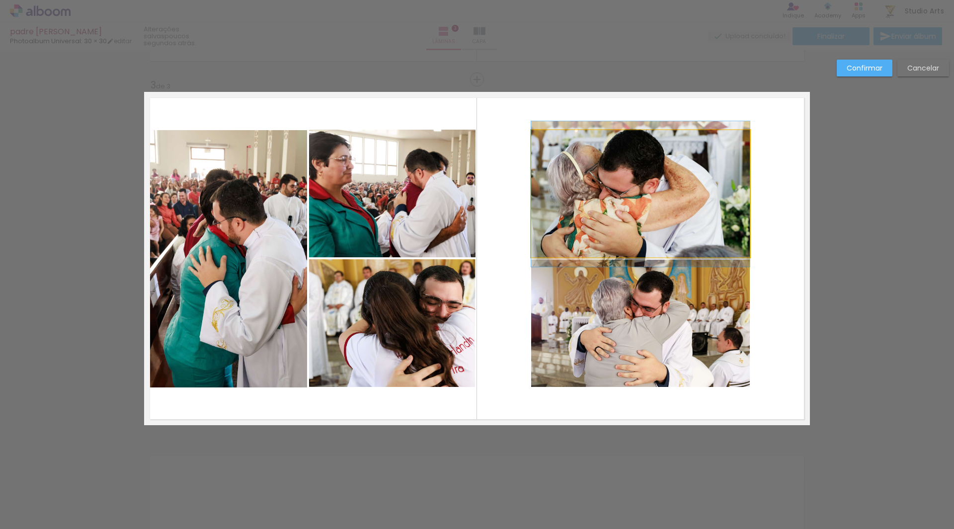
click at [634, 183] on quentale-photo at bounding box center [640, 194] width 219 height 128
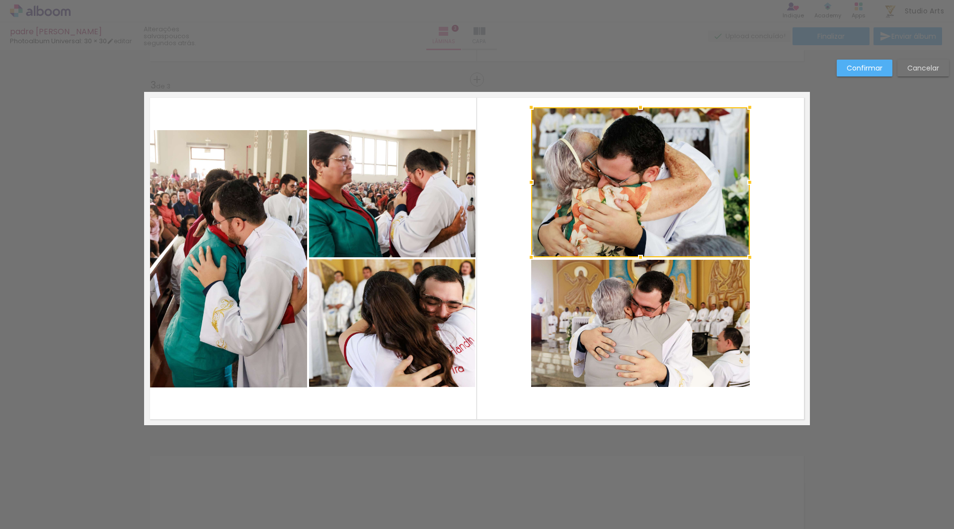
drag, startPoint x: 639, startPoint y: 132, endPoint x: 642, endPoint y: 112, distance: 19.5
click at [642, 112] on div at bounding box center [640, 107] width 20 height 20
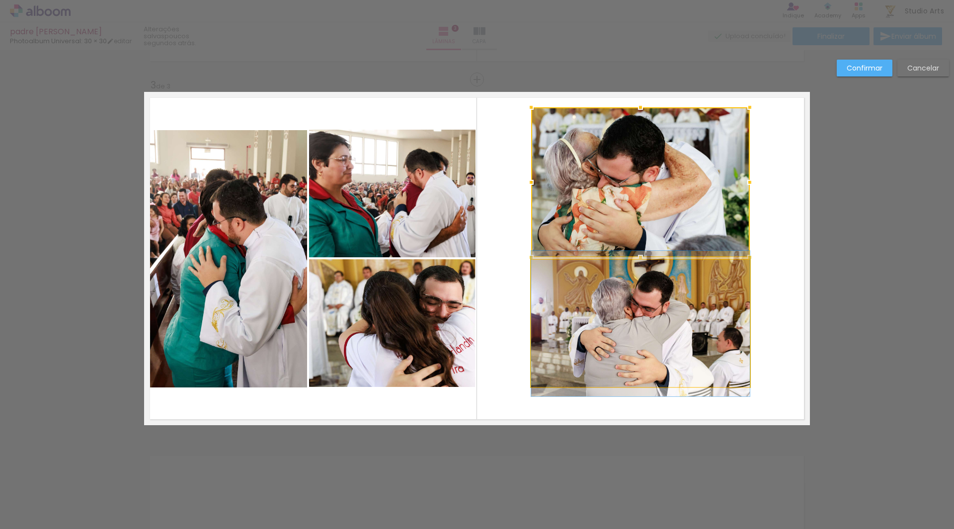
click at [649, 288] on quentale-photo at bounding box center [640, 324] width 219 height 128
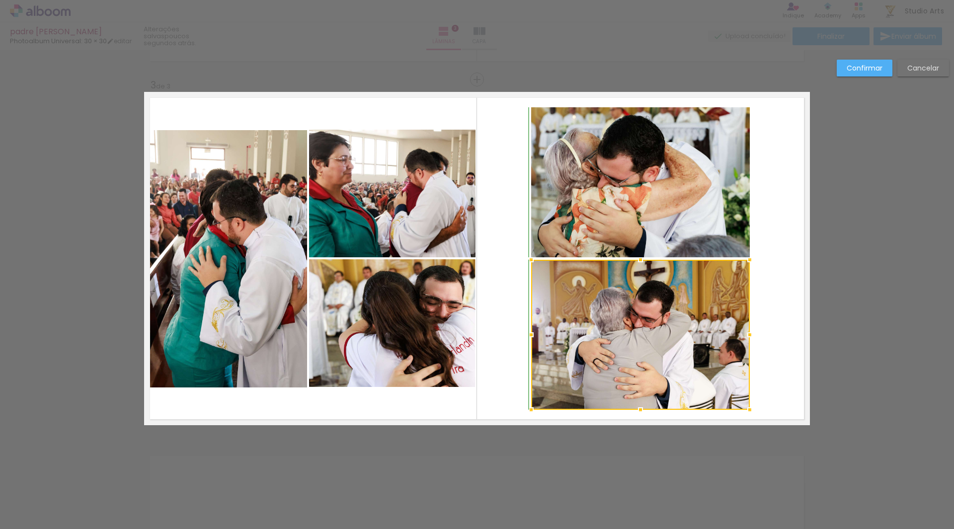
drag, startPoint x: 639, startPoint y: 398, endPoint x: 640, endPoint y: 418, distance: 19.9
click at [640, 418] on div at bounding box center [640, 410] width 20 height 20
click at [669, 375] on quentale-photo at bounding box center [640, 335] width 219 height 150
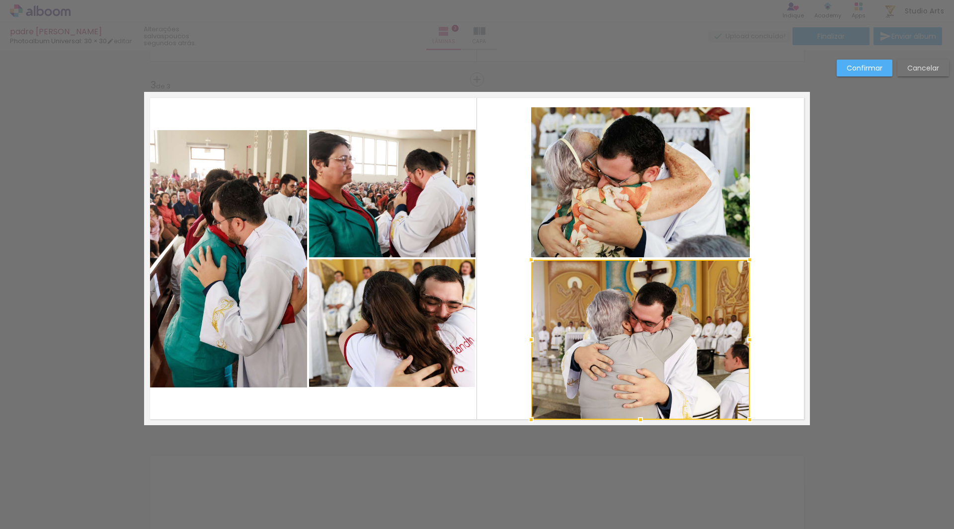
drag, startPoint x: 638, startPoint y: 411, endPoint x: 639, endPoint y: 416, distance: 5.7
click at [639, 416] on div at bounding box center [640, 420] width 20 height 20
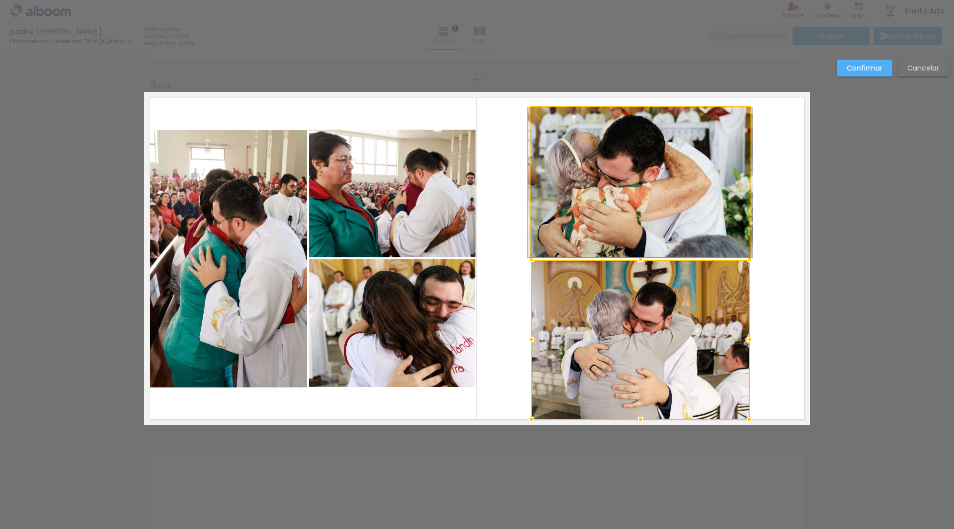
click at [641, 231] on quentale-photo at bounding box center [640, 182] width 219 height 150
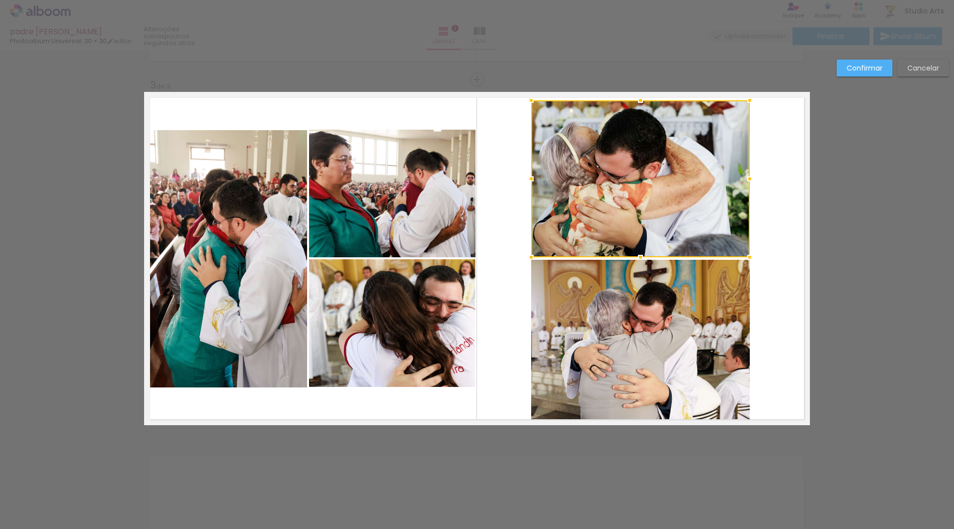
click at [640, 95] on div at bounding box center [640, 100] width 20 height 20
click at [804, 173] on quentale-layouter at bounding box center [477, 258] width 666 height 333
click at [0, 0] on slot "Confirmar" at bounding box center [0, 0] width 0 height 0
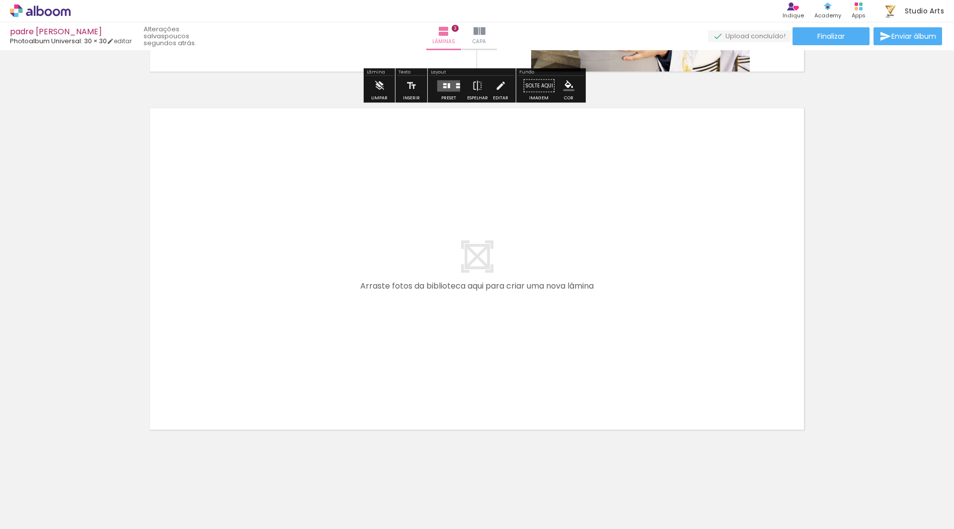
scroll to position [1055, 0]
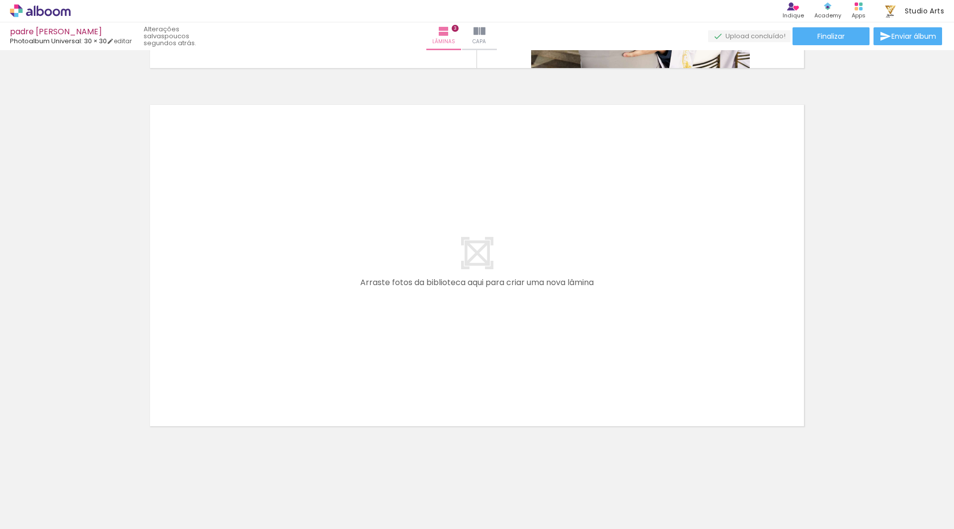
click at [43, 517] on span "Adicionar Fotos" at bounding box center [35, 515] width 30 height 11
click at [0, 0] on input "file" at bounding box center [0, 0] width 0 height 0
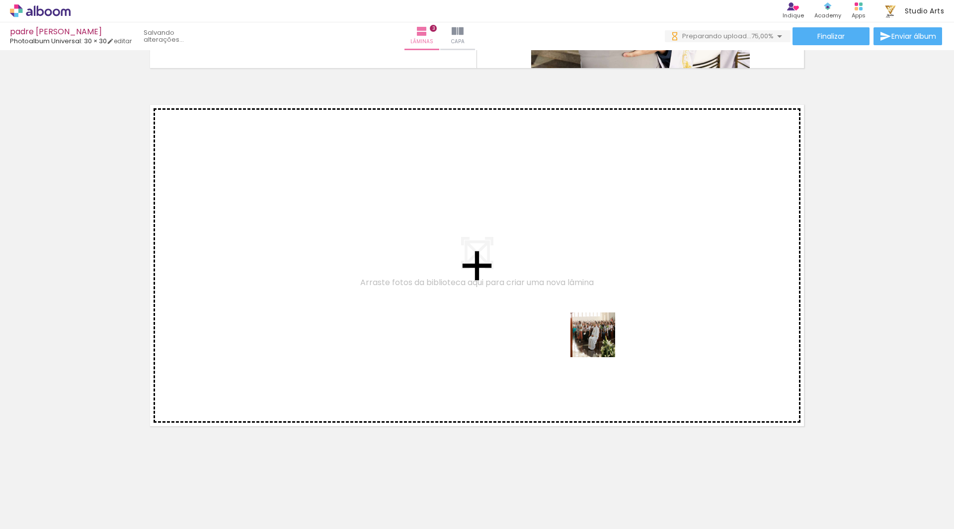
drag, startPoint x: 634, startPoint y: 501, endPoint x: 599, endPoint y: 340, distance: 164.8
click at [599, 340] on quentale-workspace at bounding box center [477, 264] width 954 height 529
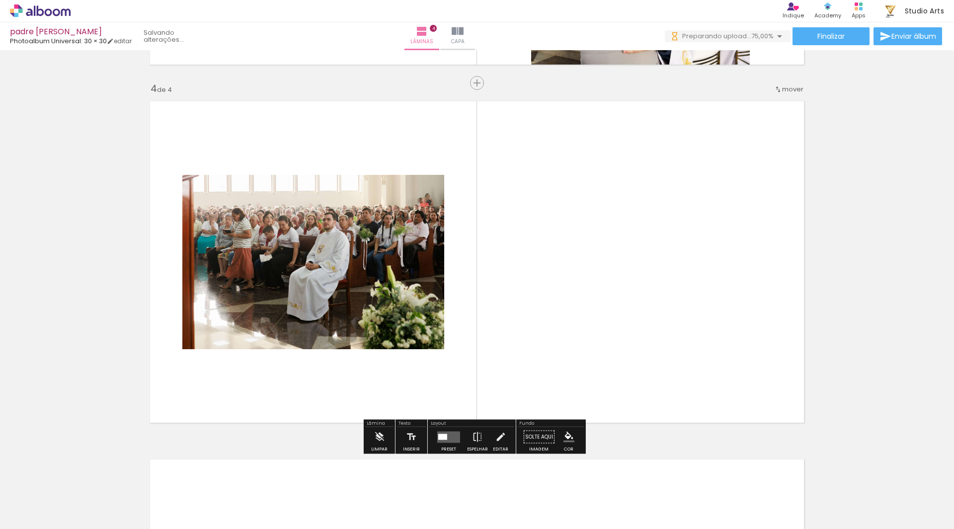
scroll to position [1062, 0]
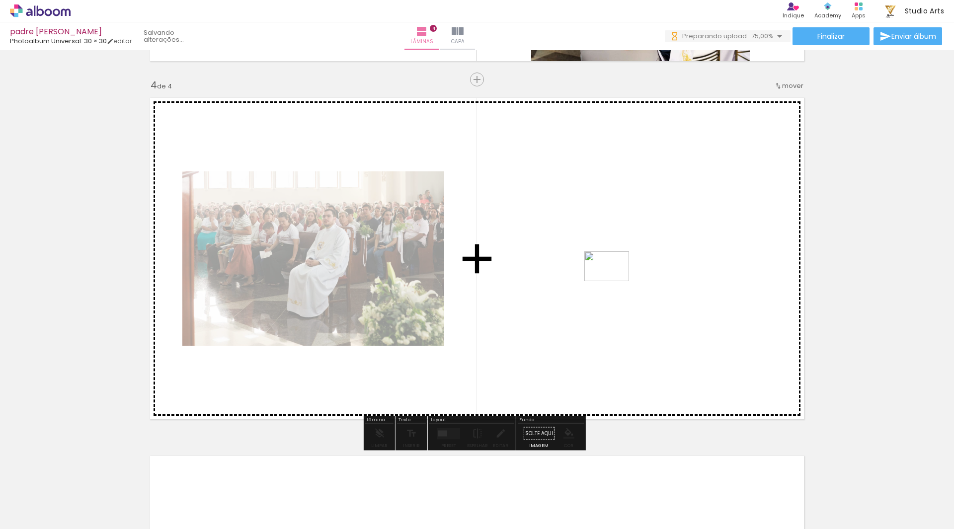
drag, startPoint x: 706, startPoint y: 493, endPoint x: 614, endPoint y: 281, distance: 231.2
click at [614, 281] on quentale-workspace at bounding box center [477, 264] width 954 height 529
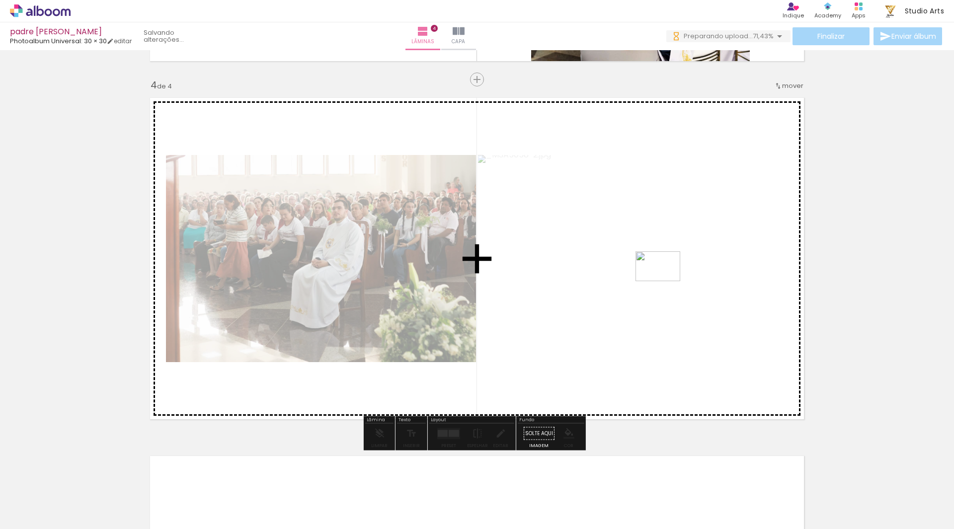
drag, startPoint x: 749, startPoint y: 489, endPoint x: 665, endPoint y: 281, distance: 224.0
click at [665, 281] on quentale-workspace at bounding box center [477, 264] width 954 height 529
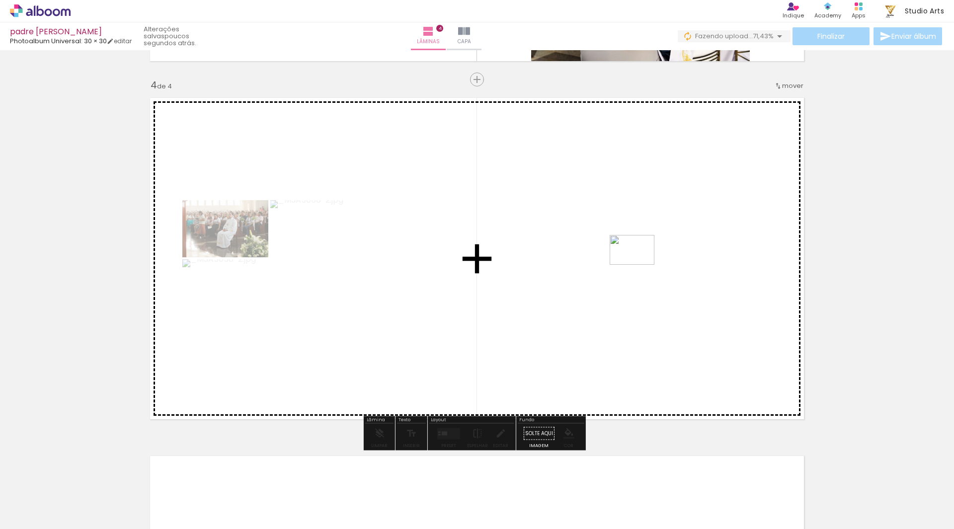
drag, startPoint x: 807, startPoint y: 487, endPoint x: 639, endPoint y: 265, distance: 278.5
click at [639, 265] on quentale-workspace at bounding box center [477, 264] width 954 height 529
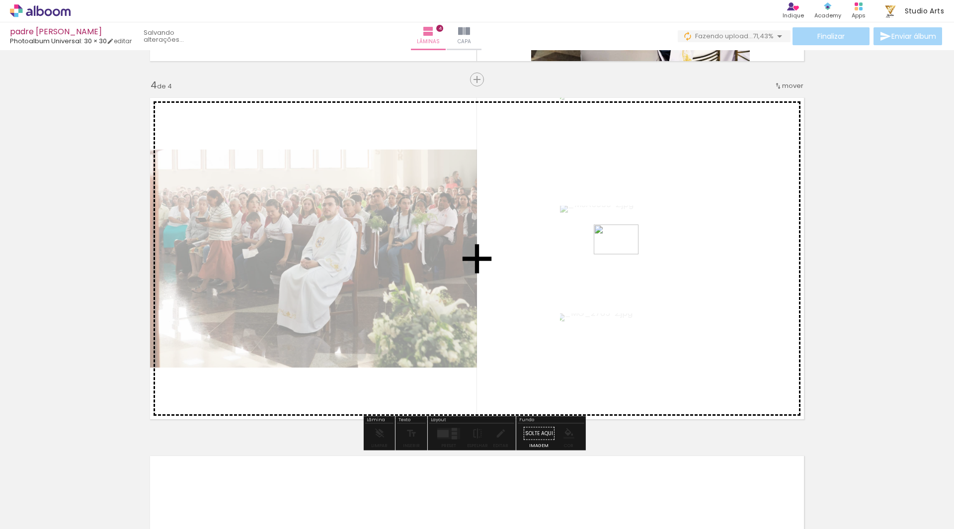
drag, startPoint x: 866, startPoint y: 486, endPoint x: 624, endPoint y: 254, distance: 335.9
click at [624, 254] on quentale-workspace at bounding box center [477, 264] width 954 height 529
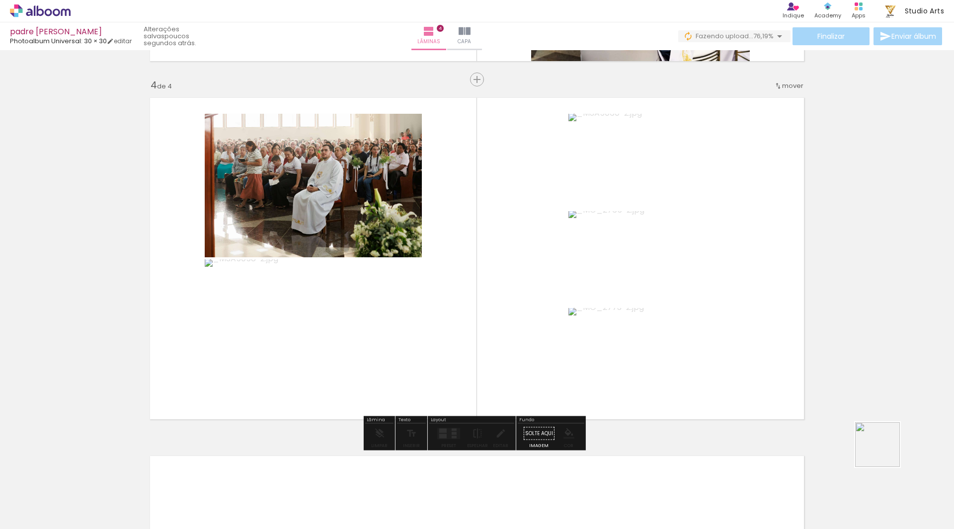
drag, startPoint x: 931, startPoint y: 507, endPoint x: 614, endPoint y: 261, distance: 401.1
click at [617, 262] on quentale-workspace at bounding box center [477, 264] width 954 height 529
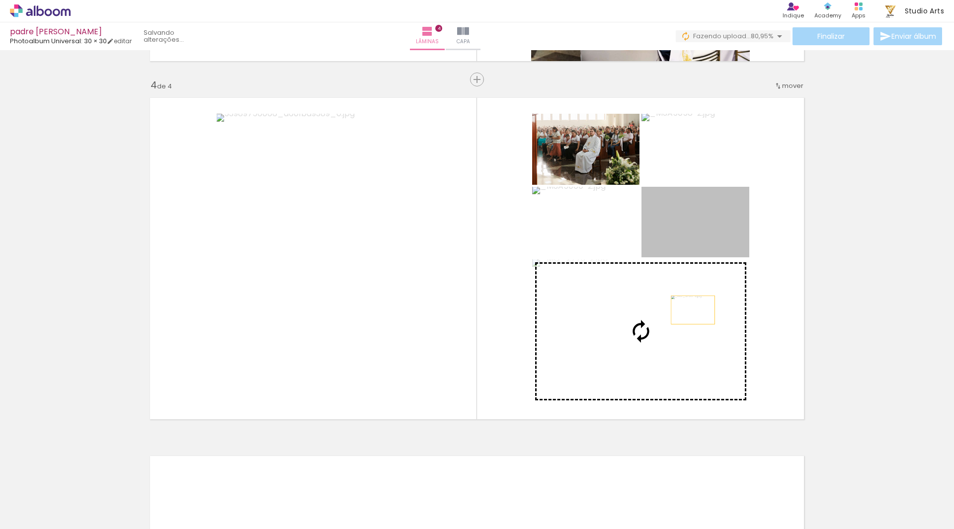
drag, startPoint x: 723, startPoint y: 227, endPoint x: 688, endPoint y: 312, distance: 92.6
click at [0, 0] on slot at bounding box center [0, 0] width 0 height 0
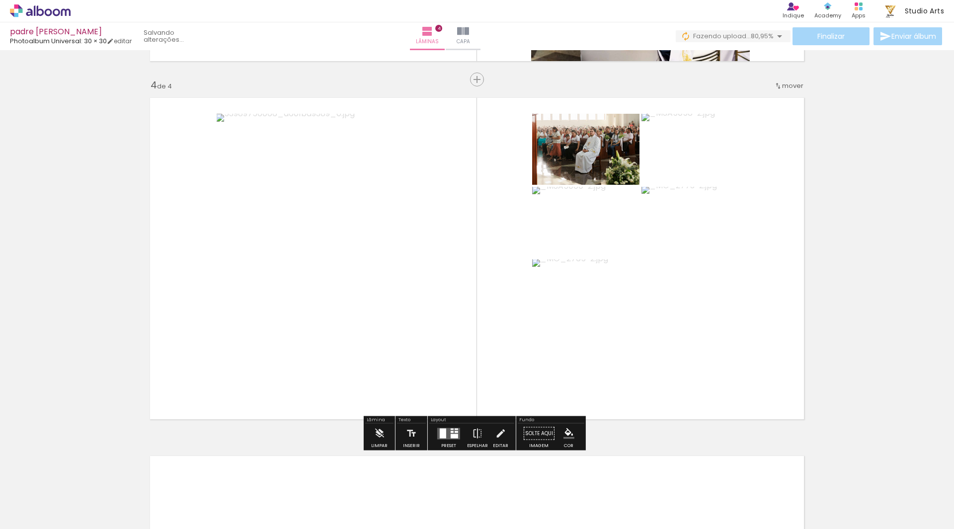
click at [451, 433] on quentale-layouter at bounding box center [448, 433] width 23 height 11
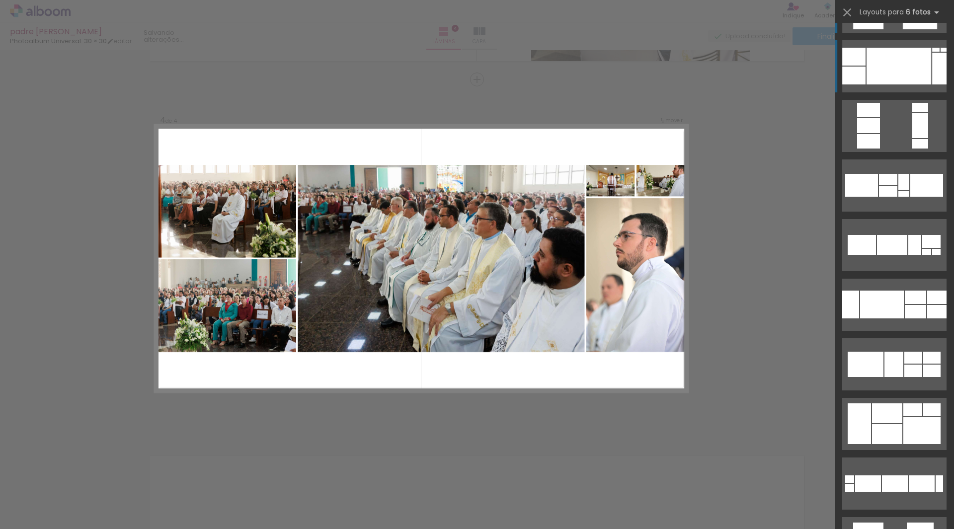
scroll to position [0, 0]
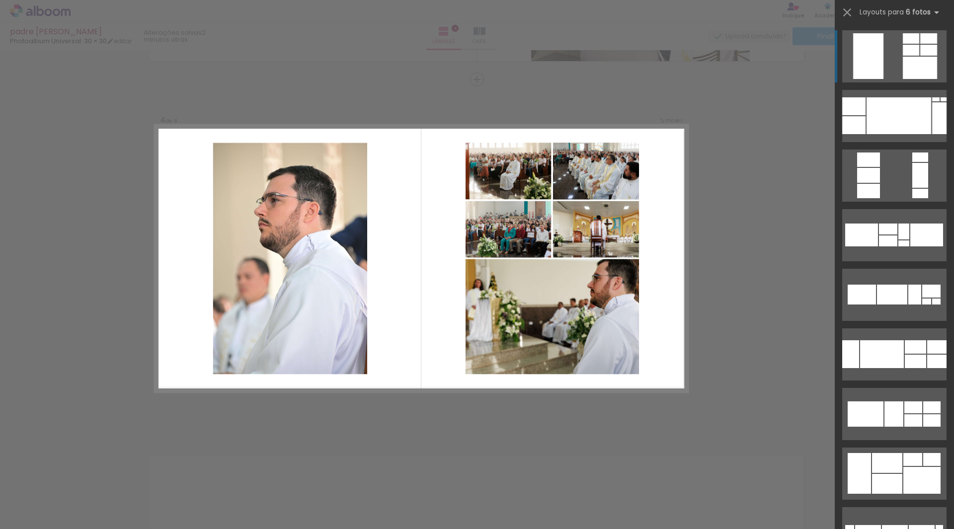
click at [905, 72] on div at bounding box center [920, 68] width 34 height 22
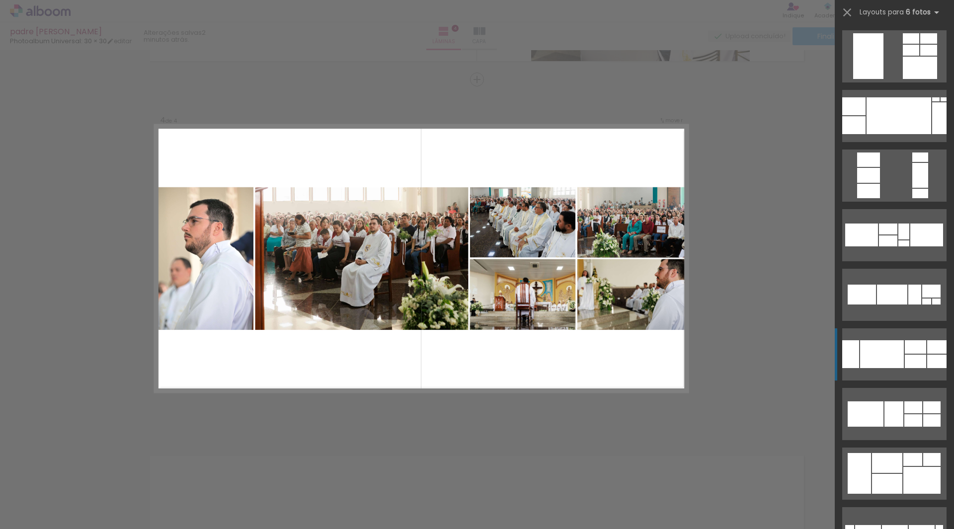
click at [874, 347] on div at bounding box center [882, 354] width 44 height 28
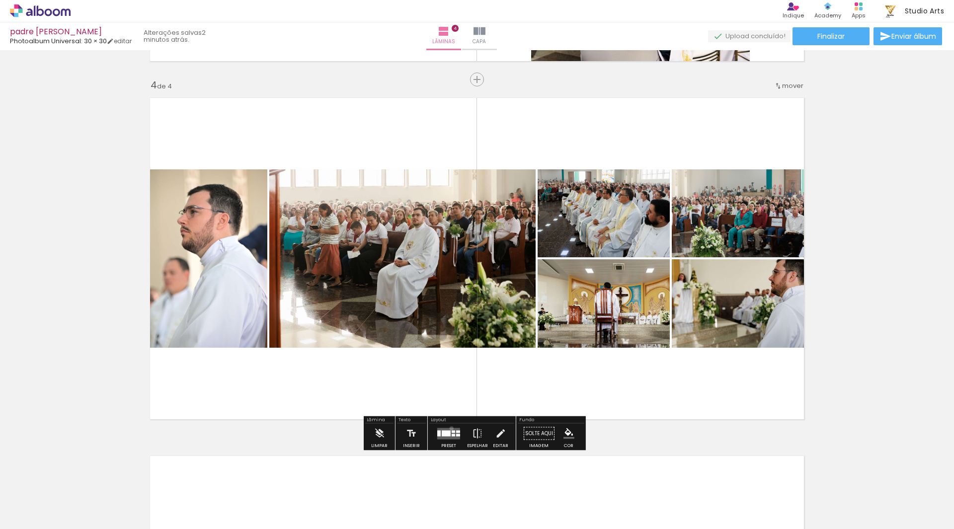
click at [449, 428] on quentale-layouter at bounding box center [448, 433] width 23 height 11
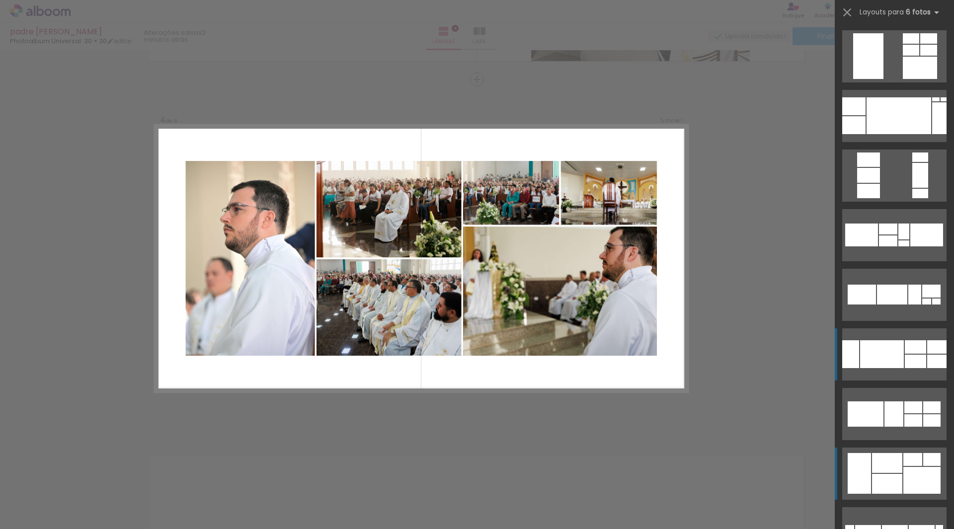
click at [884, 460] on div at bounding box center [887, 463] width 30 height 20
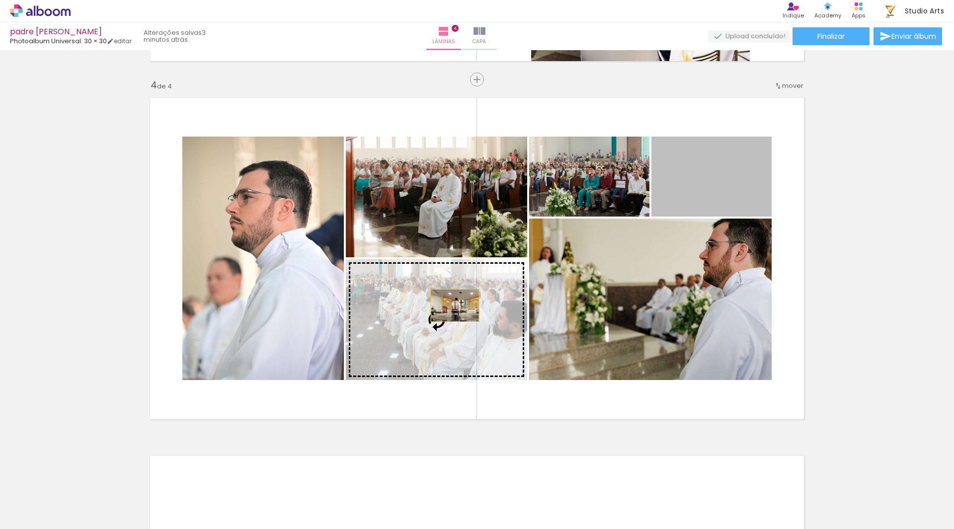
drag, startPoint x: 729, startPoint y: 182, endPoint x: 451, endPoint y: 306, distance: 304.3
click at [0, 0] on slot at bounding box center [0, 0] width 0 height 0
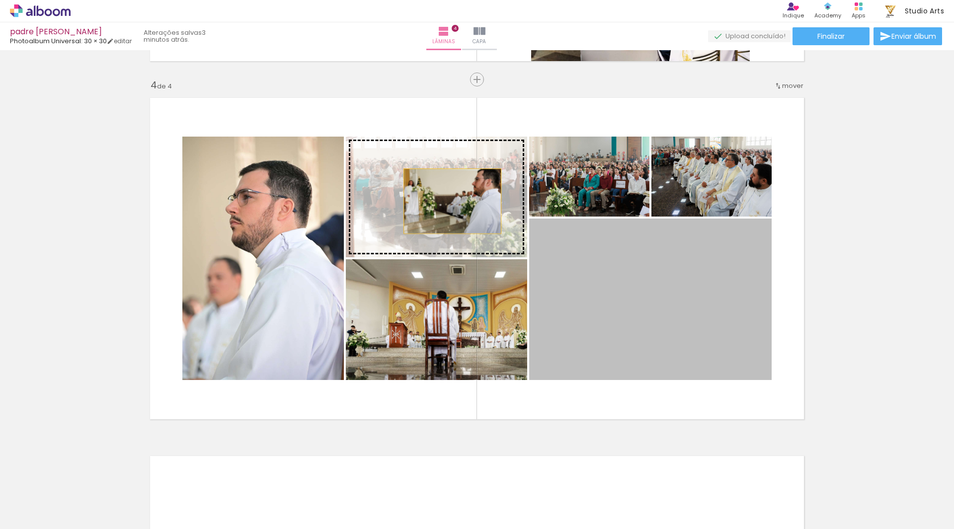
drag, startPoint x: 624, startPoint y: 305, endPoint x: 449, endPoint y: 201, distance: 203.8
click at [0, 0] on slot at bounding box center [0, 0] width 0 height 0
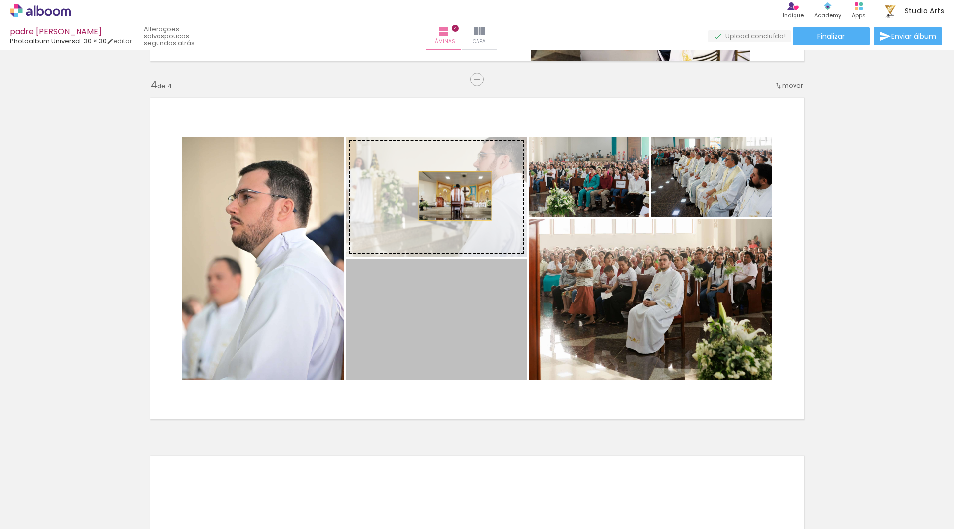
drag, startPoint x: 458, startPoint y: 352, endPoint x: 452, endPoint y: 195, distance: 157.1
click at [0, 0] on slot at bounding box center [0, 0] width 0 height 0
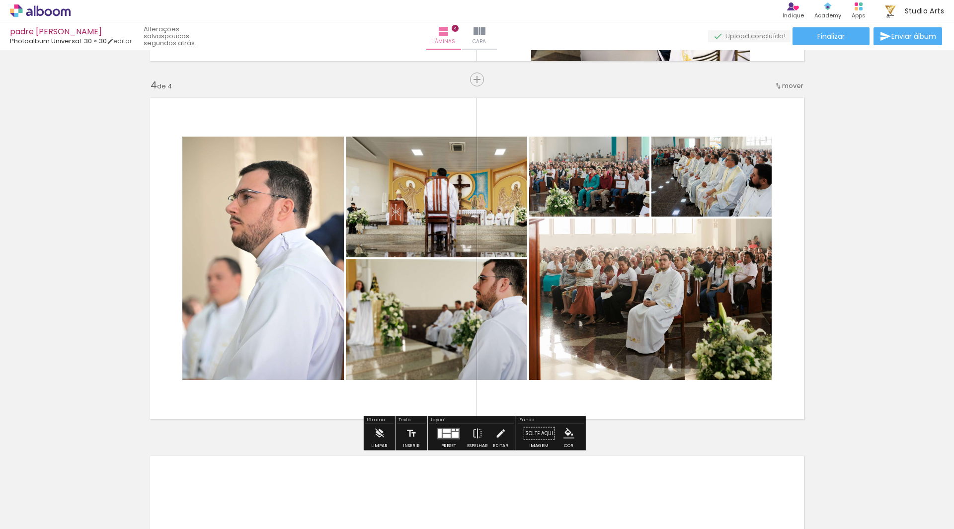
click at [702, 285] on quentale-photo at bounding box center [650, 299] width 242 height 161
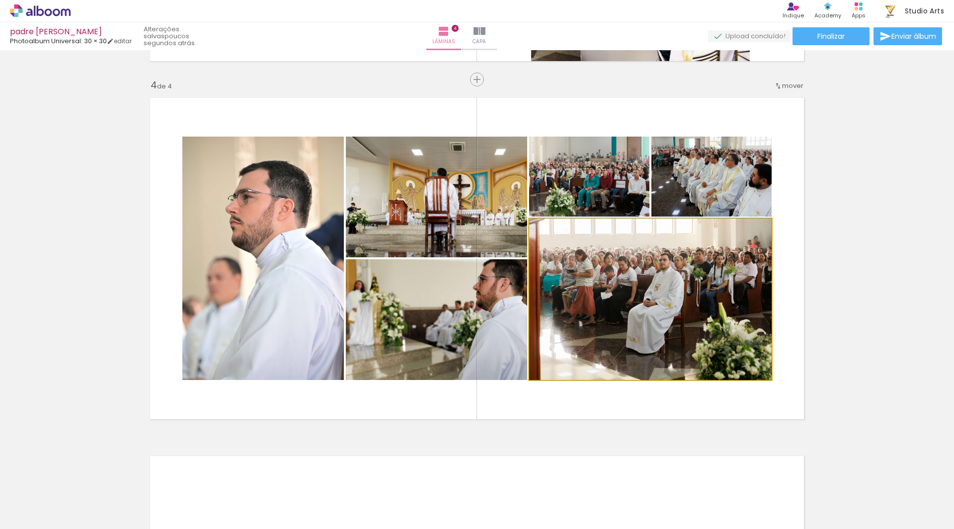
click at [702, 285] on quentale-photo at bounding box center [650, 299] width 242 height 161
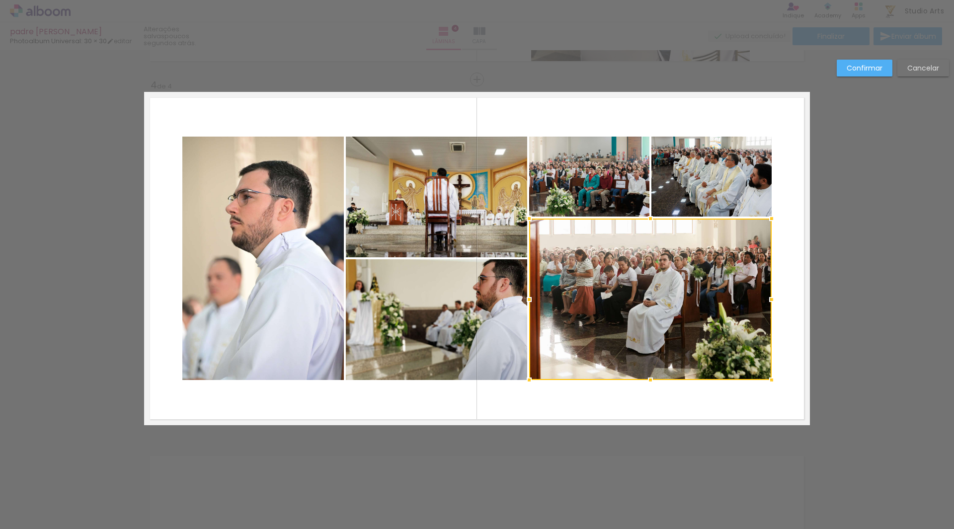
click at [486, 308] on quentale-photo at bounding box center [436, 319] width 181 height 121
click at [288, 255] on quentale-photo at bounding box center [262, 258] width 161 height 243
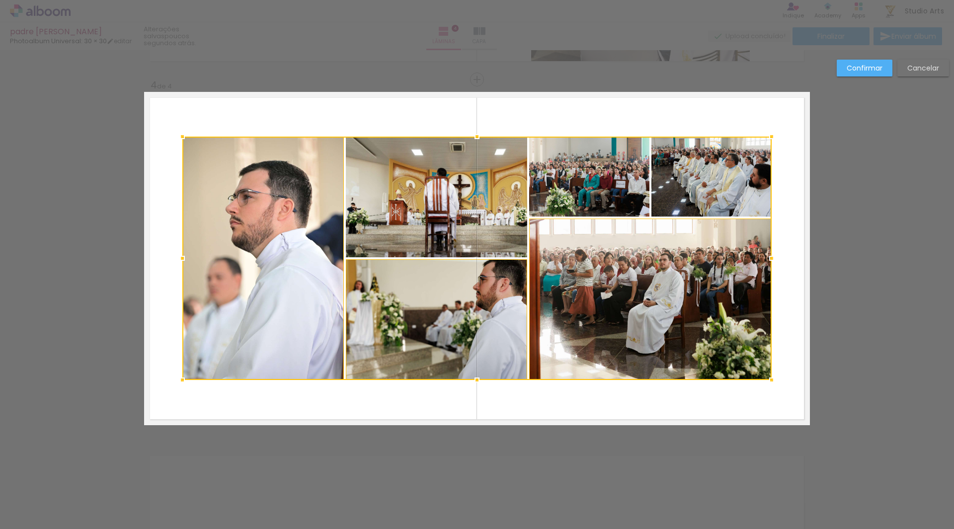
click at [403, 218] on div at bounding box center [476, 258] width 589 height 243
click at [615, 189] on div at bounding box center [476, 258] width 589 height 243
click at [688, 182] on div at bounding box center [476, 258] width 589 height 243
click at [762, 253] on div at bounding box center [772, 258] width 20 height 20
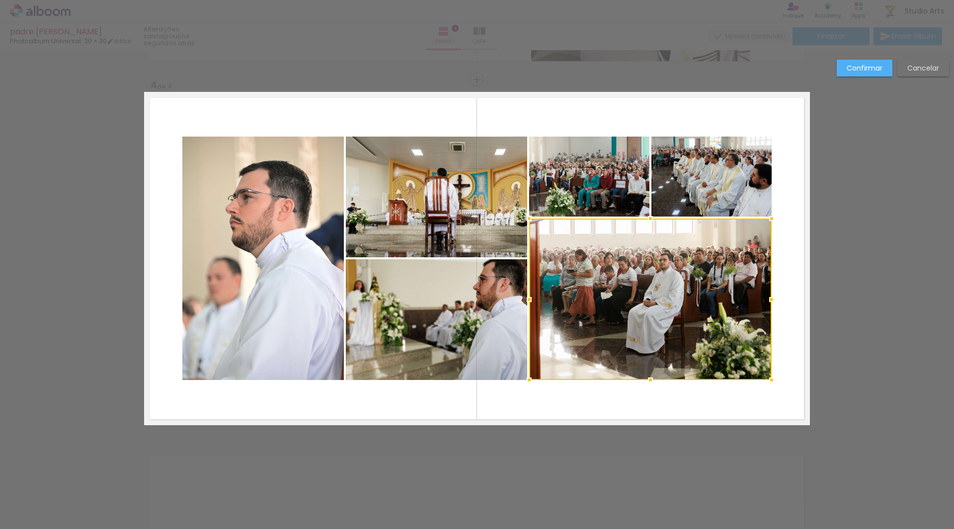
click at [734, 183] on quentale-photo at bounding box center [711, 177] width 120 height 80
click at [563, 183] on div at bounding box center [650, 258] width 242 height 243
click at [459, 192] on quentale-photo at bounding box center [436, 197] width 181 height 121
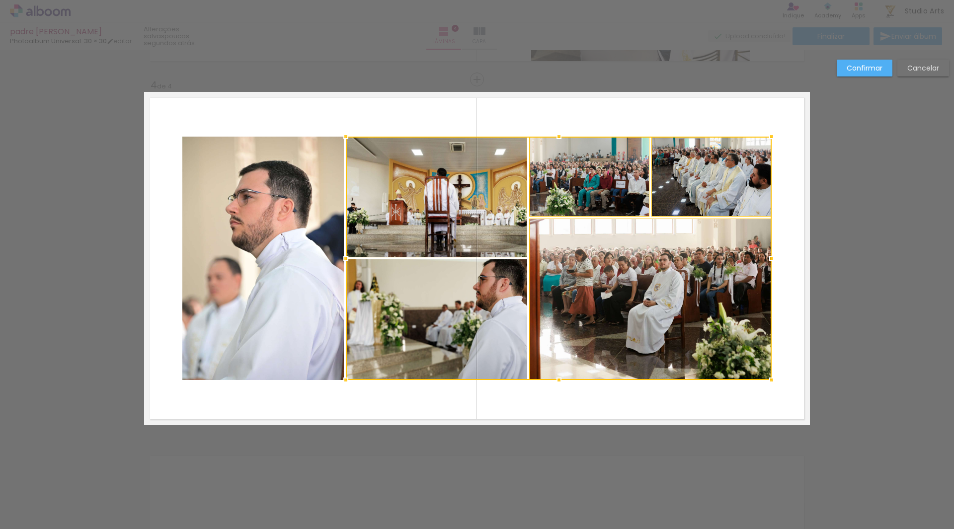
click at [423, 281] on div at bounding box center [559, 258] width 426 height 243
click at [253, 238] on quentale-photo at bounding box center [262, 258] width 161 height 243
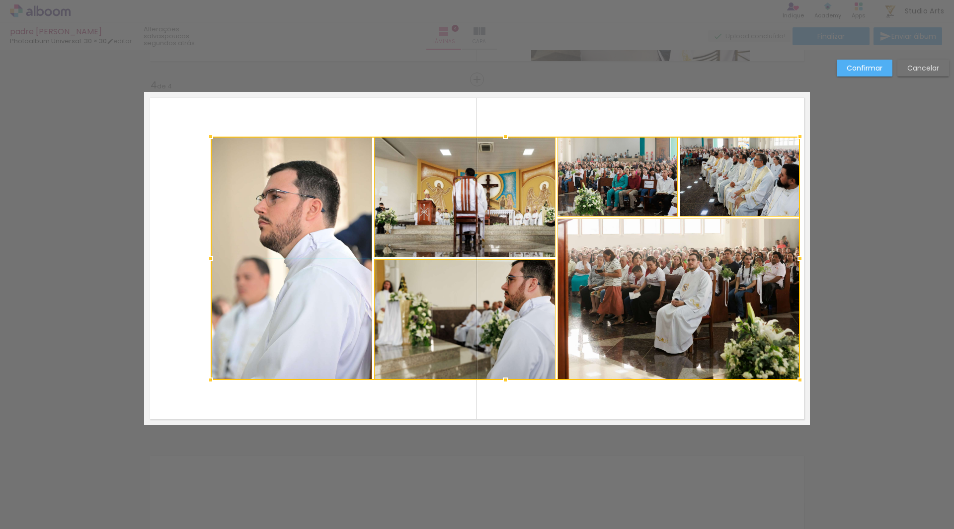
drag, startPoint x: 758, startPoint y: 279, endPoint x: 786, endPoint y: 279, distance: 28.3
click at [786, 279] on div at bounding box center [505, 258] width 589 height 243
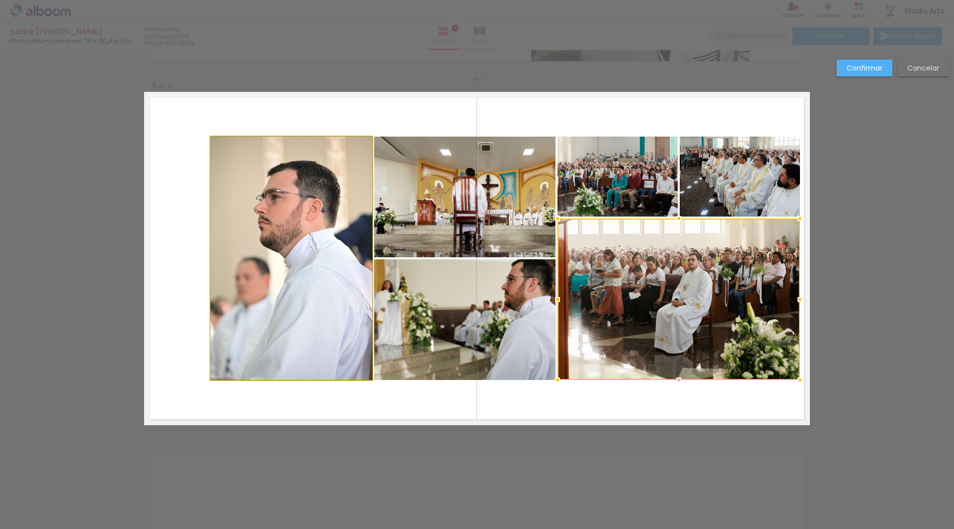
click at [321, 223] on quentale-photo at bounding box center [291, 258] width 161 height 243
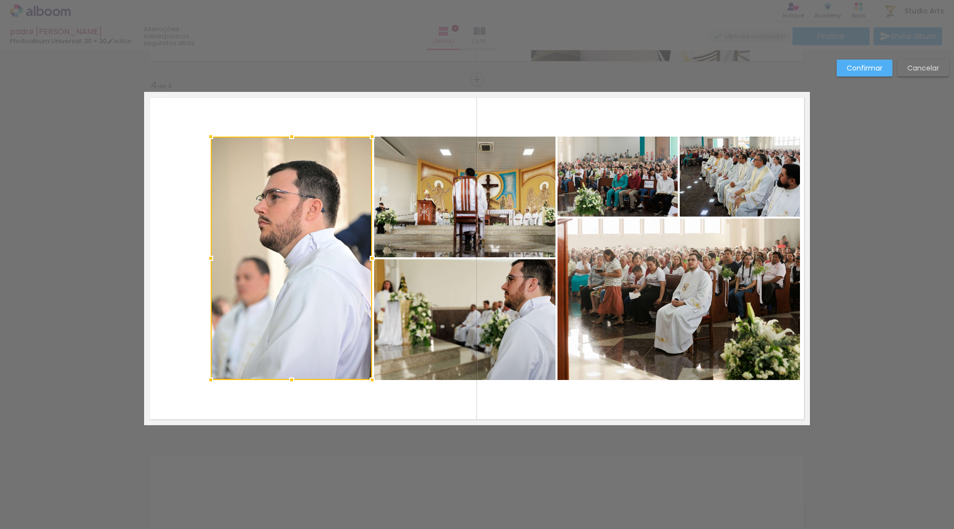
click at [308, 211] on div at bounding box center [291, 258] width 161 height 243
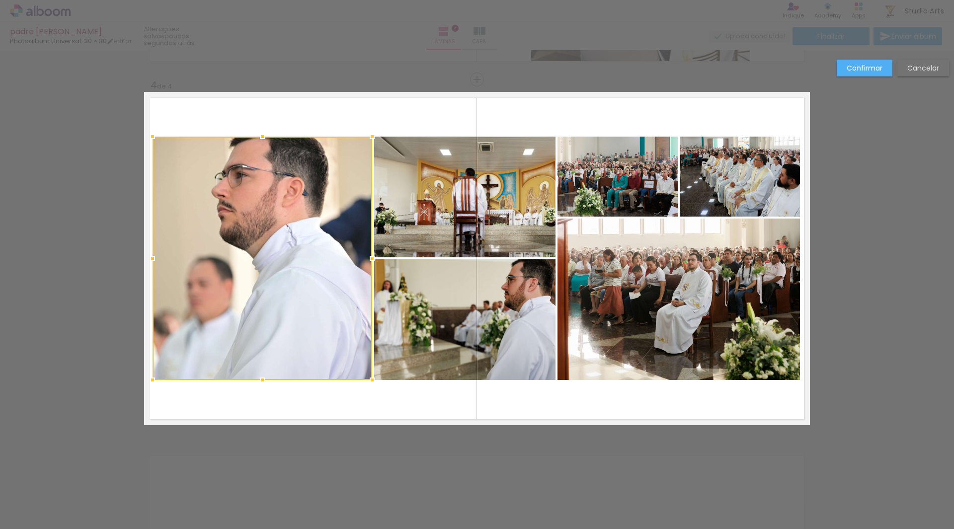
drag, startPoint x: 209, startPoint y: 258, endPoint x: 151, endPoint y: 251, distance: 58.5
click at [151, 251] on div at bounding box center [153, 258] width 20 height 20
click at [394, 216] on quentale-photo at bounding box center [464, 197] width 181 height 121
click at [434, 309] on div at bounding box center [354, 258] width 403 height 243
click at [646, 195] on quentale-photo at bounding box center [617, 177] width 120 height 80
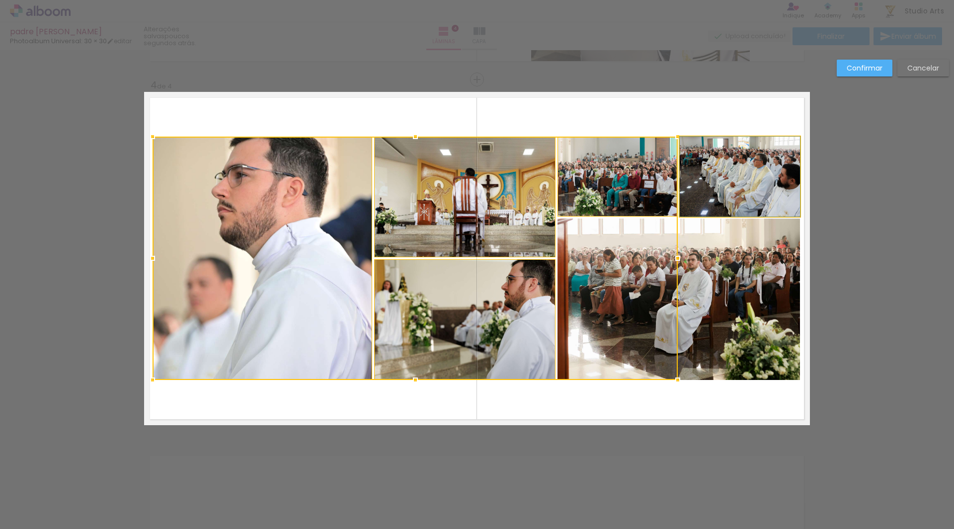
click at [718, 193] on quentale-photo at bounding box center [740, 177] width 120 height 80
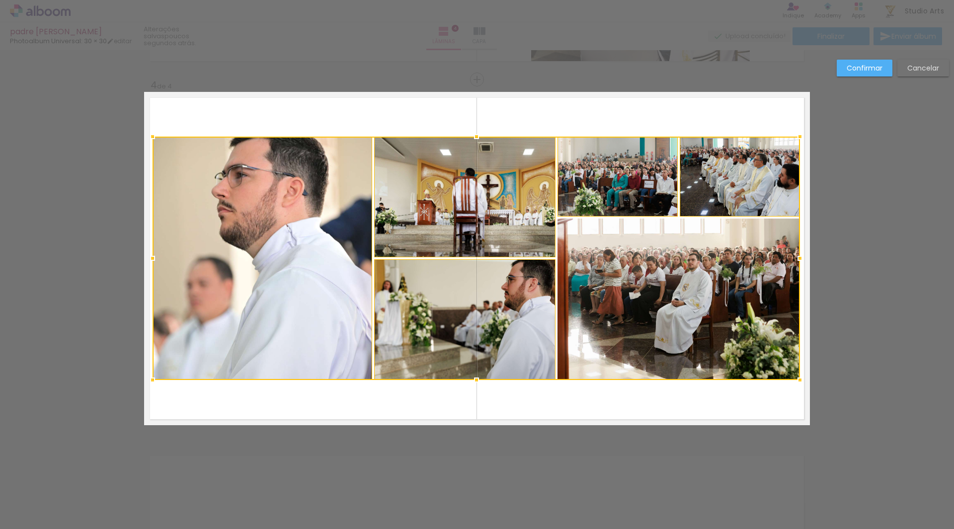
click at [716, 257] on div at bounding box center [476, 258] width 647 height 243
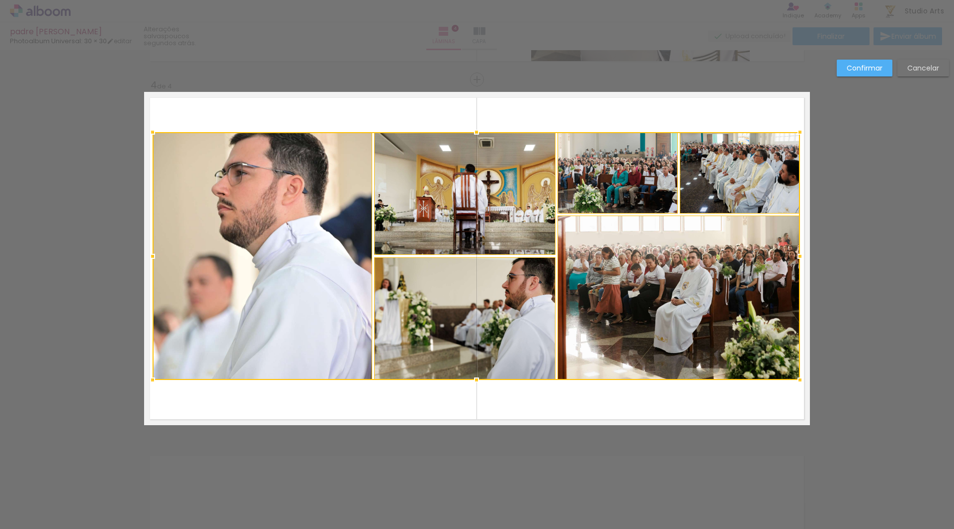
drag, startPoint x: 470, startPoint y: 136, endPoint x: 475, endPoint y: 132, distance: 7.1
click at [475, 132] on div at bounding box center [477, 132] width 20 height 20
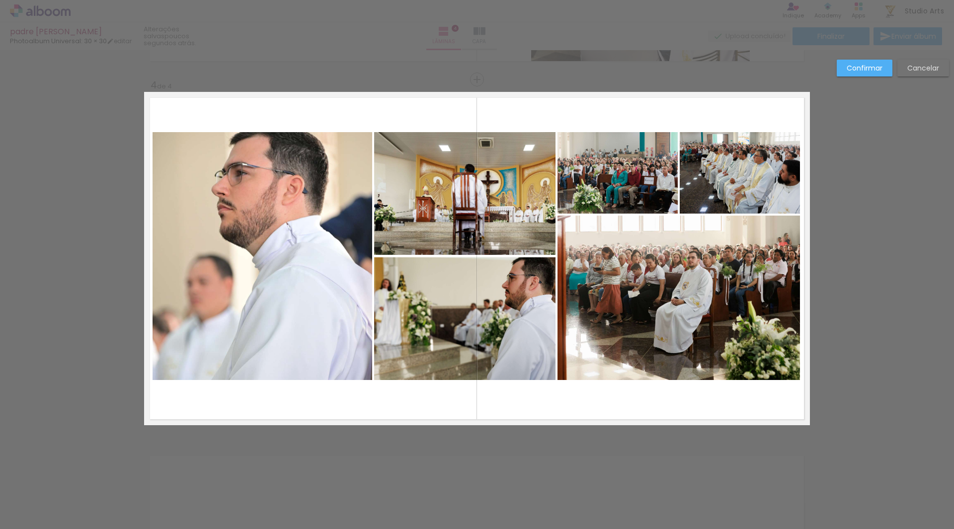
click at [0, 0] on slot "Cancelar" at bounding box center [0, 0] width 0 height 0
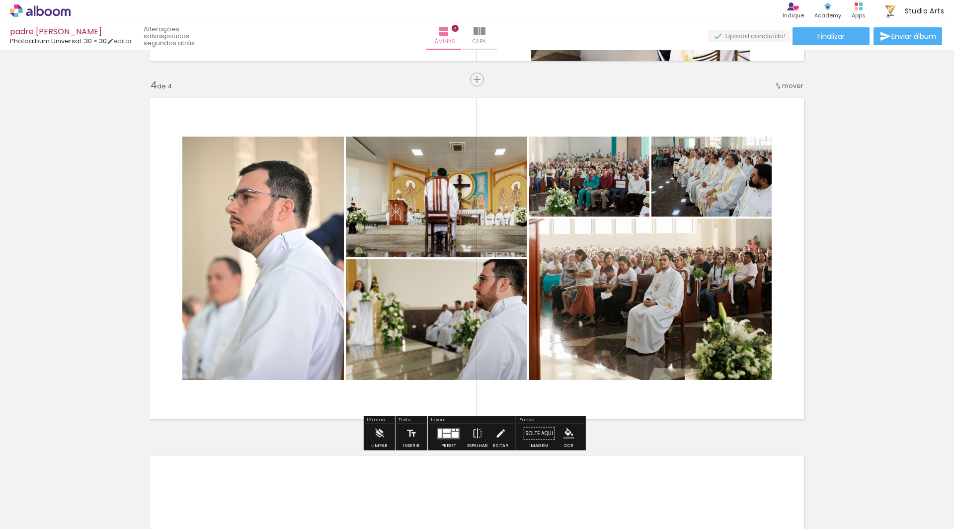
click at [290, 226] on quentale-photo at bounding box center [262, 258] width 161 height 243
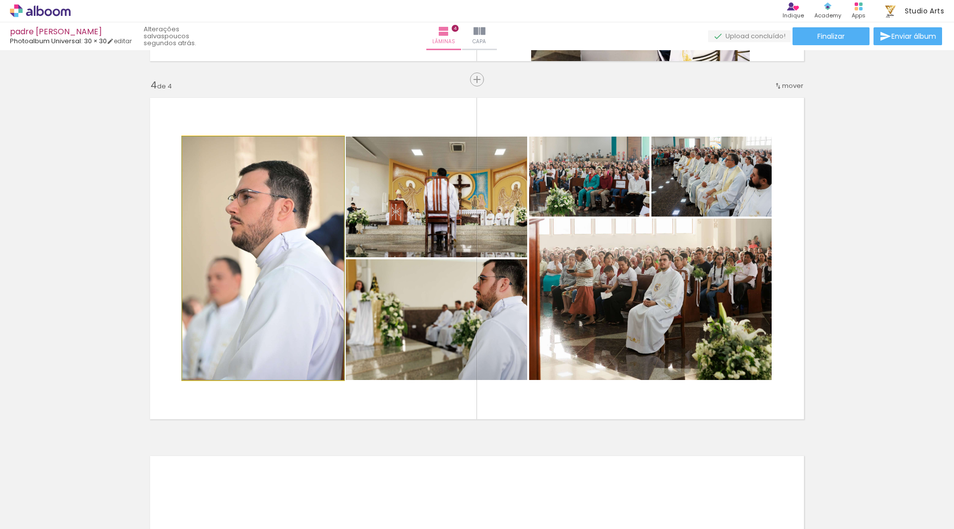
click at [290, 226] on quentale-photo at bounding box center [262, 258] width 161 height 243
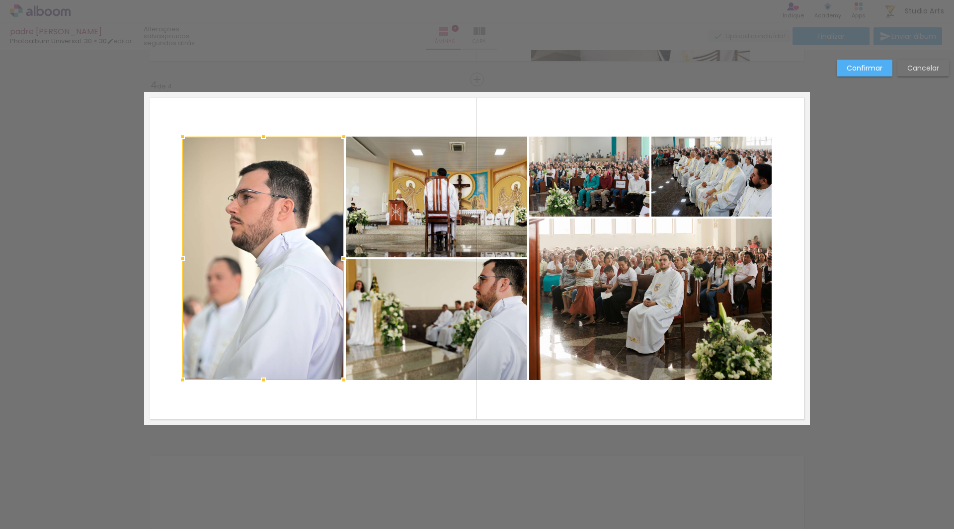
click at [0, 0] on slot "Cancelar" at bounding box center [0, 0] width 0 height 0
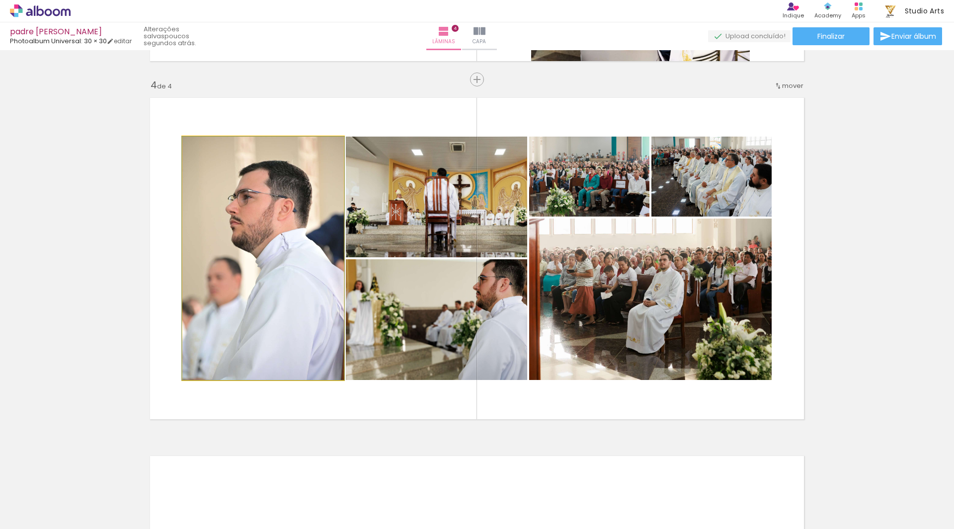
click at [263, 248] on quentale-photo at bounding box center [262, 258] width 161 height 243
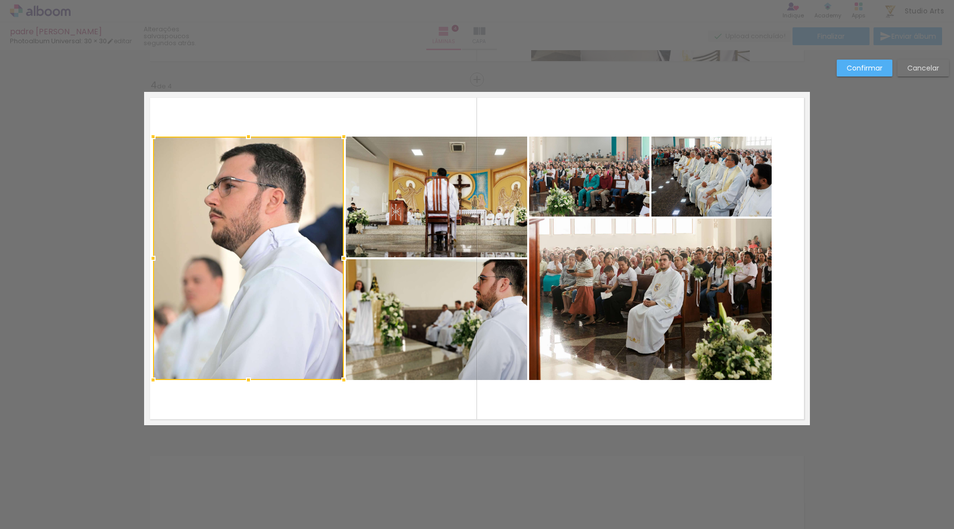
drag, startPoint x: 177, startPoint y: 255, endPoint x: 148, endPoint y: 254, distance: 29.3
click at [148, 254] on div at bounding box center [153, 258] width 20 height 20
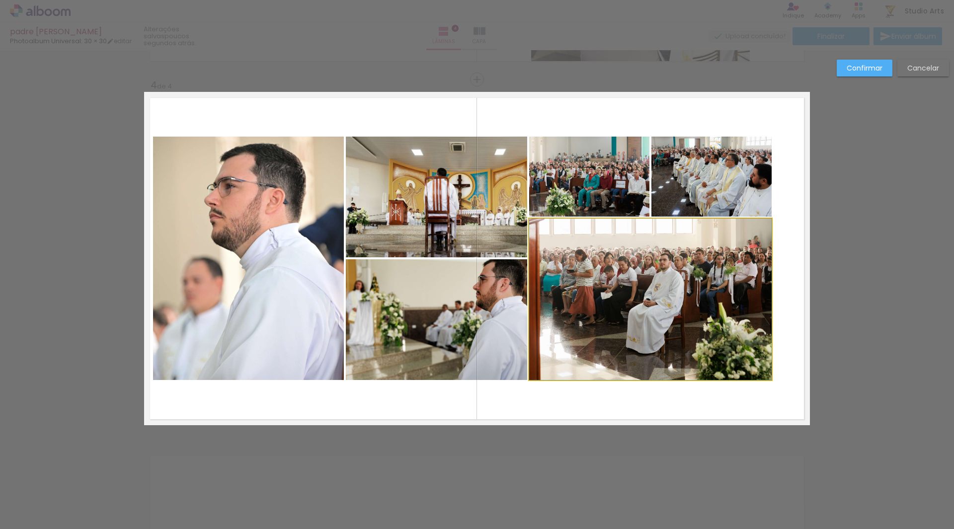
click at [634, 265] on quentale-photo at bounding box center [650, 299] width 242 height 161
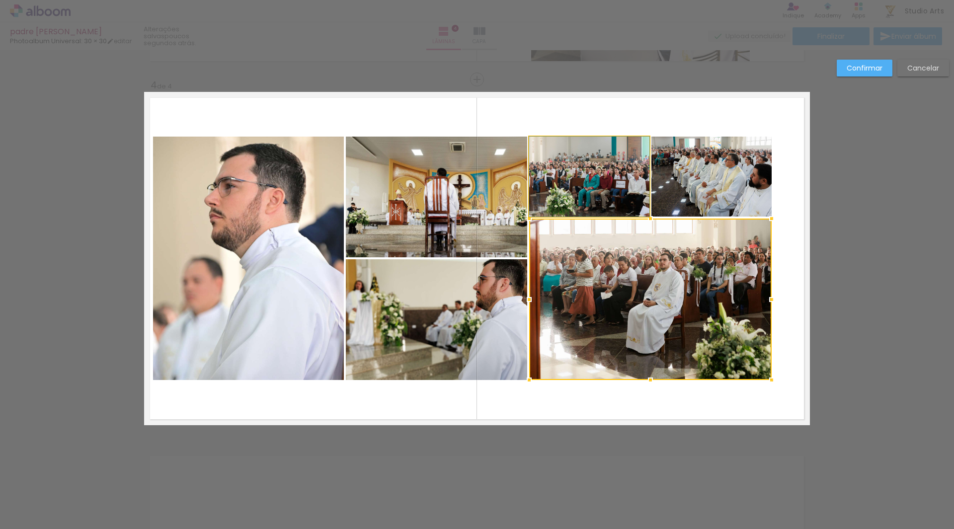
click at [624, 176] on quentale-photo at bounding box center [589, 177] width 120 height 80
click at [677, 178] on div at bounding box center [650, 258] width 242 height 243
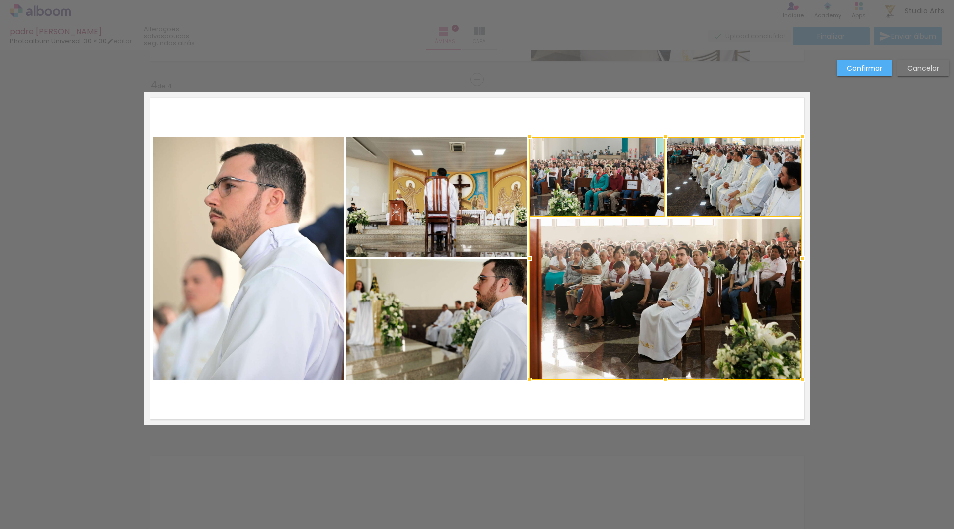
drag, startPoint x: 768, startPoint y: 260, endPoint x: 798, endPoint y: 262, distance: 30.9
click at [798, 262] on div at bounding box center [802, 258] width 20 height 20
click at [604, 200] on quentale-photo at bounding box center [597, 177] width 136 height 80
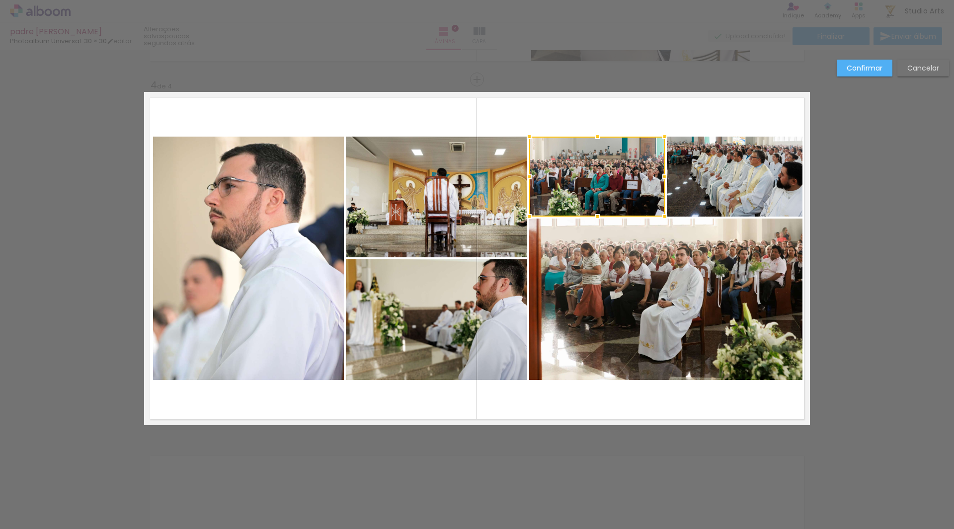
click at [594, 284] on quentale-photo at bounding box center [665, 299] width 273 height 161
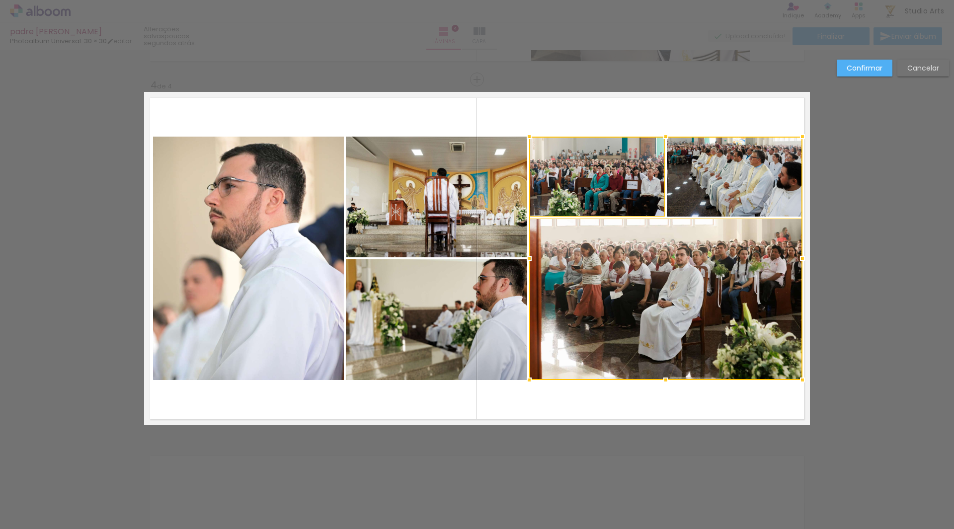
click at [730, 185] on div at bounding box center [665, 258] width 273 height 243
click at [650, 286] on div at bounding box center [665, 258] width 273 height 243
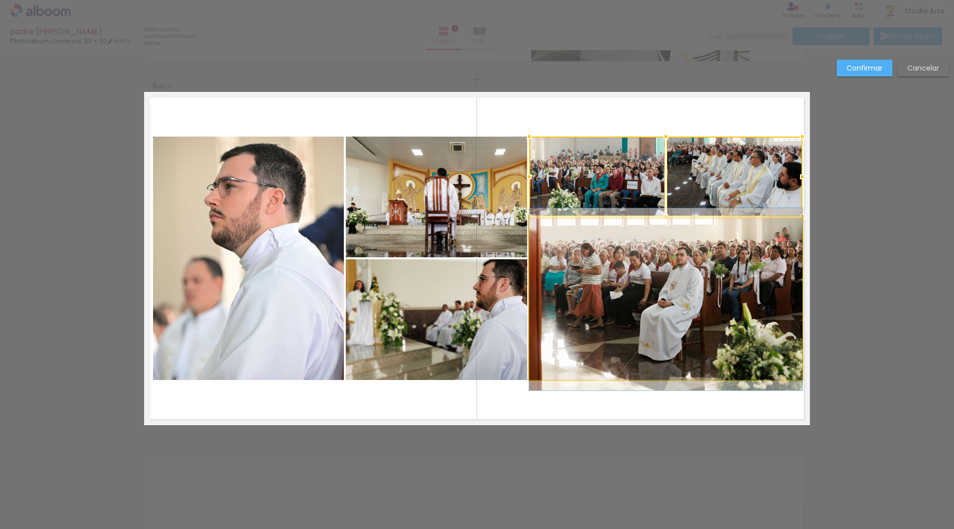
click at [650, 286] on quentale-photo at bounding box center [665, 299] width 273 height 161
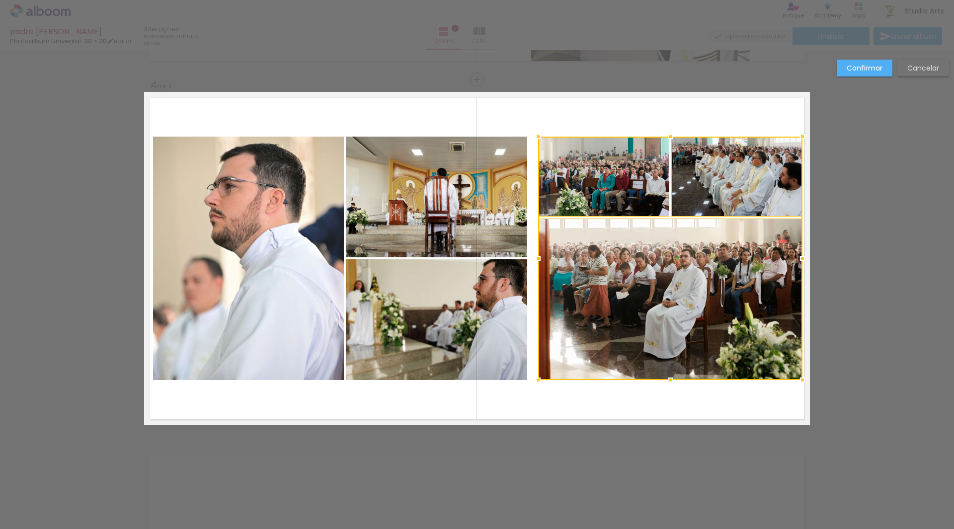
drag, startPoint x: 526, startPoint y: 257, endPoint x: 535, endPoint y: 259, distance: 9.3
click at [535, 259] on div at bounding box center [538, 258] width 20 height 20
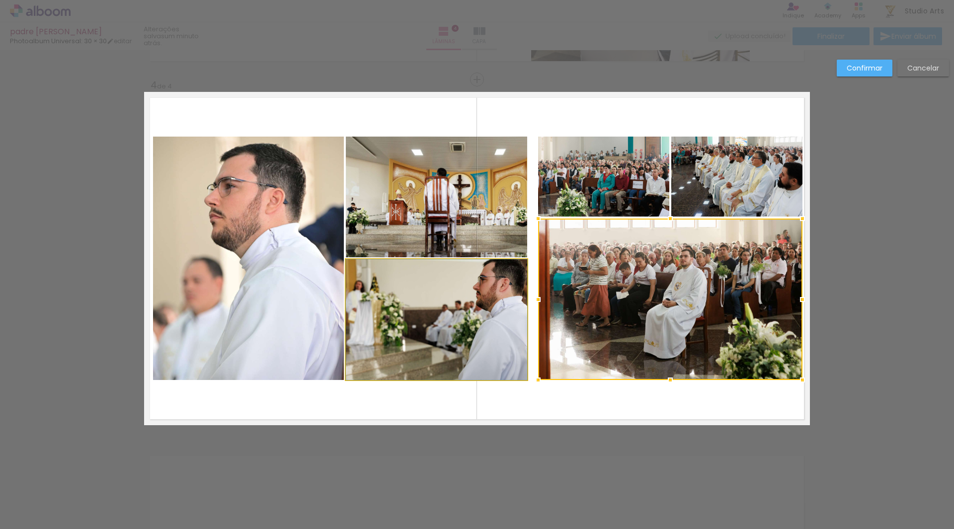
click at [485, 277] on quentale-photo at bounding box center [436, 319] width 181 height 121
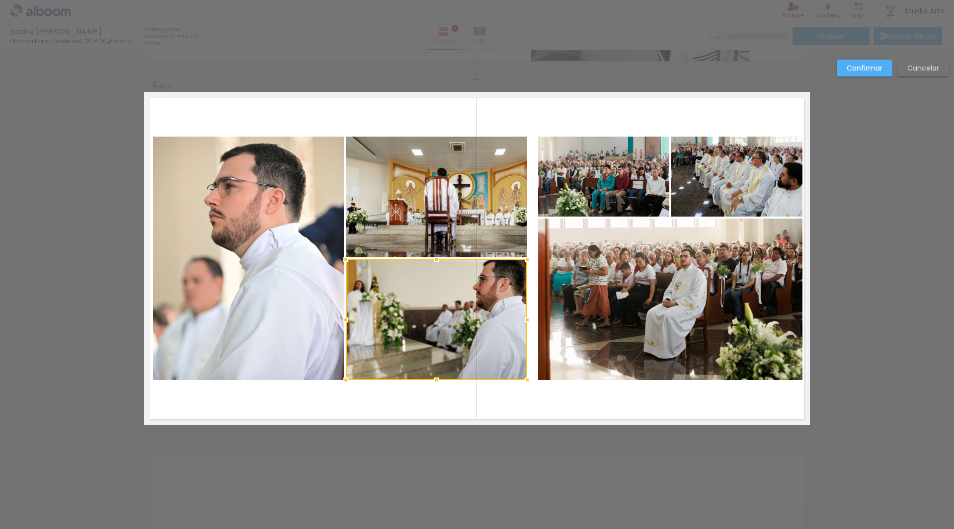
click at [498, 224] on quentale-photo at bounding box center [436, 197] width 181 height 121
drag, startPoint x: 515, startPoint y: 239, endPoint x: 522, endPoint y: 238, distance: 6.6
click at [522, 238] on div at bounding box center [436, 258] width 181 height 243
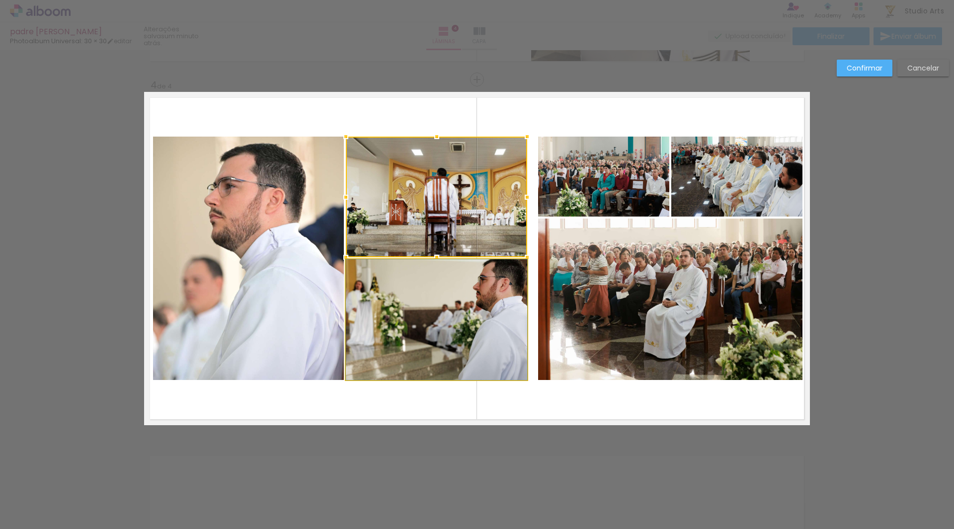
click at [508, 282] on quentale-photo at bounding box center [436, 319] width 181 height 121
click at [519, 252] on div at bounding box center [527, 258] width 20 height 20
click at [471, 303] on quentale-photo at bounding box center [436, 319] width 181 height 121
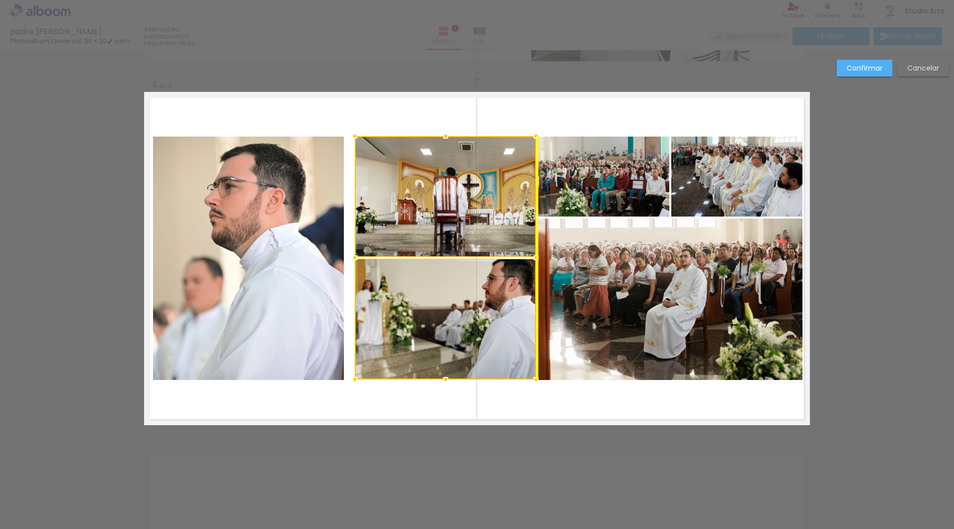
drag, startPoint x: 501, startPoint y: 278, endPoint x: 510, endPoint y: 277, distance: 8.5
click at [510, 277] on div at bounding box center [445, 257] width 181 height 243
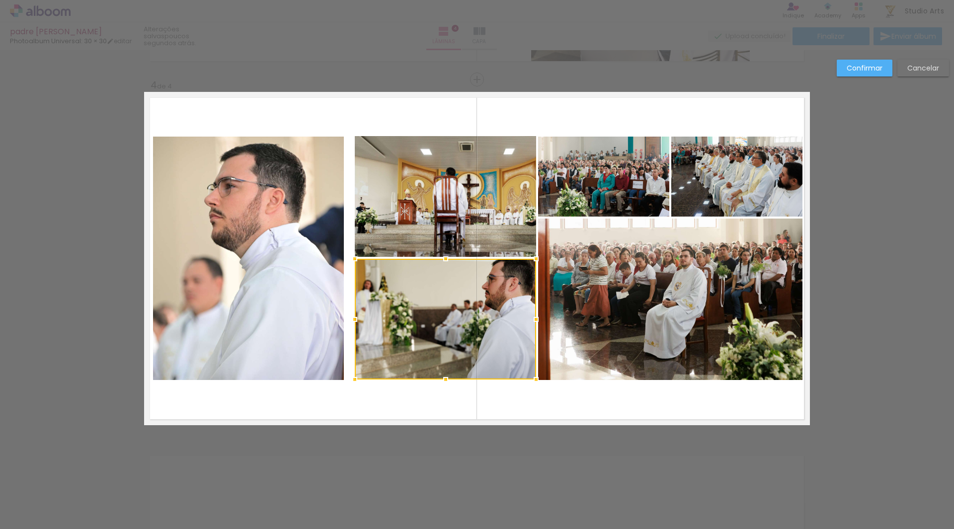
click at [569, 101] on quentale-layouter at bounding box center [477, 258] width 666 height 333
click at [501, 303] on quentale-photo at bounding box center [445, 319] width 181 height 121
click at [511, 227] on quentale-photo at bounding box center [445, 196] width 181 height 121
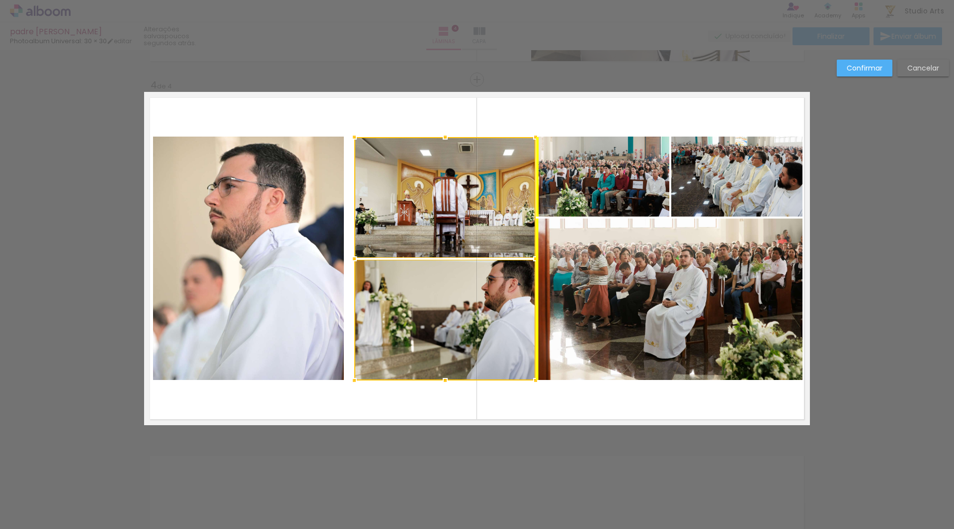
click at [507, 274] on div at bounding box center [444, 258] width 181 height 243
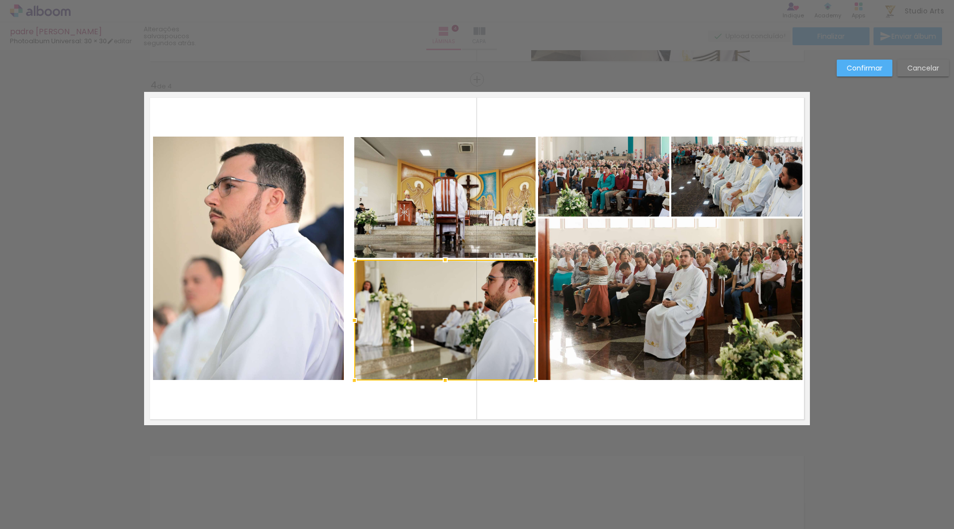
click at [496, 202] on quentale-photo at bounding box center [444, 197] width 181 height 121
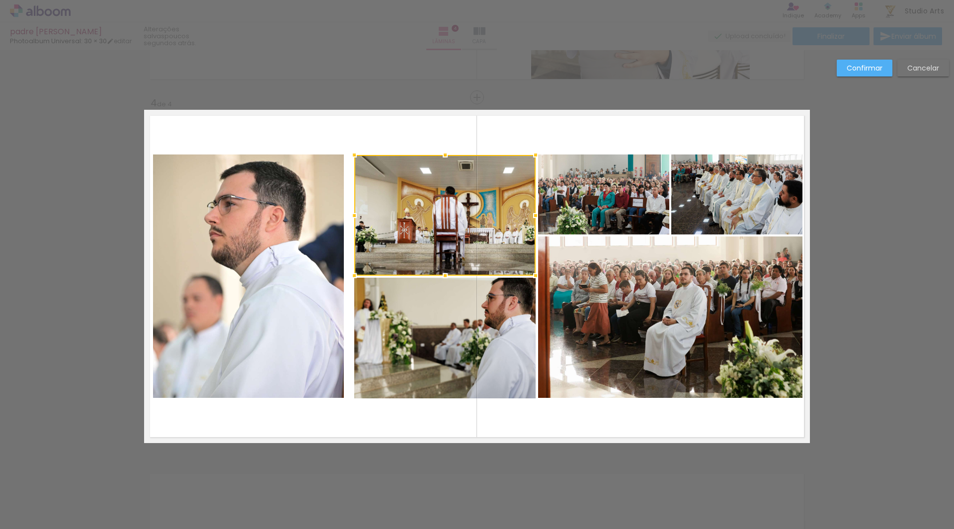
scroll to position [1042, 0]
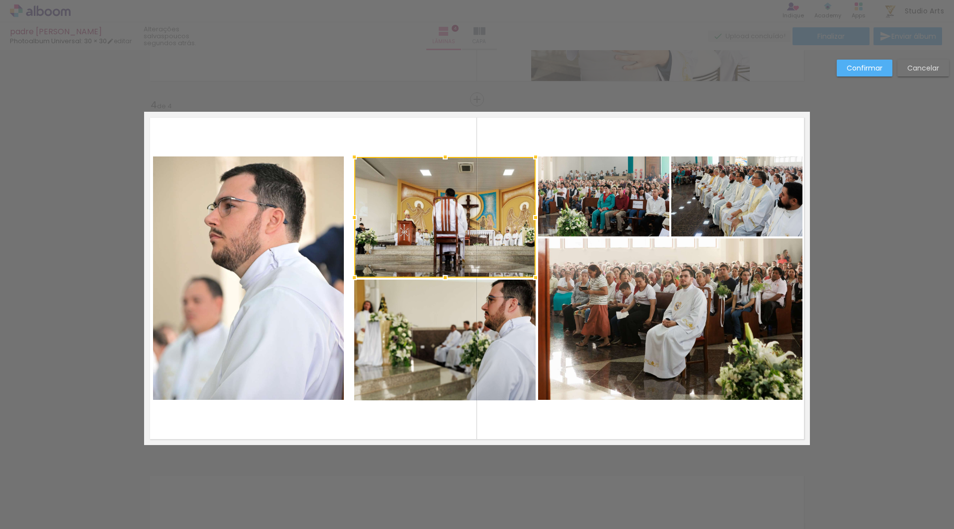
click at [592, 119] on quentale-layouter at bounding box center [477, 278] width 666 height 333
click at [461, 212] on quentale-photo at bounding box center [444, 217] width 181 height 121
click at [479, 203] on div at bounding box center [445, 216] width 181 height 121
click at [554, 140] on quentale-layouter at bounding box center [477, 278] width 666 height 333
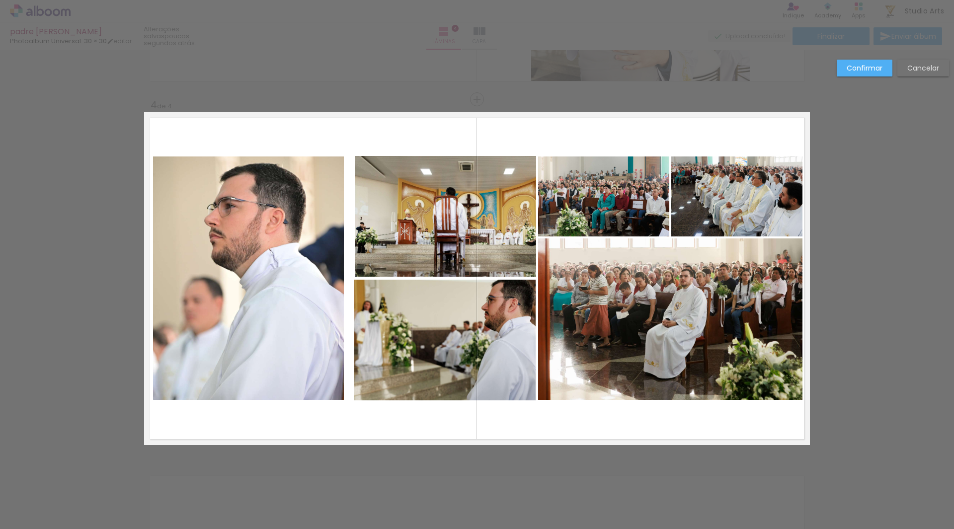
click at [464, 324] on quentale-photo at bounding box center [444, 340] width 181 height 121
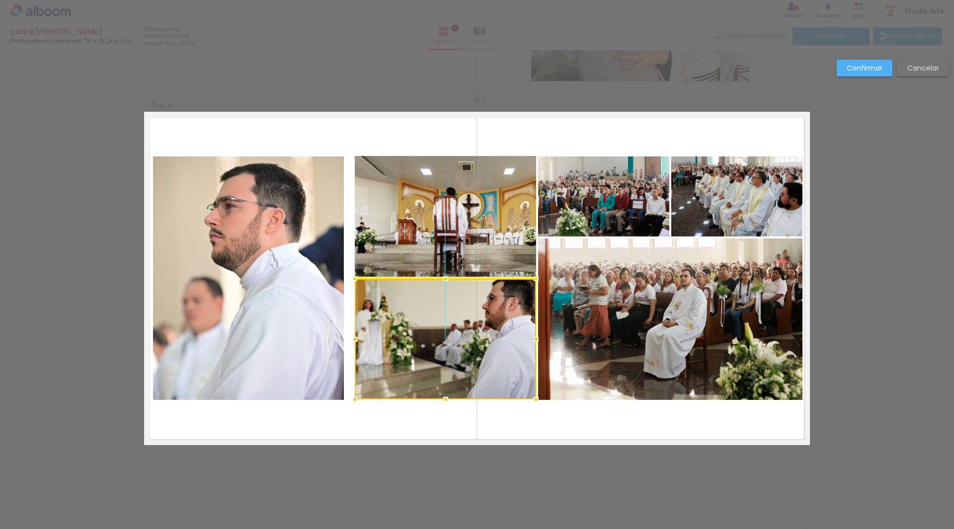
click at [464, 337] on div at bounding box center [445, 339] width 181 height 121
click at [494, 425] on quentale-layouter at bounding box center [477, 278] width 666 height 333
click at [334, 279] on quentale-photo at bounding box center [248, 278] width 191 height 243
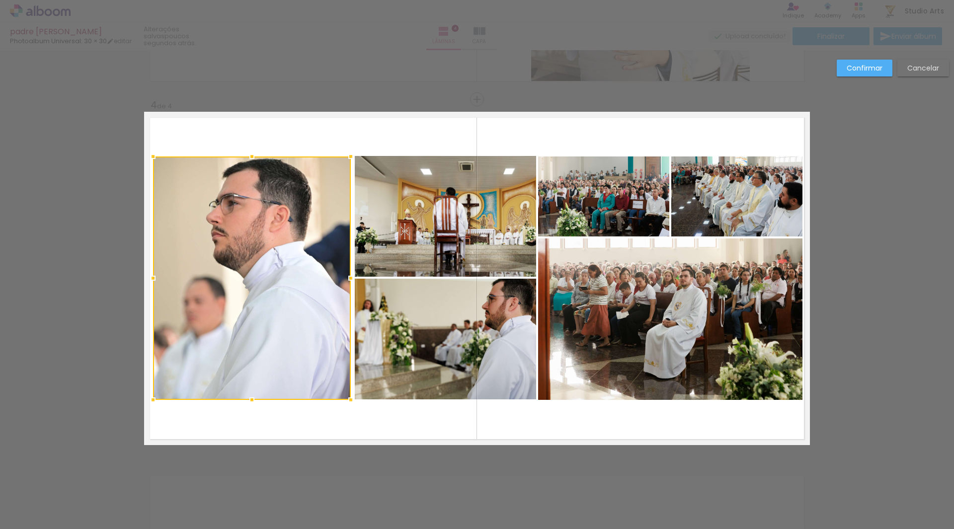
drag, startPoint x: 342, startPoint y: 276, endPoint x: 349, endPoint y: 277, distance: 7.5
click at [349, 277] on div at bounding box center [351, 278] width 20 height 20
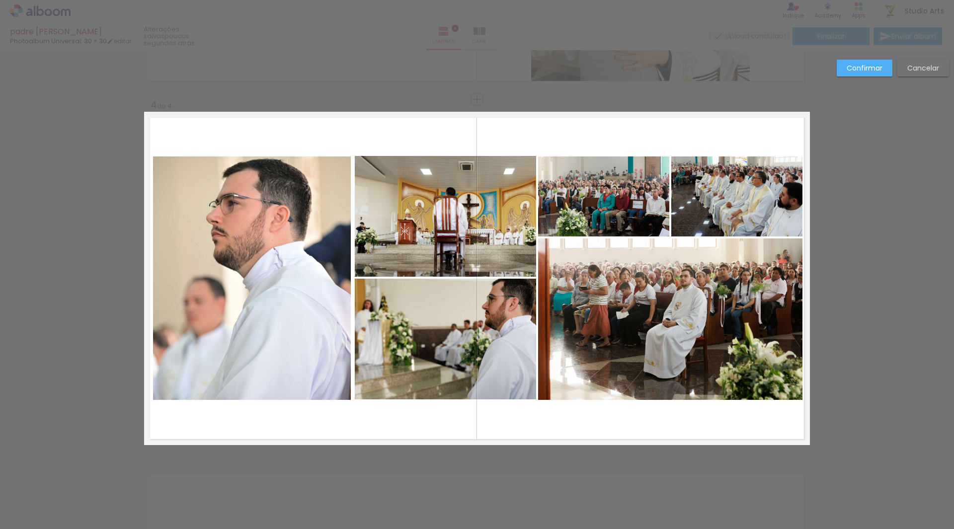
click at [0, 0] on slot "Confirmar" at bounding box center [0, 0] width 0 height 0
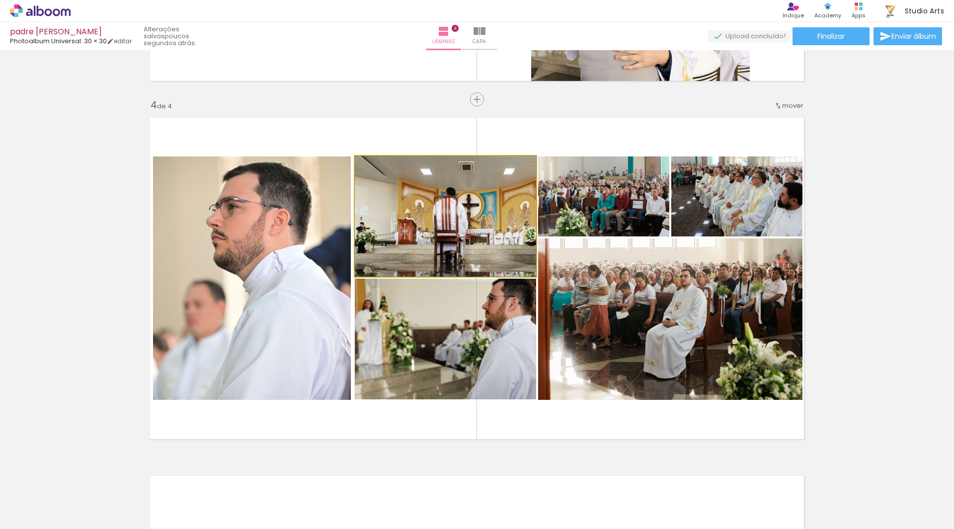
click at [458, 235] on quentale-photo at bounding box center [445, 216] width 181 height 121
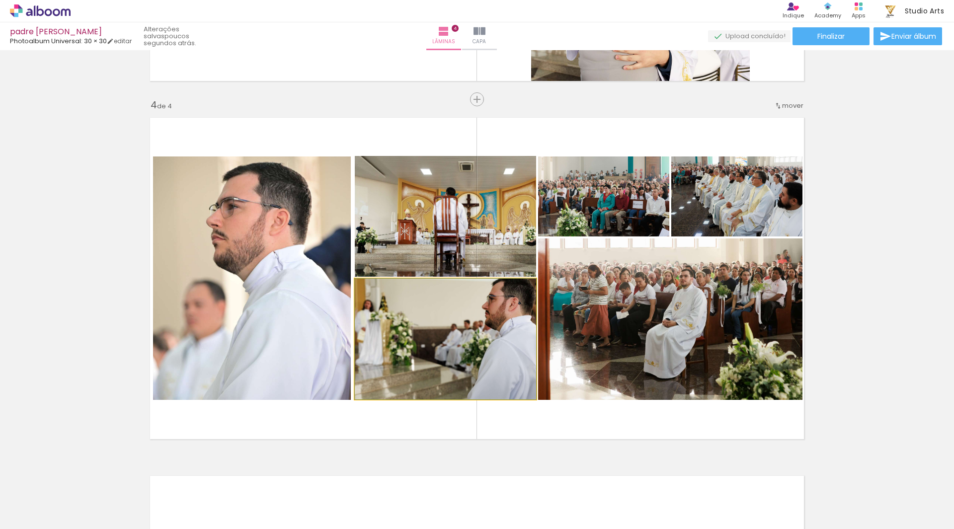
click at [410, 332] on quentale-photo at bounding box center [445, 339] width 181 height 121
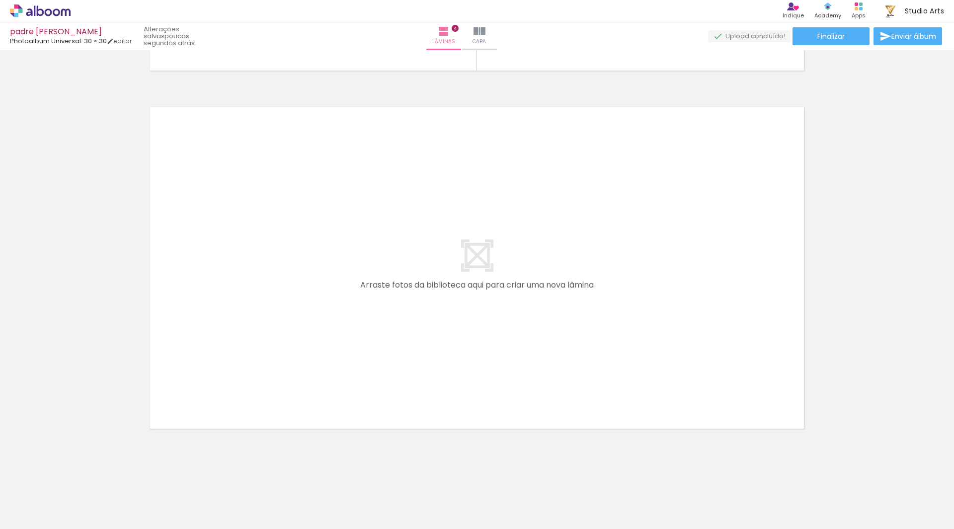
scroll to position [1413, 0]
click at [28, 513] on span "Adicionar Fotos" at bounding box center [35, 515] width 30 height 11
click at [0, 0] on input "file" at bounding box center [0, 0] width 0 height 0
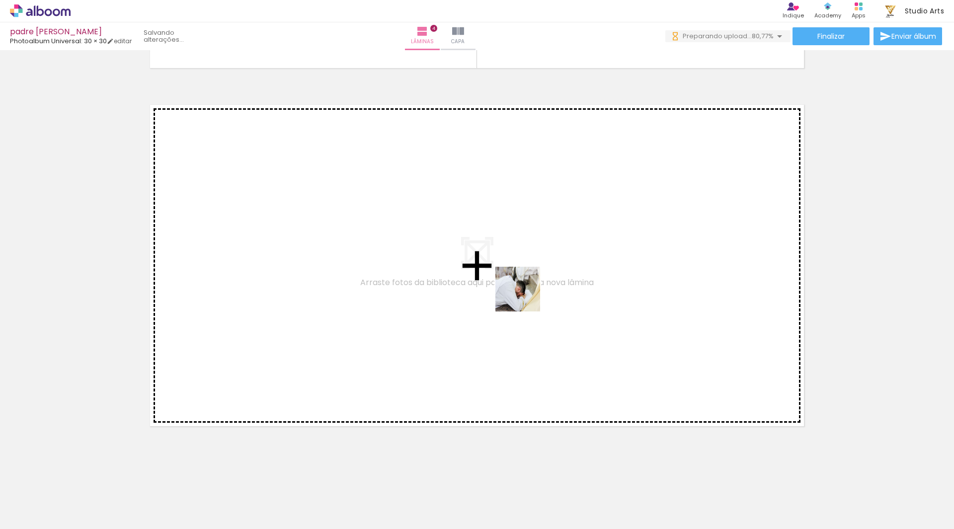
drag, startPoint x: 568, startPoint y: 494, endPoint x: 525, endPoint y: 297, distance: 202.4
click at [525, 297] on quentale-workspace at bounding box center [477, 264] width 954 height 529
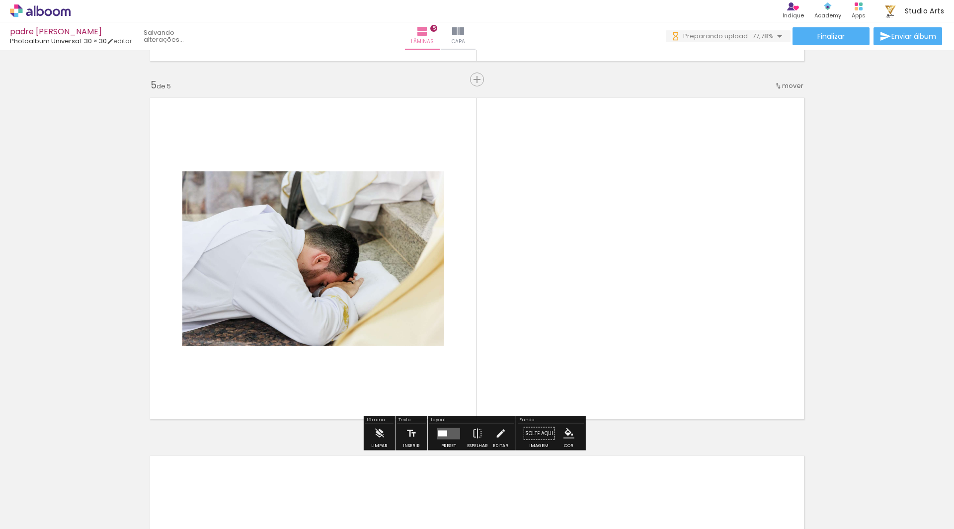
scroll to position [1420, 0]
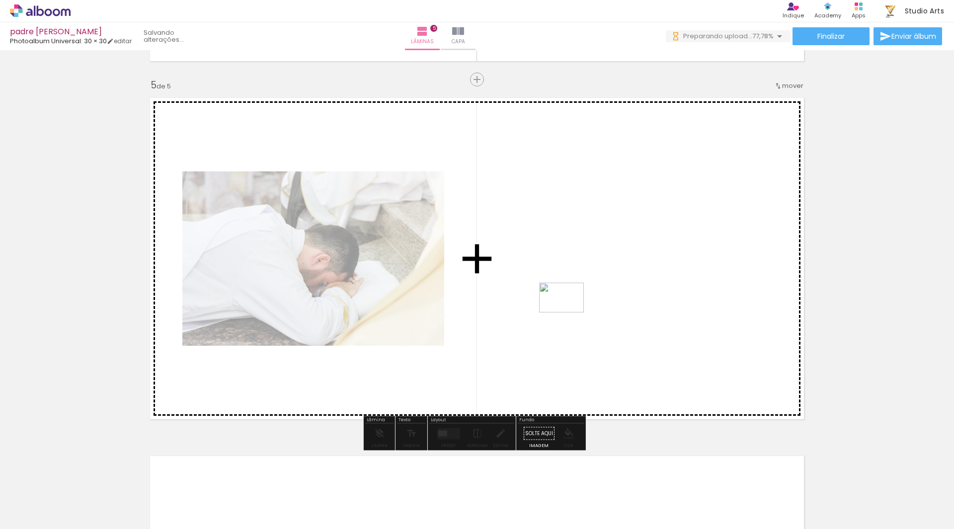
drag, startPoint x: 632, startPoint y: 495, endPoint x: 568, endPoint y: 308, distance: 198.0
click at [568, 308] on quentale-workspace at bounding box center [477, 264] width 954 height 529
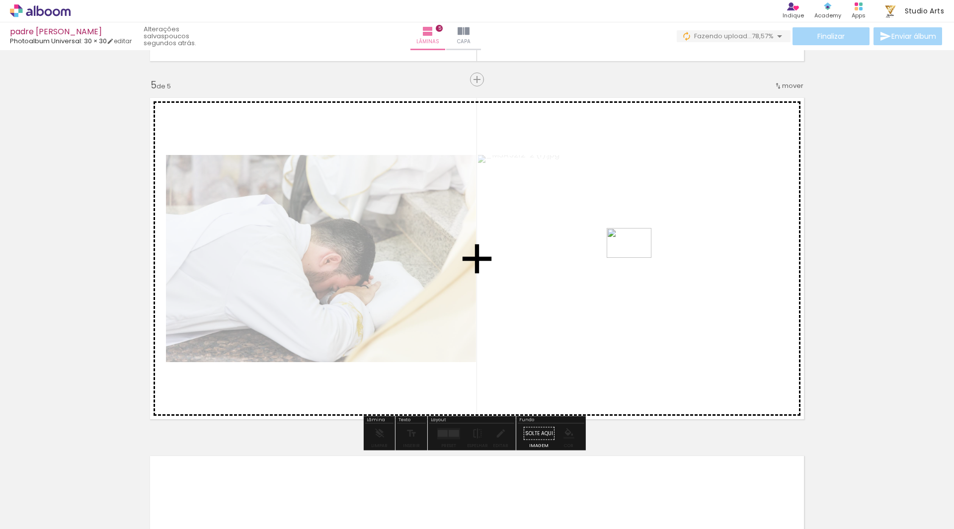
drag, startPoint x: 691, startPoint y: 492, endPoint x: 636, endPoint y: 258, distance: 240.8
click at [636, 258] on quentale-workspace at bounding box center [477, 264] width 954 height 529
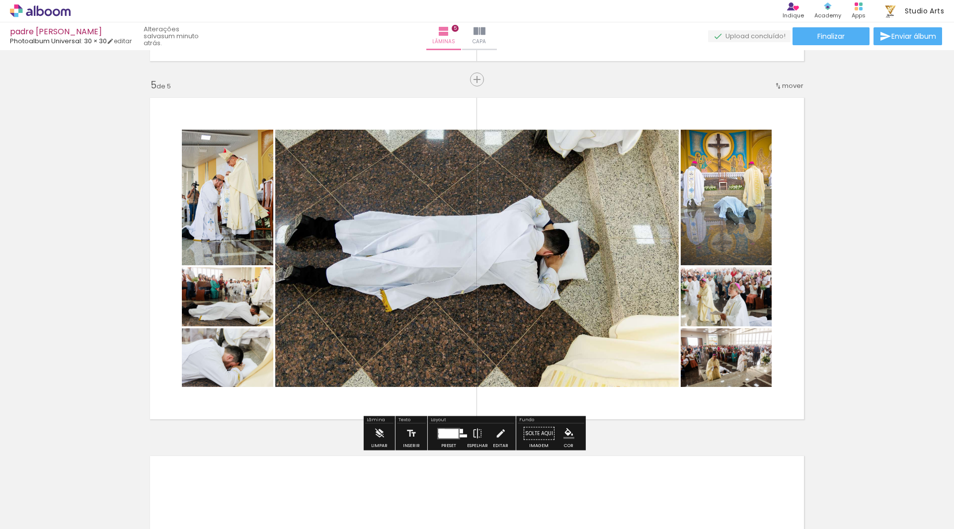
scroll to position [0, 689]
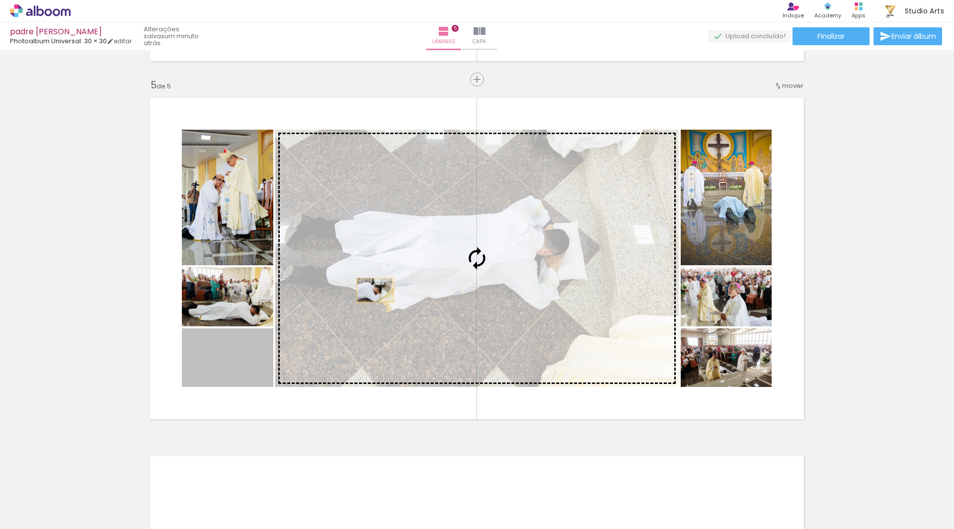
drag, startPoint x: 221, startPoint y: 372, endPoint x: 372, endPoint y: 290, distance: 171.2
click at [0, 0] on slot at bounding box center [0, 0] width 0 height 0
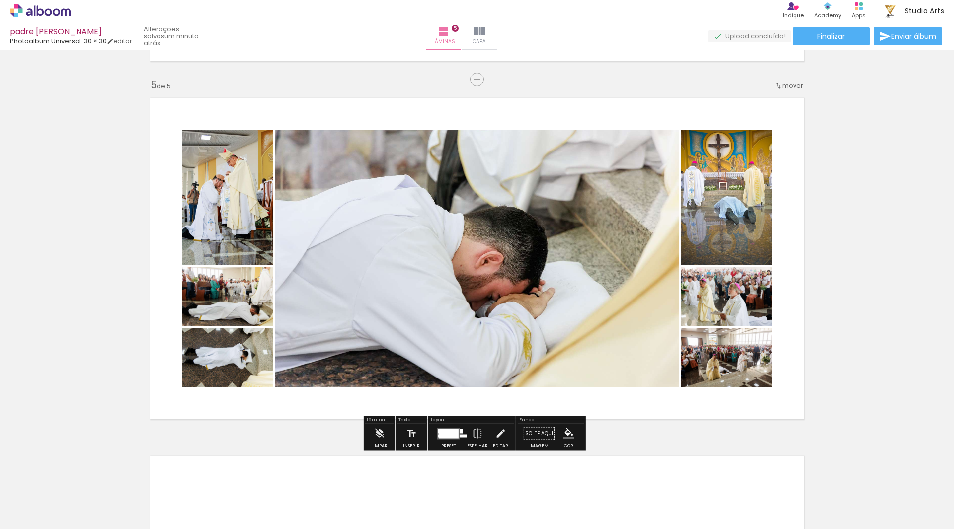
click at [607, 108] on quentale-layouter at bounding box center [477, 258] width 666 height 333
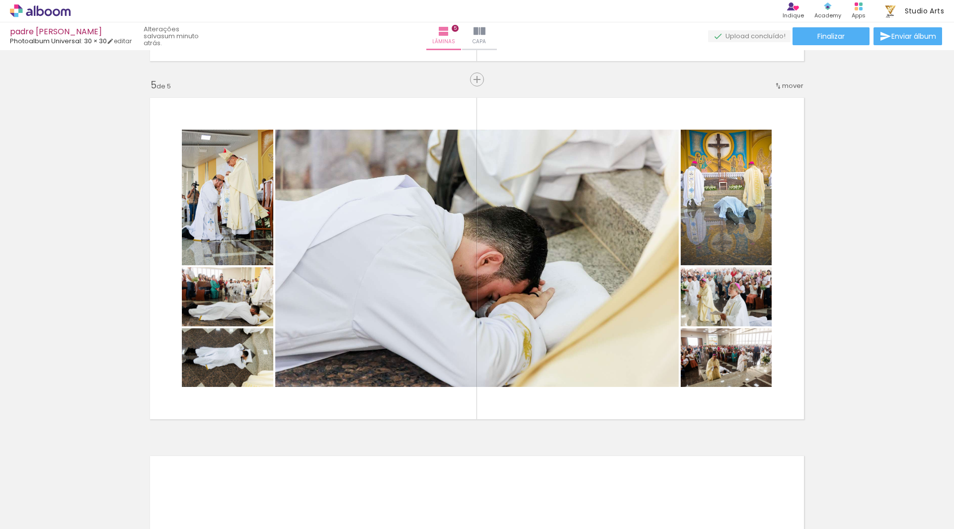
click at [40, 516] on span "Adicionar Fotos" at bounding box center [35, 515] width 30 height 11
click at [0, 0] on input "file" at bounding box center [0, 0] width 0 height 0
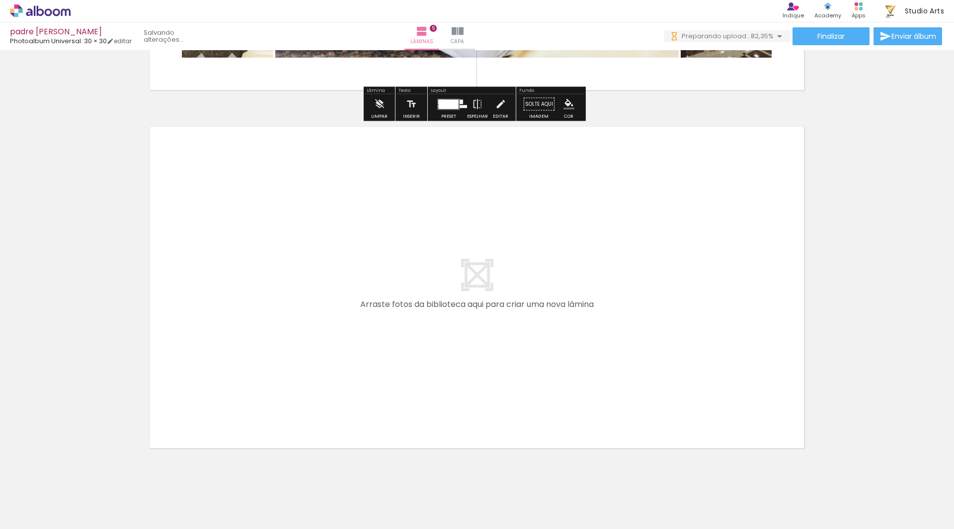
scroll to position [1771, 0]
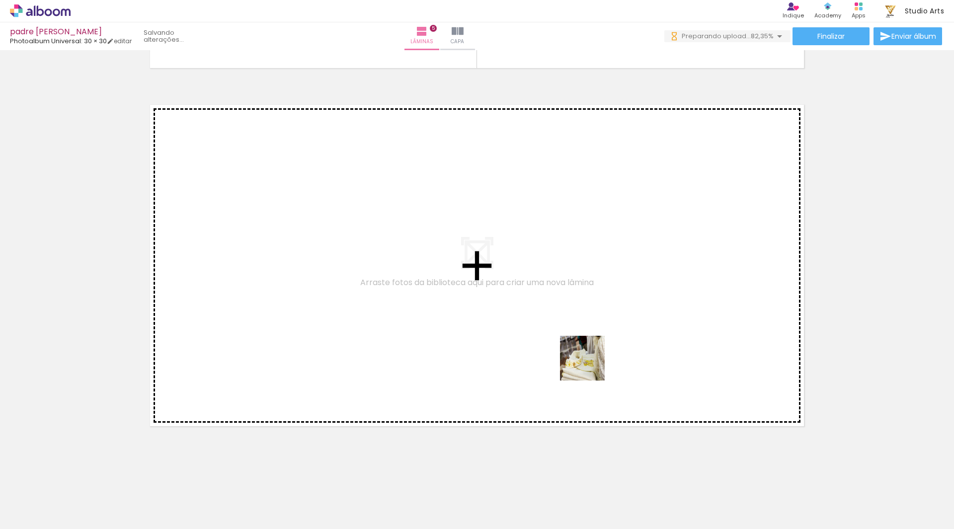
drag, startPoint x: 584, startPoint y: 488, endPoint x: 632, endPoint y: 445, distance: 64.8
click at [590, 350] on quentale-workspace at bounding box center [477, 264] width 954 height 529
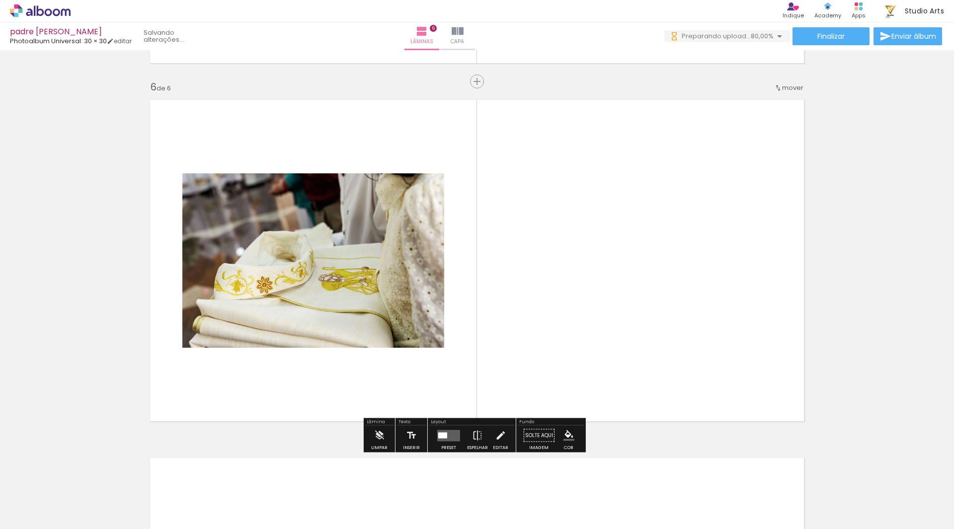
scroll to position [1778, 0]
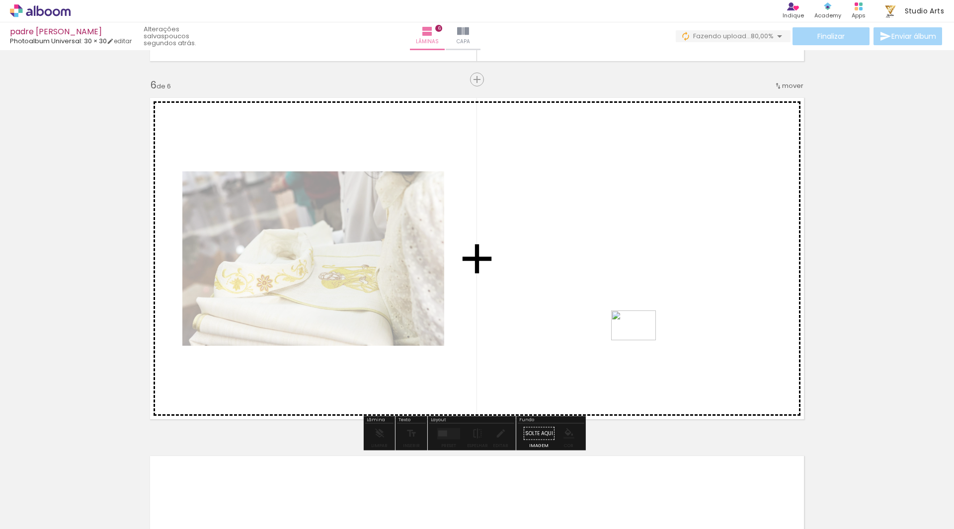
drag, startPoint x: 643, startPoint y: 497, endPoint x: 647, endPoint y: 375, distance: 122.3
click at [641, 339] on quentale-workspace at bounding box center [477, 264] width 954 height 529
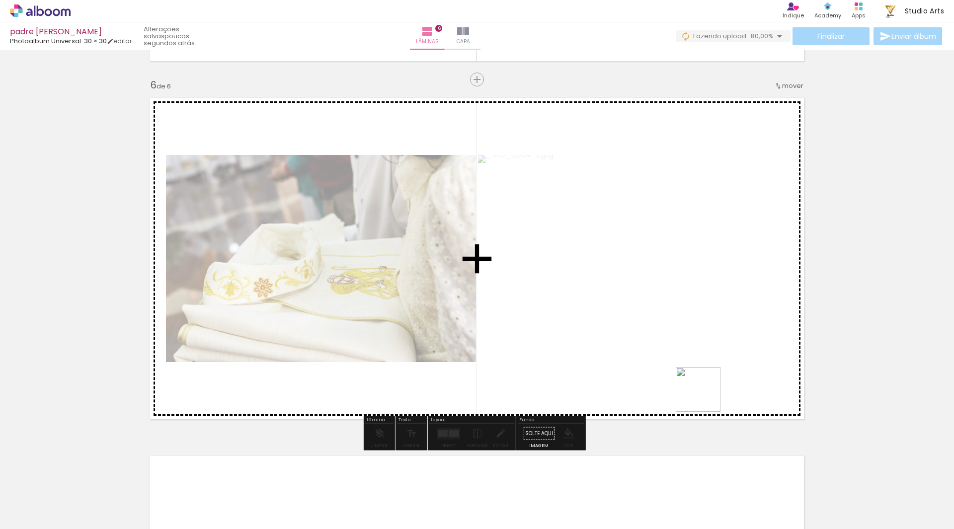
drag, startPoint x: 700, startPoint y: 501, endPoint x: 706, endPoint y: 342, distance: 159.6
click at [706, 336] on quentale-workspace at bounding box center [477, 264] width 954 height 529
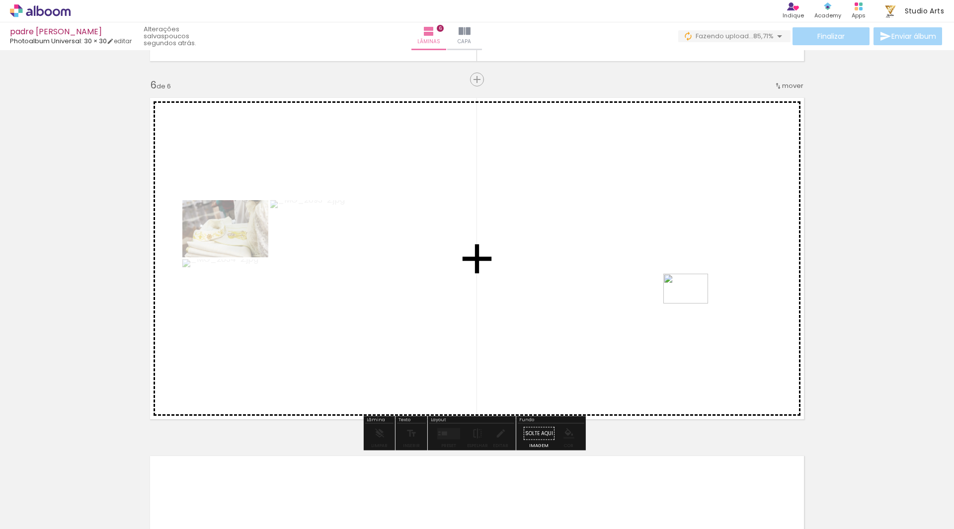
drag, startPoint x: 746, startPoint y: 493, endPoint x: 755, endPoint y: 445, distance: 49.0
click at [693, 302] on quentale-workspace at bounding box center [477, 264] width 954 height 529
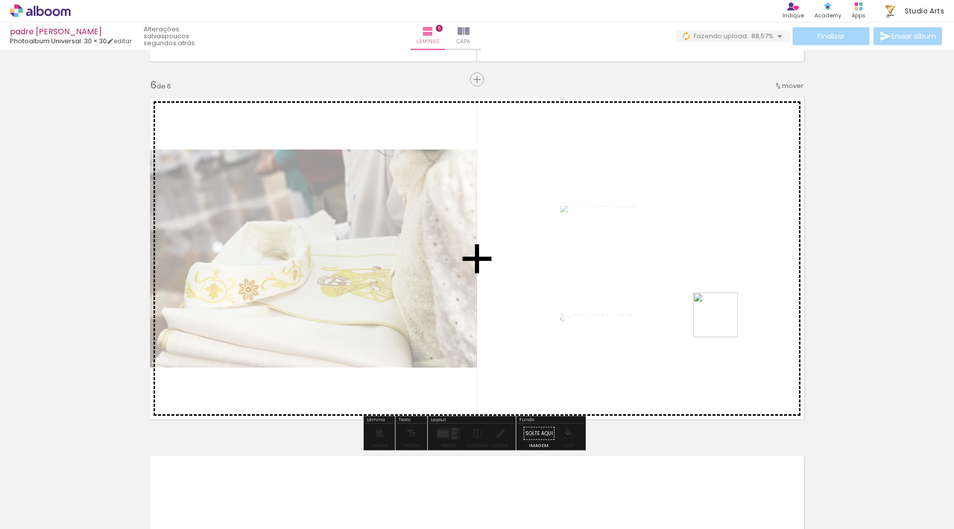
drag, startPoint x: 791, startPoint y: 491, endPoint x: 710, endPoint y: 283, distance: 222.9
click at [710, 283] on quentale-workspace at bounding box center [477, 264] width 954 height 529
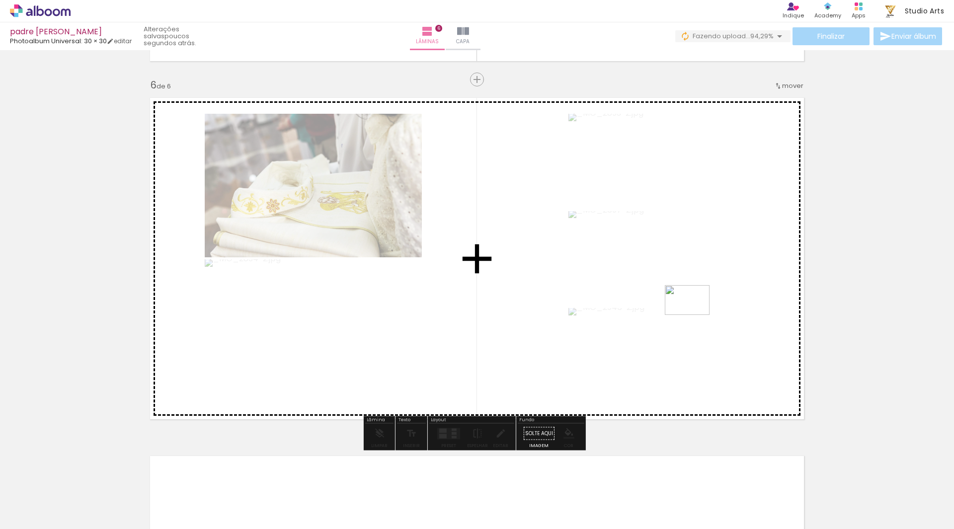
drag, startPoint x: 855, startPoint y: 501, endPoint x: 695, endPoint y: 315, distance: 245.2
click at [695, 315] on quentale-workspace at bounding box center [477, 264] width 954 height 529
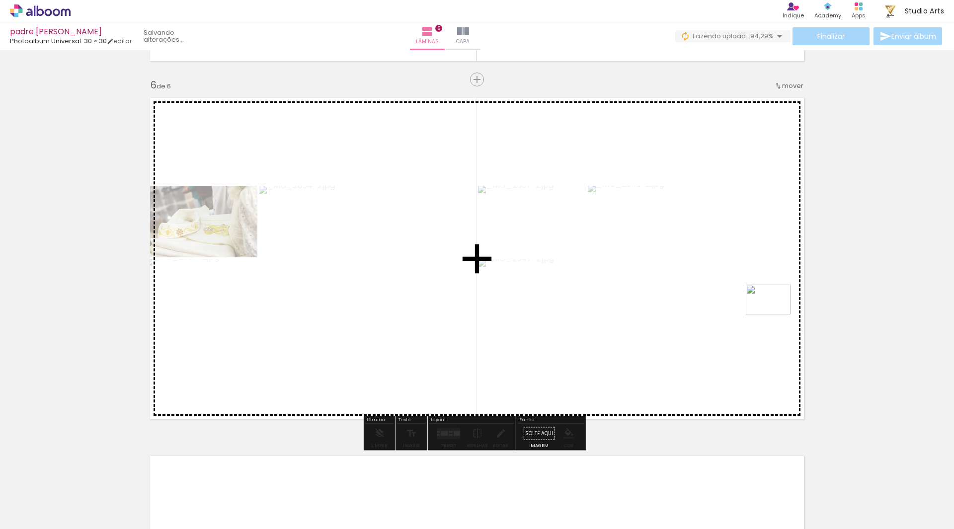
drag, startPoint x: 909, startPoint y: 494, endPoint x: 776, endPoint y: 312, distance: 225.7
click at [776, 312] on quentale-workspace at bounding box center [477, 264] width 954 height 529
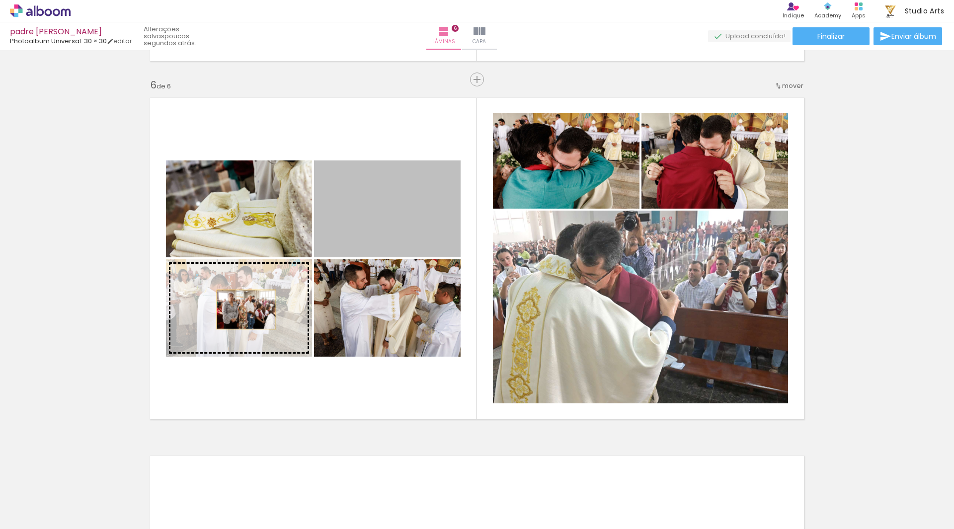
drag, startPoint x: 406, startPoint y: 220, endPoint x: 241, endPoint y: 310, distance: 188.1
click at [0, 0] on slot at bounding box center [0, 0] width 0 height 0
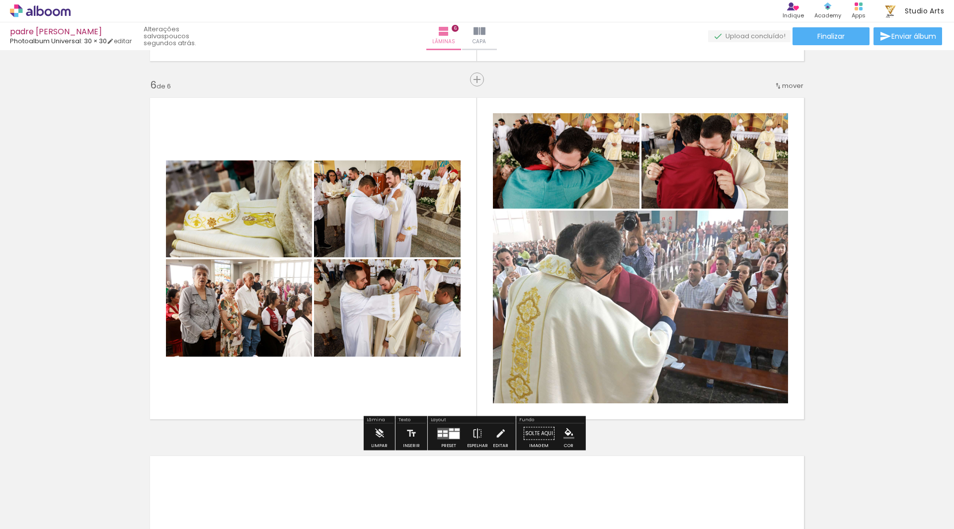
click at [457, 434] on div at bounding box center [454, 435] width 10 height 7
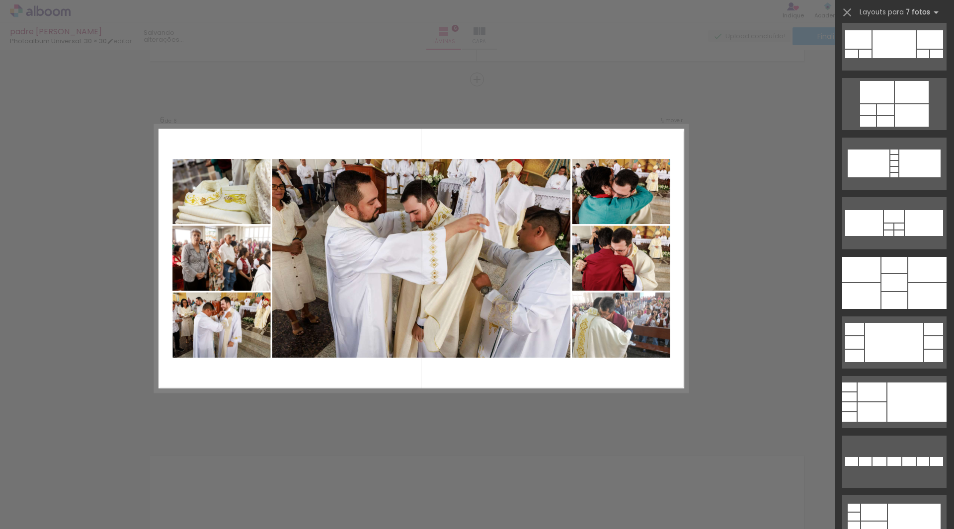
scroll to position [745, 0]
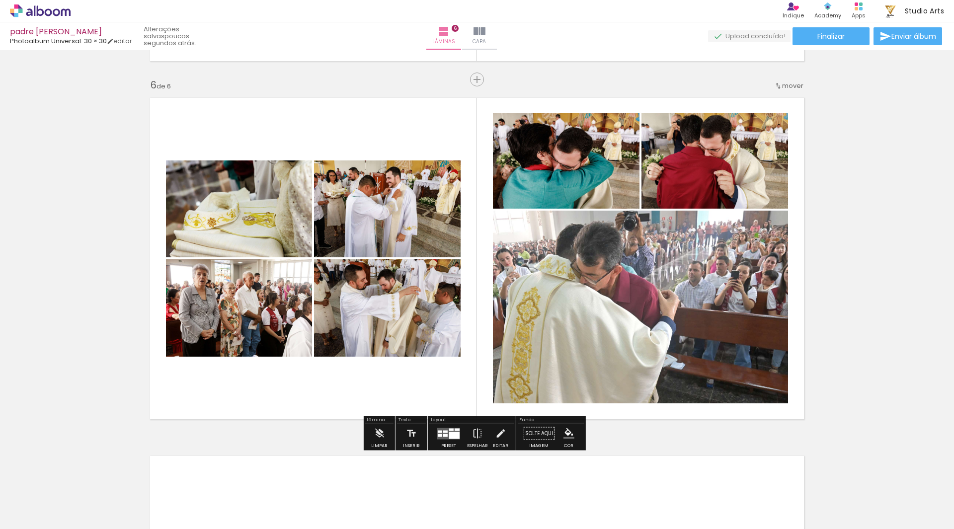
click at [597, 172] on quentale-photo at bounding box center [566, 160] width 147 height 95
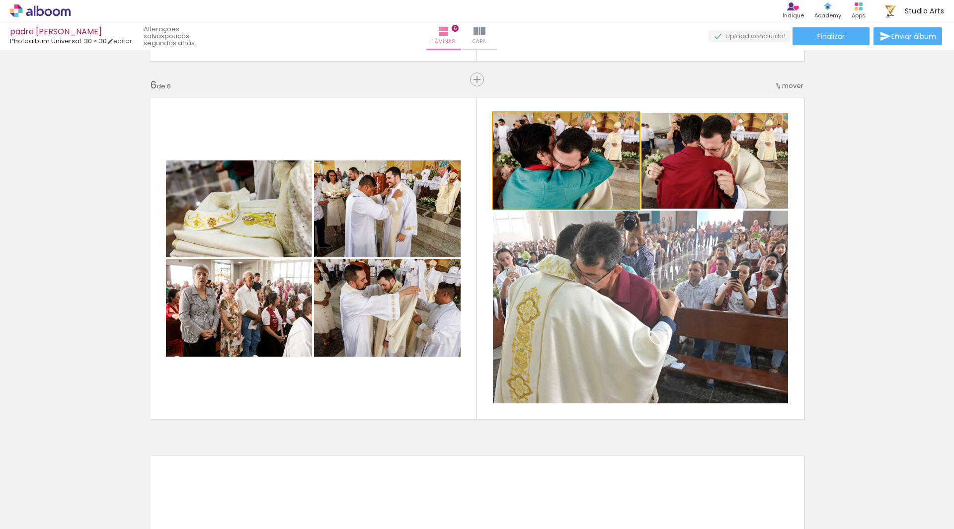
click at [597, 172] on quentale-photo at bounding box center [566, 160] width 147 height 95
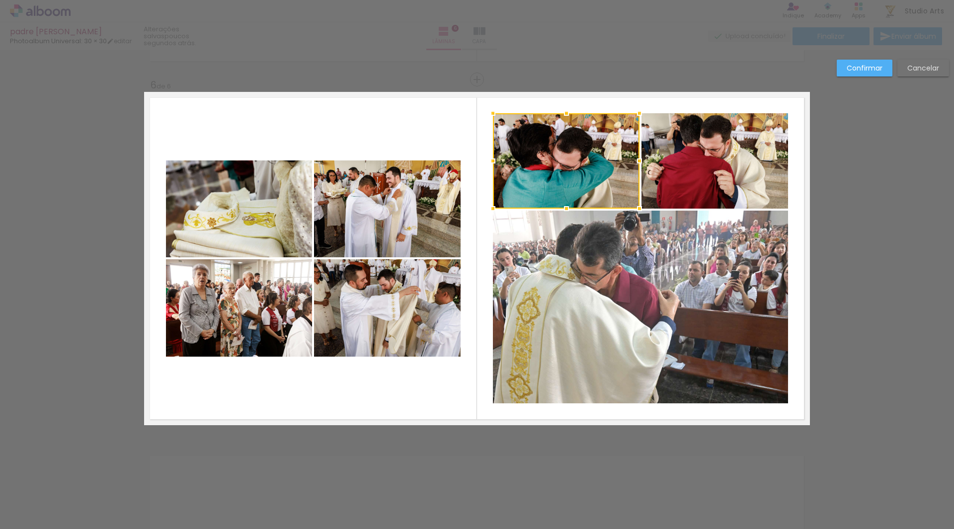
click at [693, 167] on quentale-photo at bounding box center [714, 160] width 147 height 95
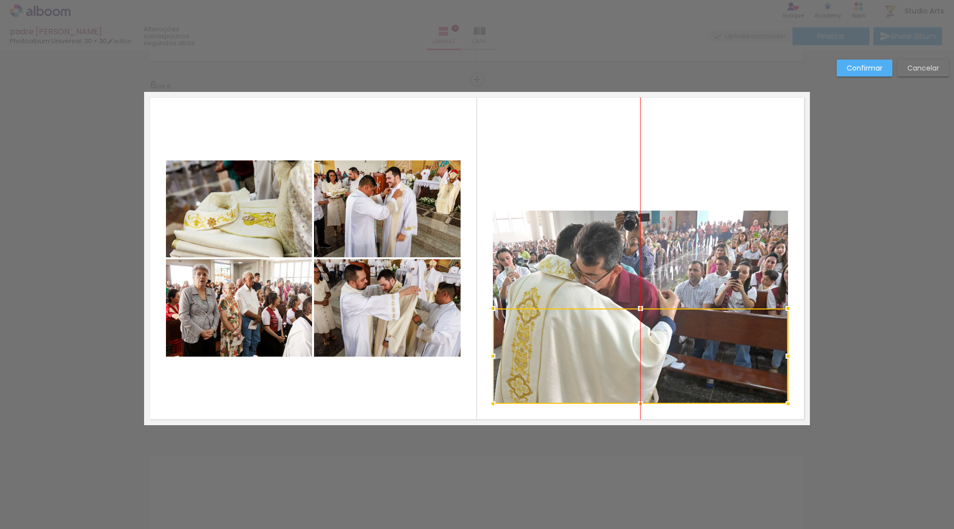
drag, startPoint x: 717, startPoint y: 180, endPoint x: 715, endPoint y: 372, distance: 192.3
click at [715, 372] on div at bounding box center [640, 356] width 295 height 95
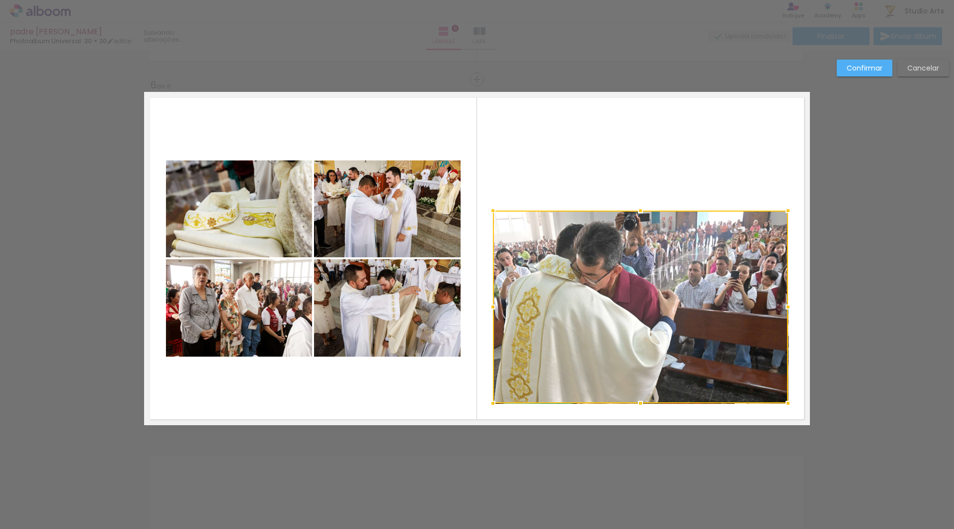
click at [718, 282] on div at bounding box center [640, 307] width 295 height 193
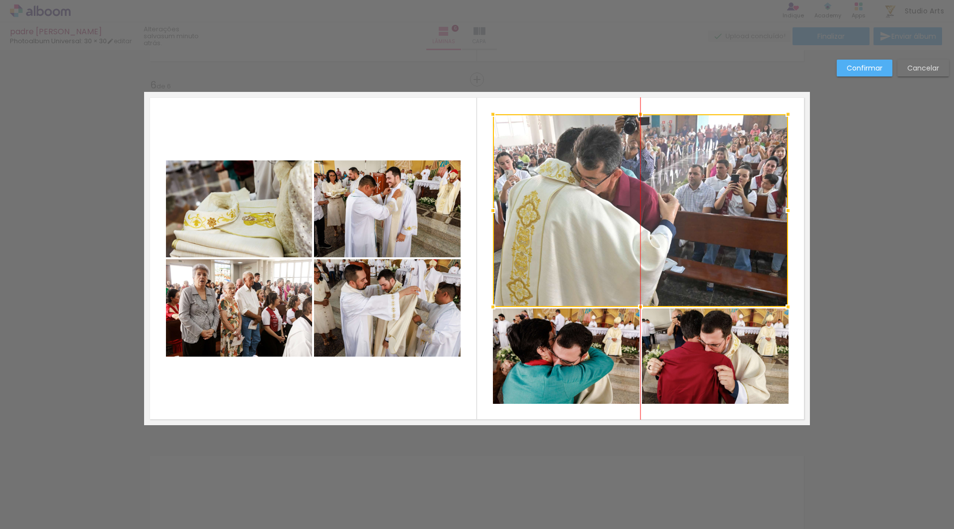
drag, startPoint x: 697, startPoint y: 247, endPoint x: 697, endPoint y: 155, distance: 91.9
click at [697, 155] on div at bounding box center [640, 210] width 295 height 193
click at [0, 0] on slot "Confirmar" at bounding box center [0, 0] width 0 height 0
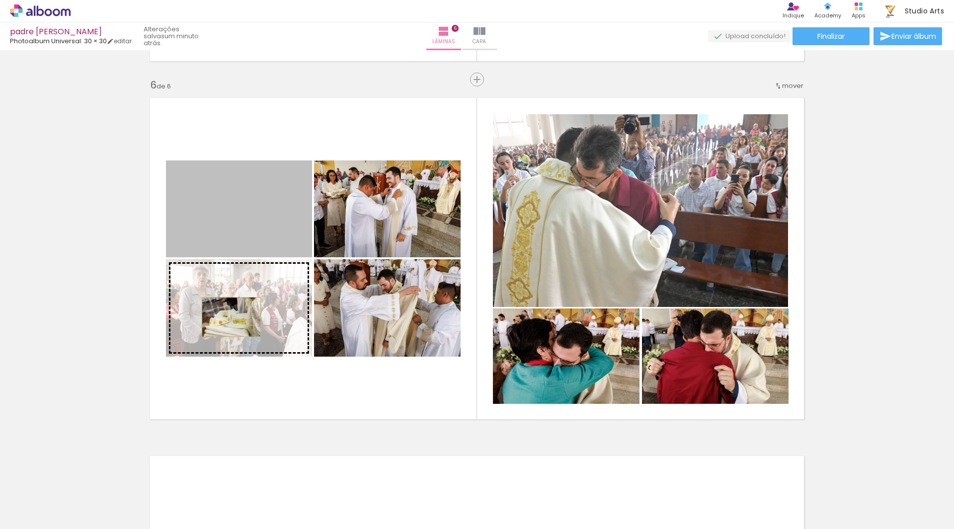
drag, startPoint x: 239, startPoint y: 222, endPoint x: 228, endPoint y: 317, distance: 96.1
click at [0, 0] on slot at bounding box center [0, 0] width 0 height 0
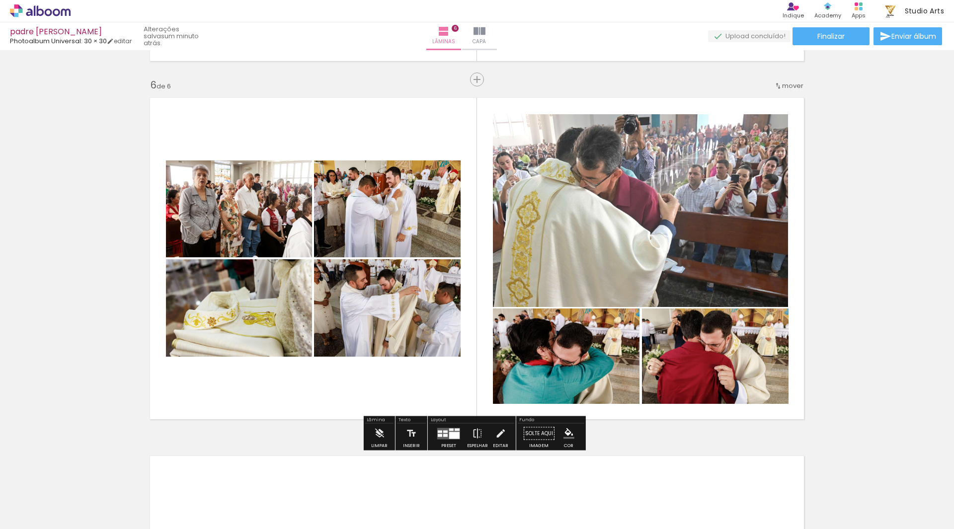
click at [222, 388] on quentale-layouter at bounding box center [477, 258] width 666 height 333
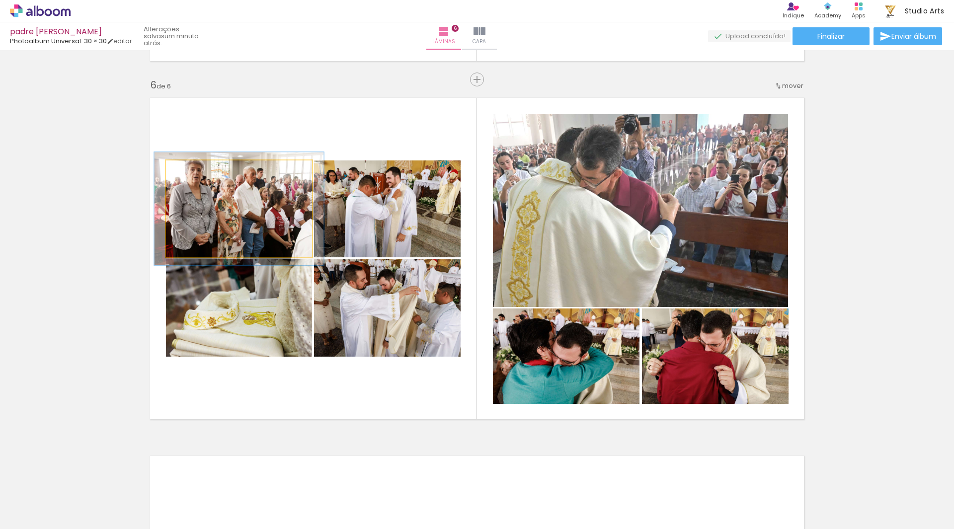
drag, startPoint x: 186, startPoint y: 171, endPoint x: 192, endPoint y: 173, distance: 5.8
type paper-slider "116"
click at [192, 173] on div at bounding box center [194, 170] width 9 height 9
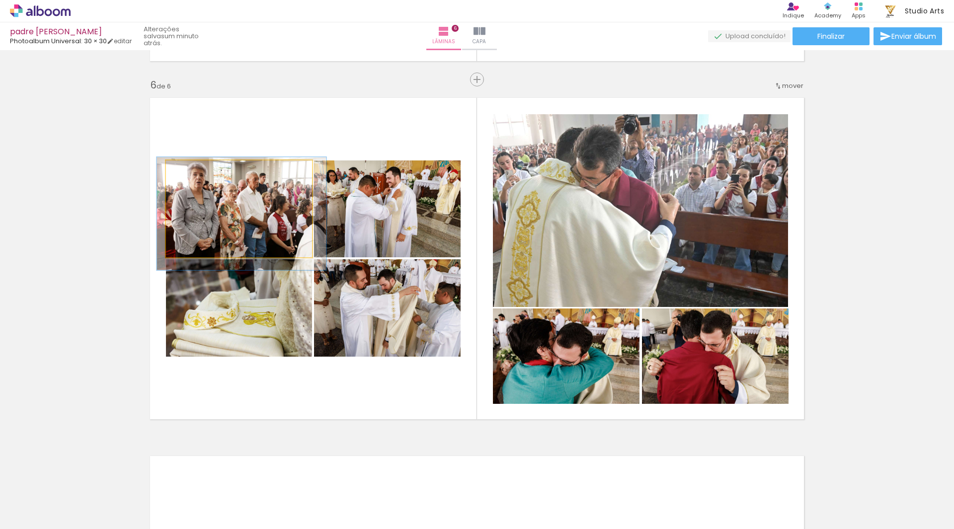
drag, startPoint x: 220, startPoint y: 204, endPoint x: 222, endPoint y: 209, distance: 5.6
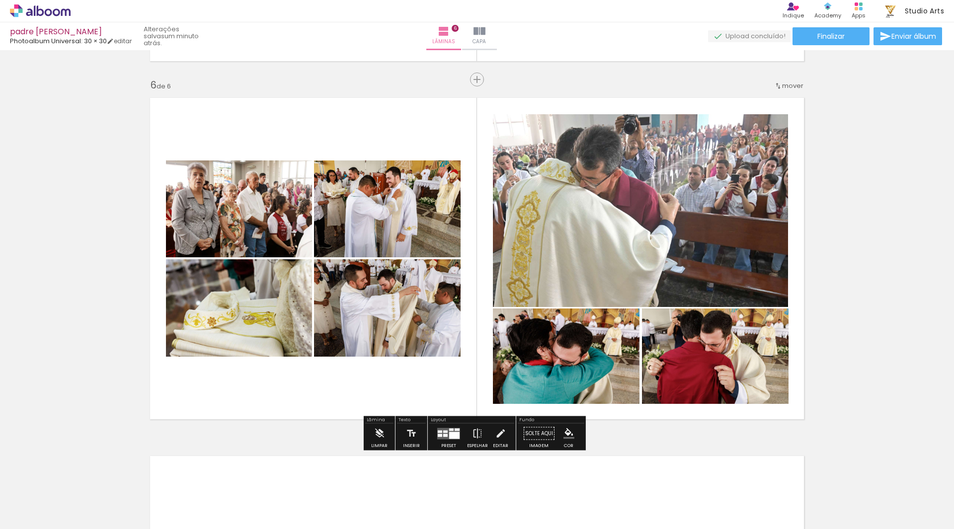
click at [313, 122] on quentale-layouter at bounding box center [477, 258] width 666 height 333
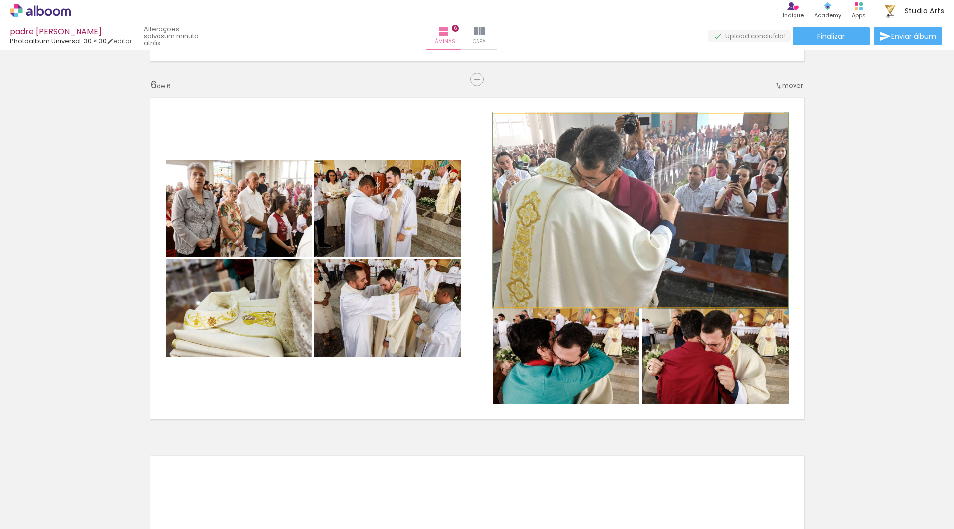
click at [617, 235] on quentale-photo at bounding box center [640, 210] width 295 height 193
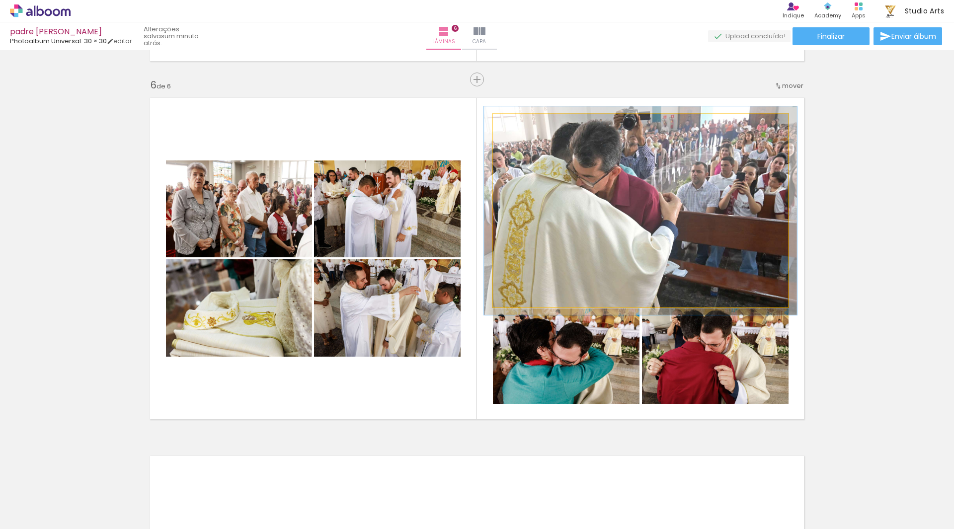
type paper-slider "106"
click at [515, 124] on div at bounding box center [519, 125] width 16 height 16
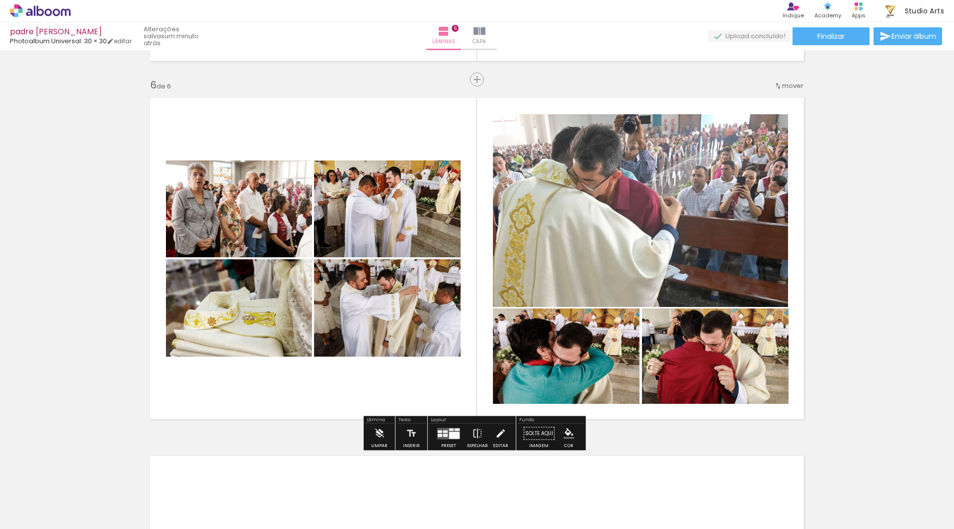
click at [380, 141] on quentale-layouter at bounding box center [477, 258] width 666 height 333
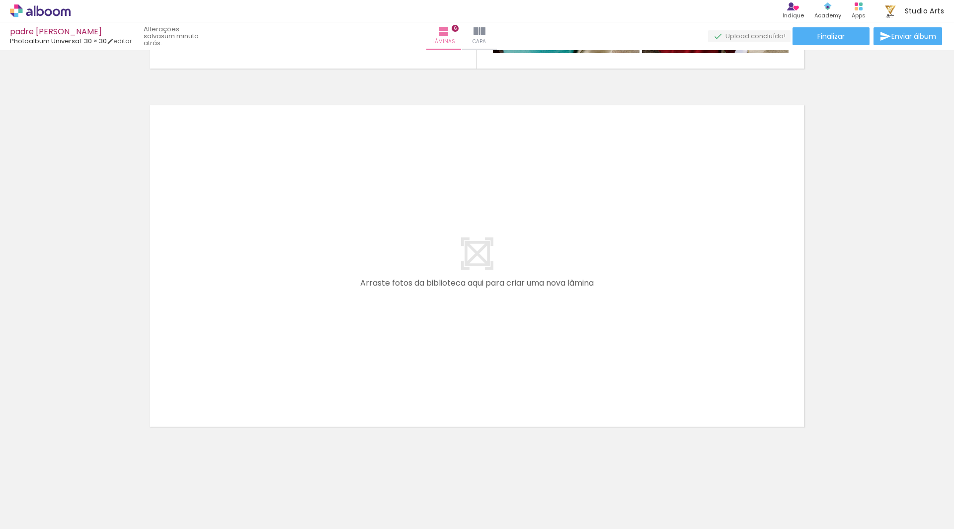
scroll to position [2129, 0]
click at [46, 518] on span "Adicionar Fotos" at bounding box center [35, 515] width 30 height 11
click at [0, 0] on input "file" at bounding box center [0, 0] width 0 height 0
